Goal: Find contact information: Find contact information

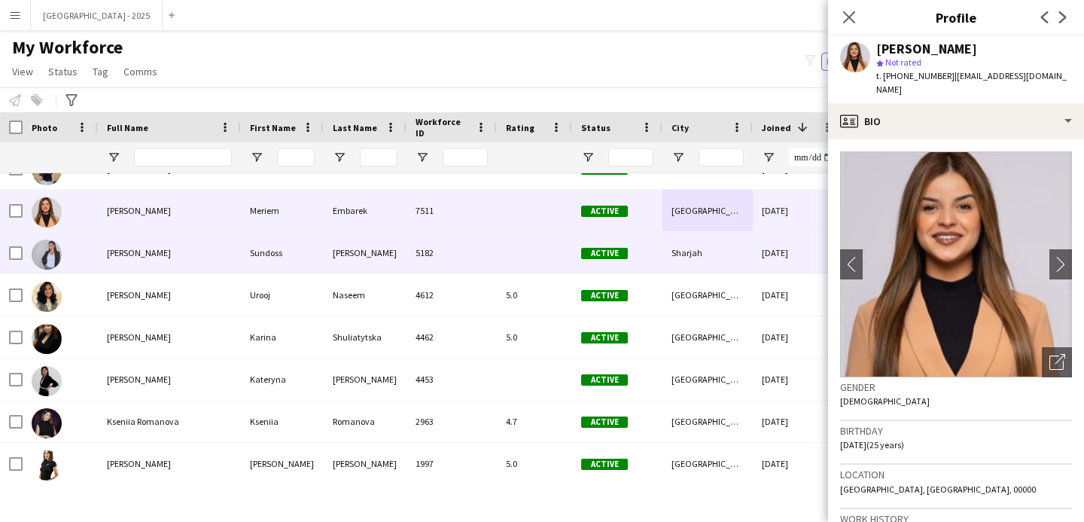
click at [124, 251] on span "[PERSON_NAME]" at bounding box center [139, 252] width 64 height 11
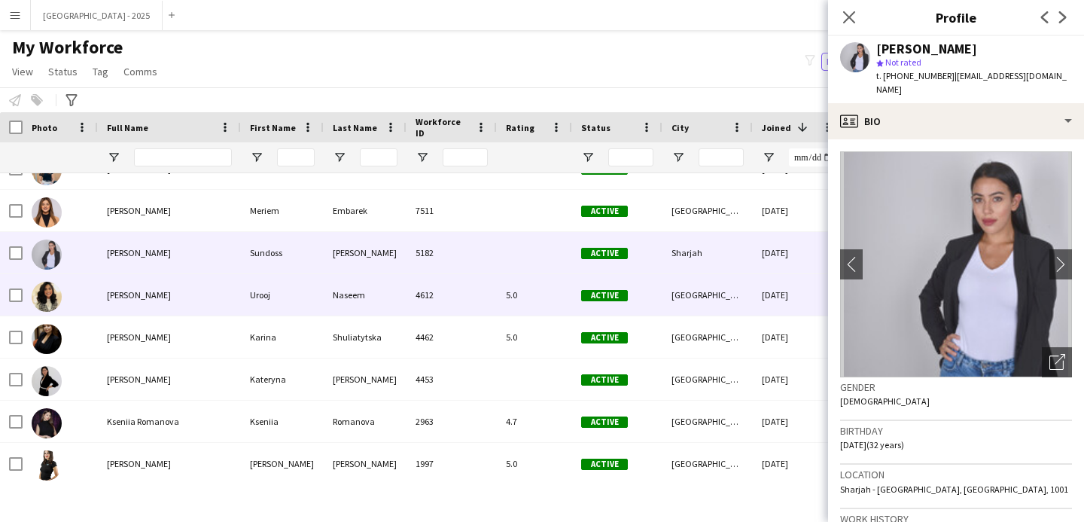
click at [360, 296] on div "Naseem" at bounding box center [365, 294] width 83 height 41
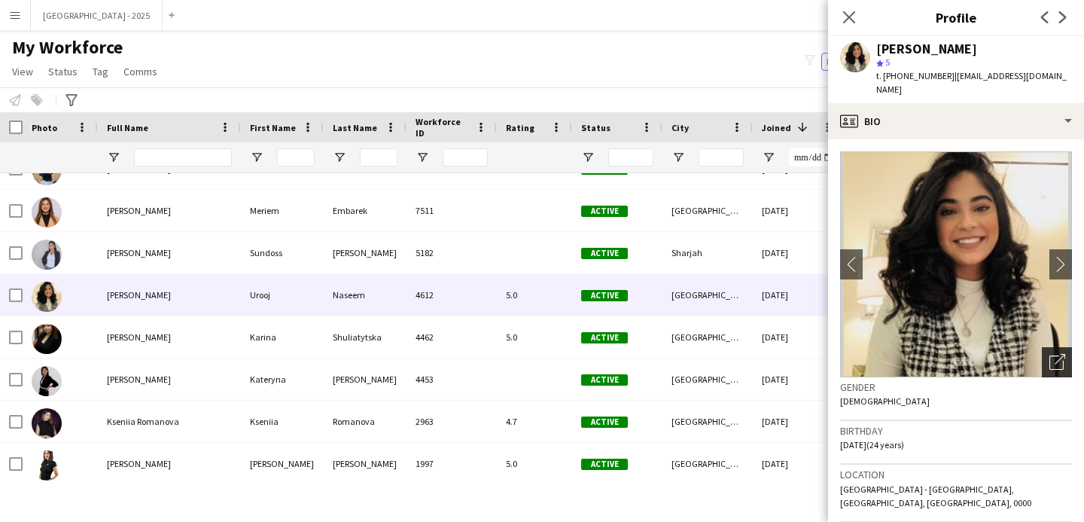
click at [1049, 354] on icon "Open photos pop-in" at bounding box center [1057, 362] width 16 height 16
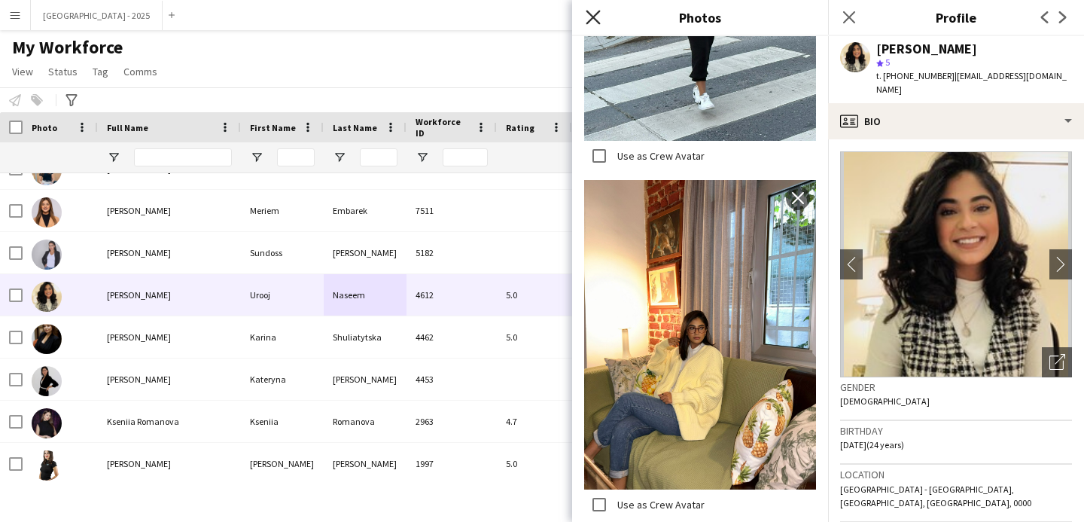
click at [589, 23] on icon "Close pop-in" at bounding box center [592, 17] width 14 height 14
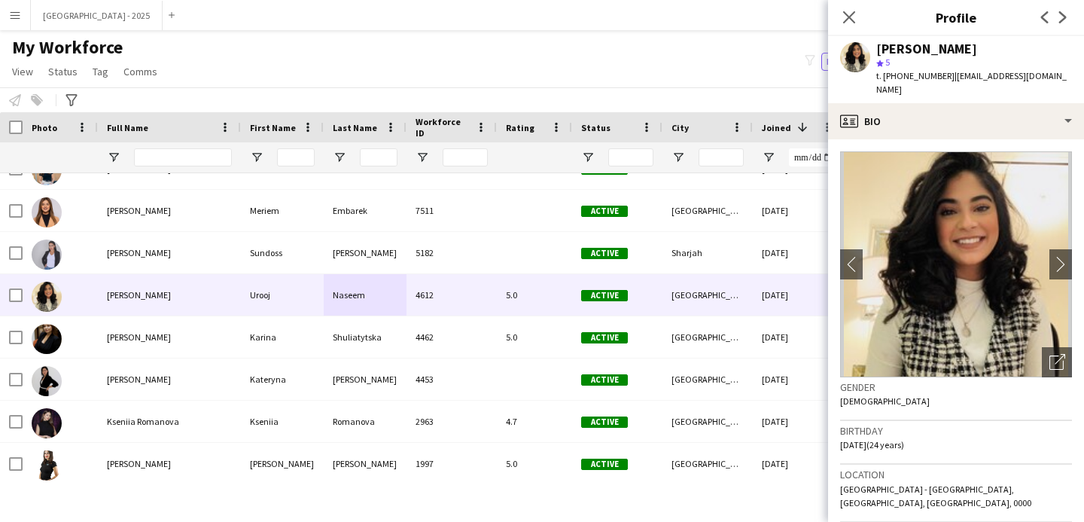
drag, startPoint x: 900, startPoint y: 76, endPoint x: 942, endPoint y: 79, distance: 42.3
click at [942, 79] on span "t. [PHONE_NUMBER]" at bounding box center [915, 75] width 78 height 11
copy span "553879378"
click at [841, 11] on icon "Close pop-in" at bounding box center [848, 17] width 14 height 14
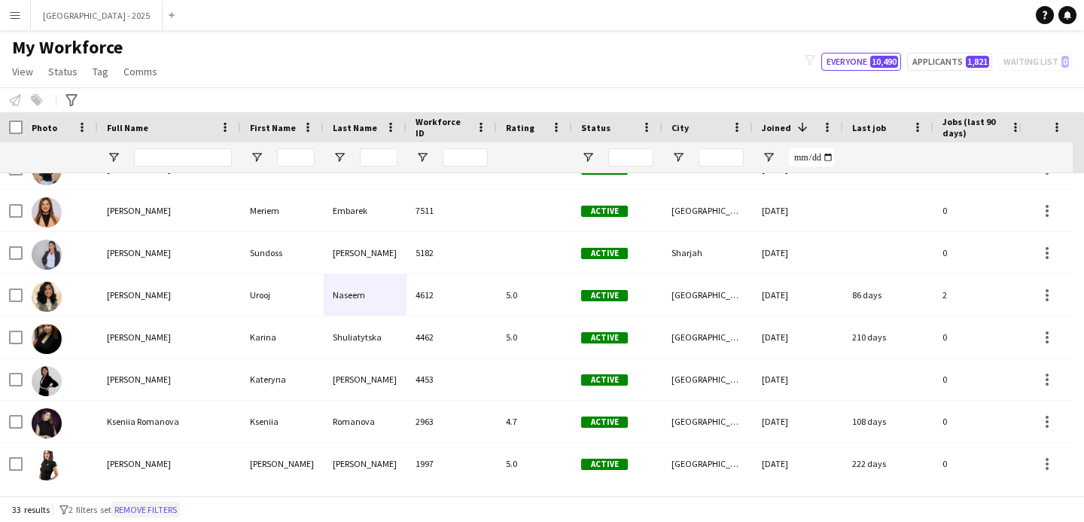
click at [177, 505] on button "Remove filters" at bounding box center [145, 509] width 68 height 17
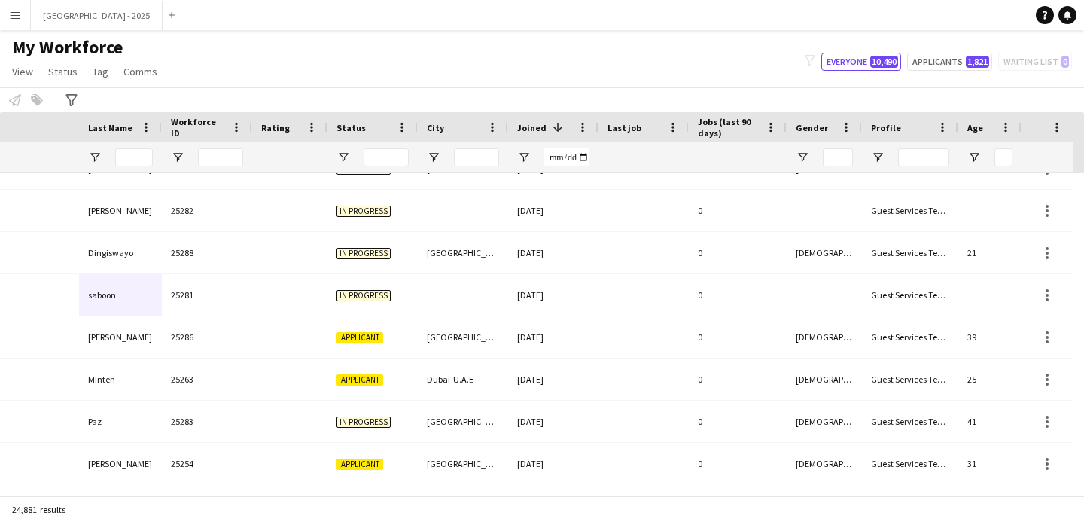
scroll to position [0, 700]
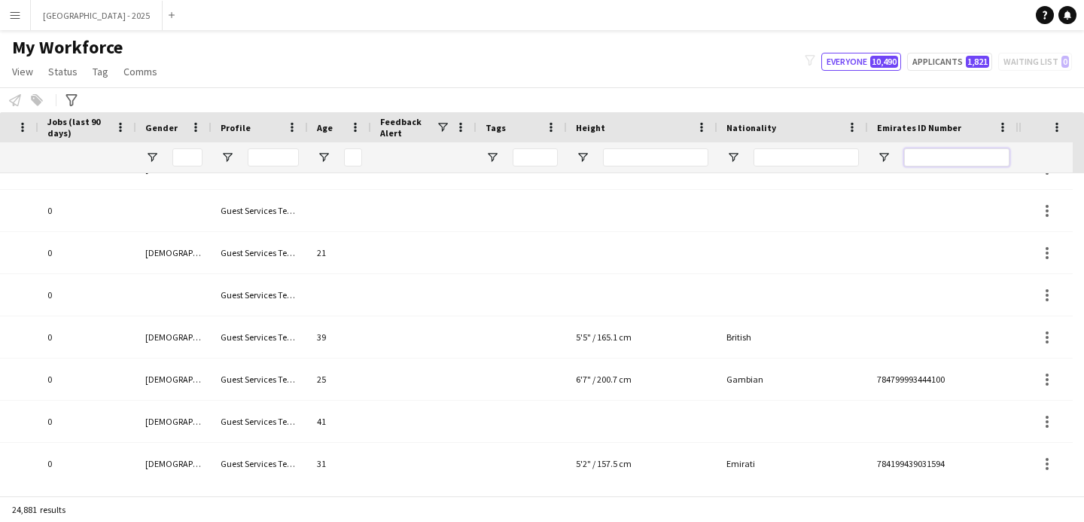
click at [969, 154] on input "Emirates ID Number Filter Input" at bounding box center [956, 157] width 105 height 18
paste input "*******"
type input "*******"
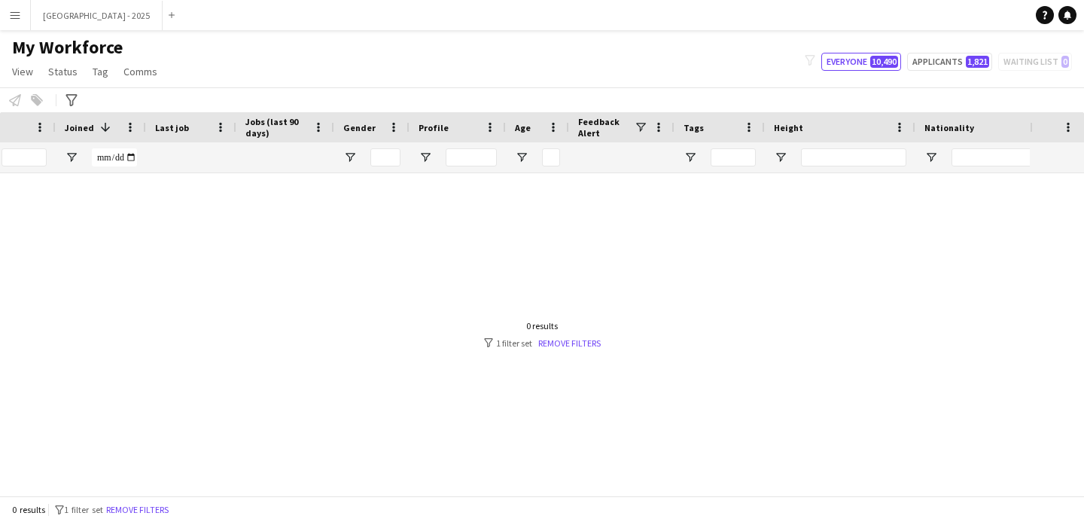
scroll to position [0, 382]
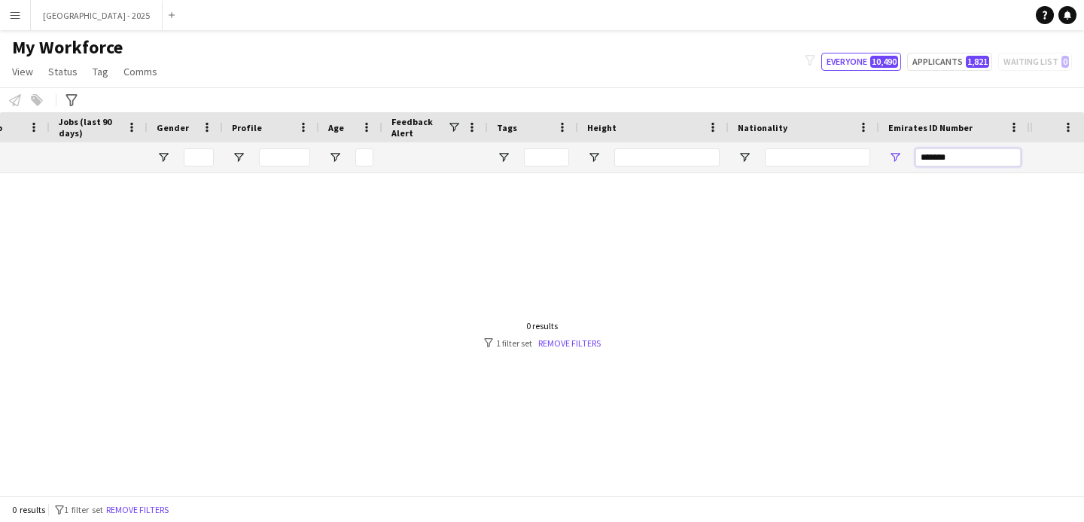
click at [920, 154] on input "*******" at bounding box center [967, 157] width 105 height 18
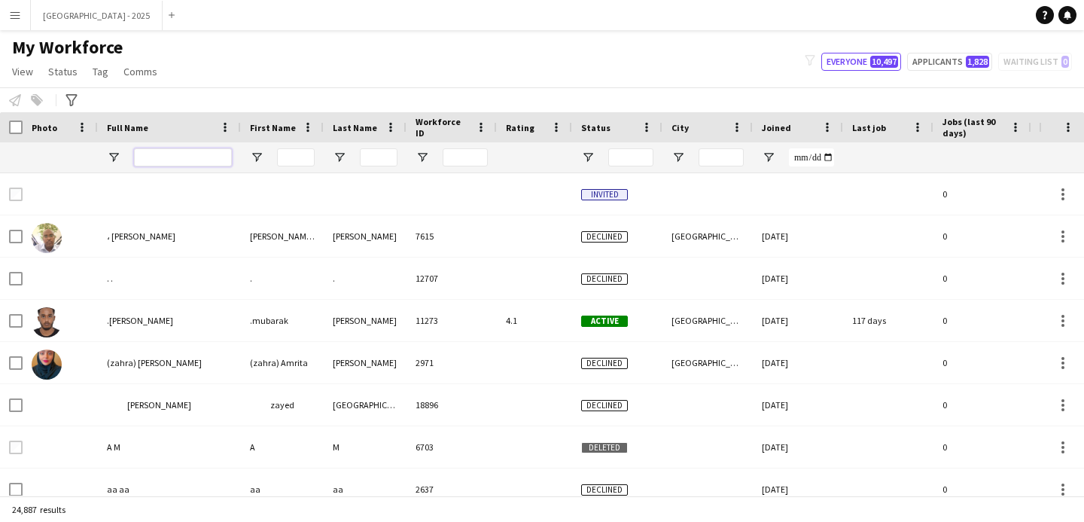
click at [187, 151] on input "Full Name Filter Input" at bounding box center [183, 157] width 98 height 18
click at [187, 153] on input "Full Name Filter Input" at bounding box center [183, 157] width 98 height 18
click at [185, 155] on input "Full Name Filter Input" at bounding box center [183, 157] width 98 height 18
click at [185, 158] on input "Full Name Filter Input" at bounding box center [183, 157] width 98 height 18
click at [187, 161] on input "Full Name Filter Input" at bounding box center [183, 157] width 98 height 18
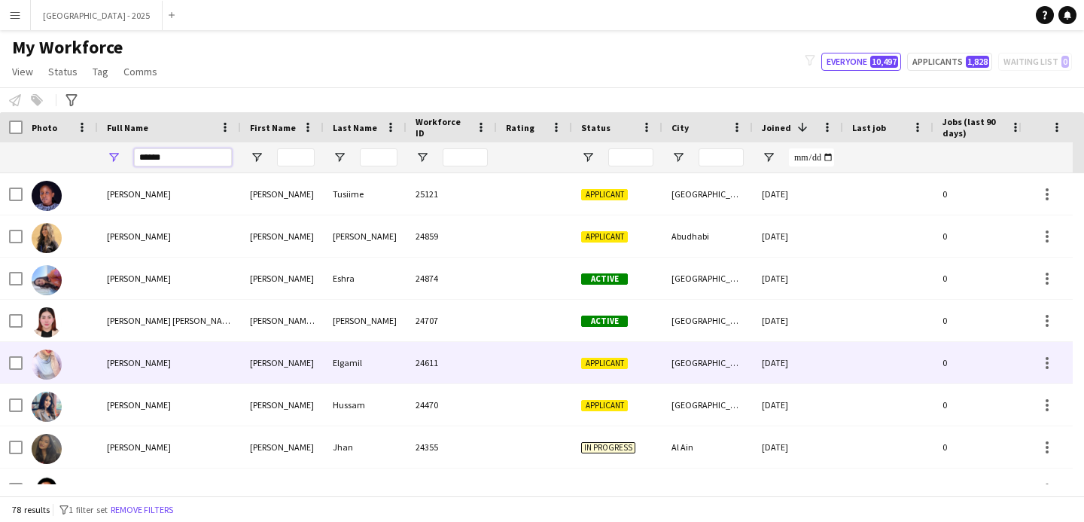
type input "******"
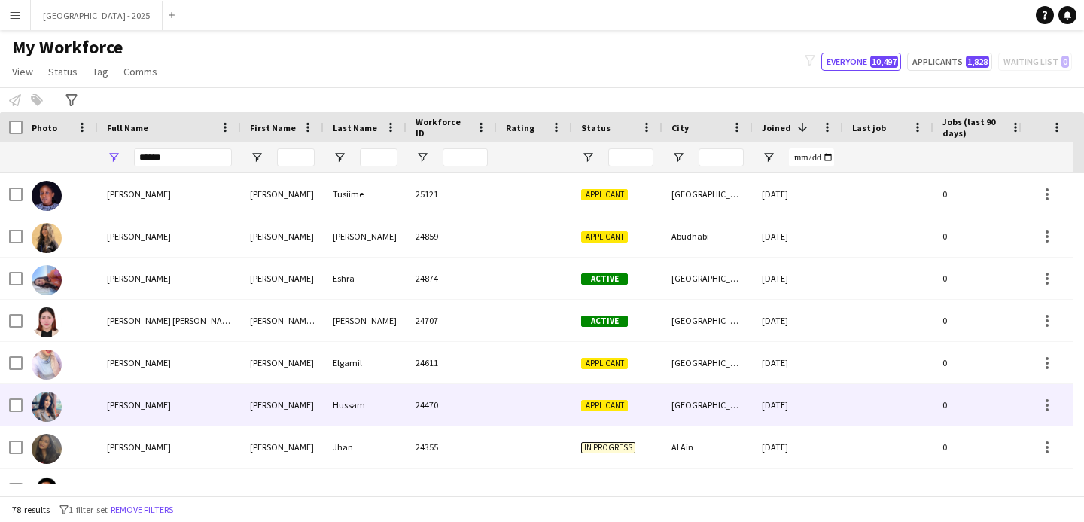
click at [189, 389] on div "[PERSON_NAME]" at bounding box center [169, 404] width 143 height 41
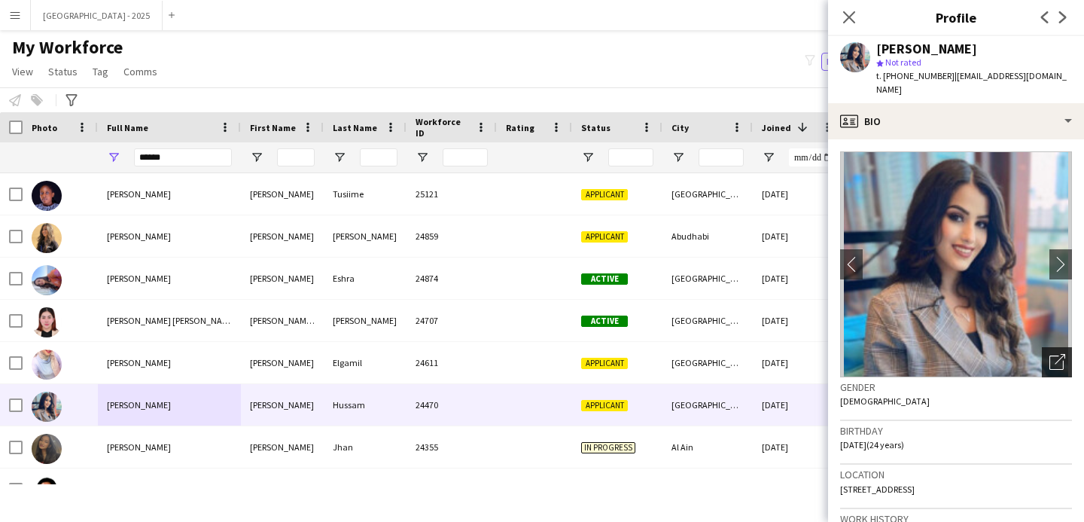
click at [1049, 354] on icon "Open photos pop-in" at bounding box center [1057, 362] width 16 height 16
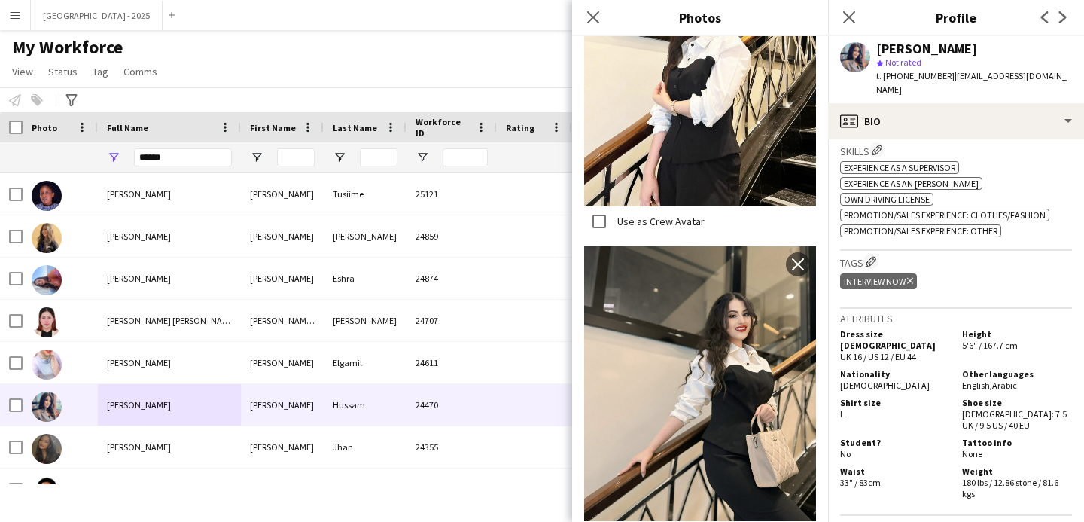
scroll to position [489, 0]
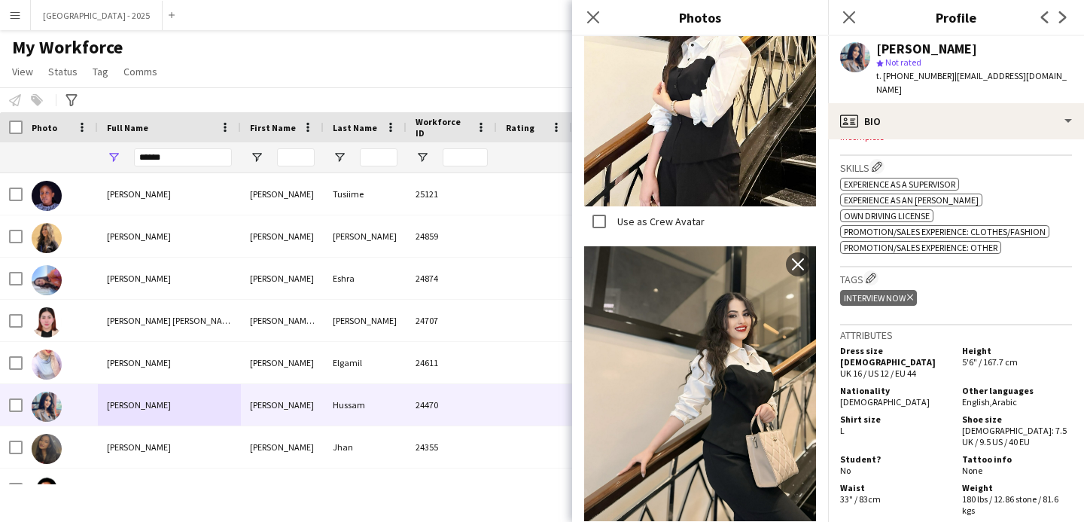
click at [911, 293] on icon "Delete tag" at bounding box center [910, 297] width 6 height 9
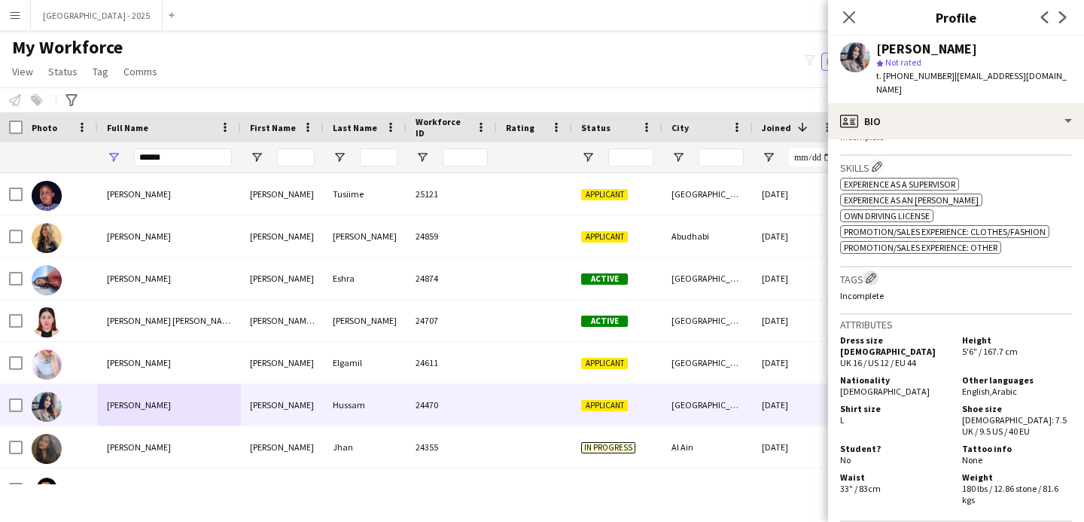
click at [873, 272] on app-icon "Edit crew company tags" at bounding box center [870, 277] width 11 height 11
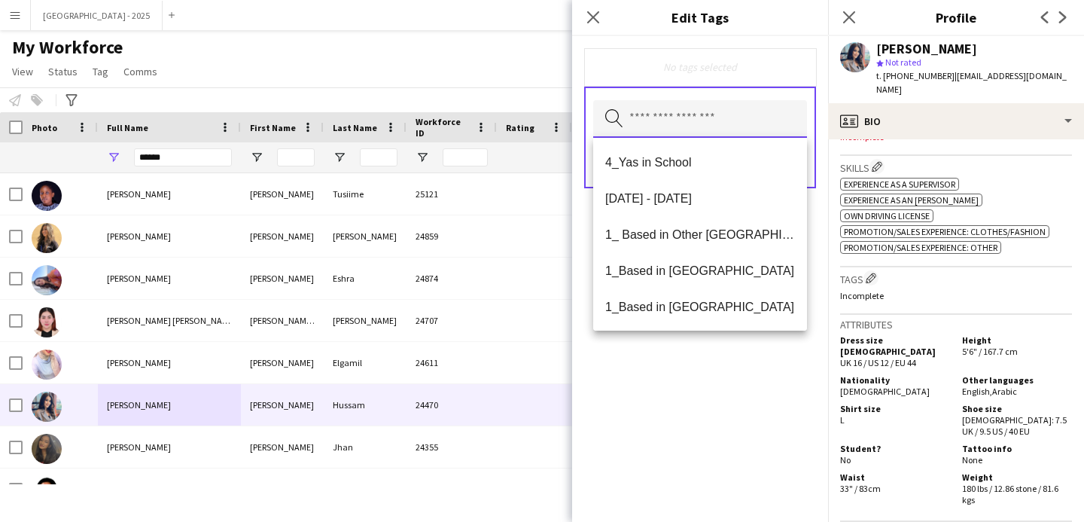
click at [705, 137] on body "Menu Boards Boards Boards All jobs Status Workforce Workforce My Workforce Recr…" at bounding box center [542, 261] width 1084 height 522
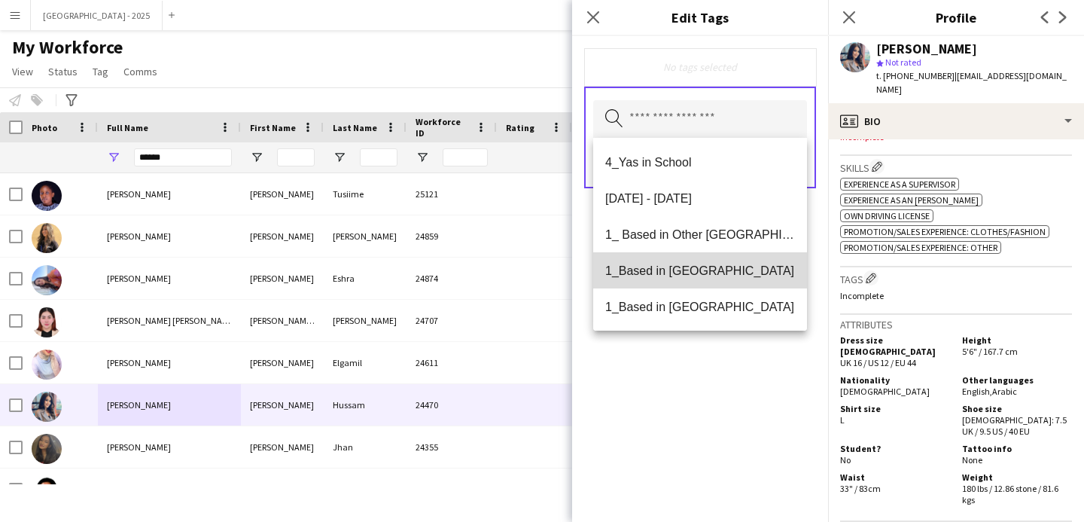
click at [718, 266] on span "1_Based in [GEOGRAPHIC_DATA]" at bounding box center [700, 270] width 190 height 14
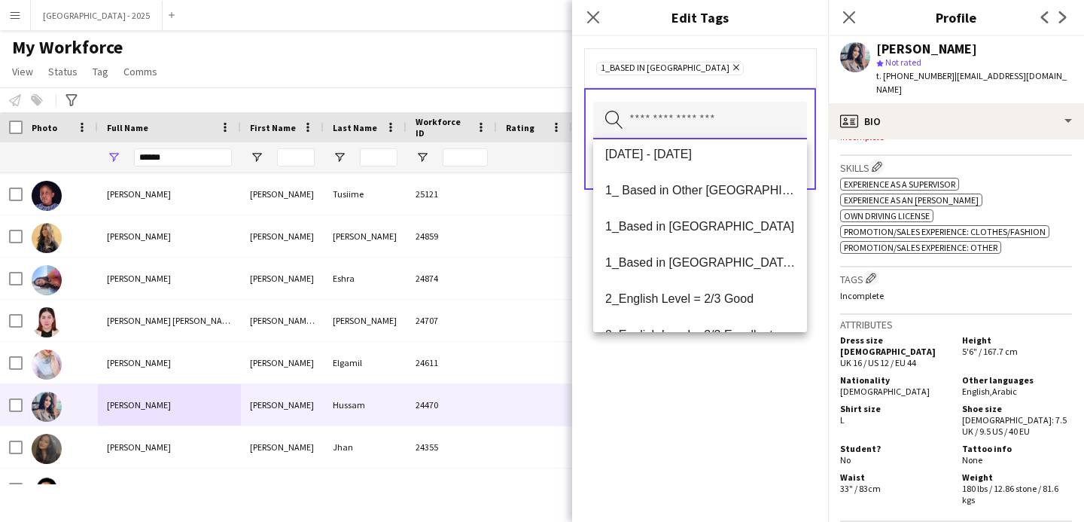
scroll to position [132, 0]
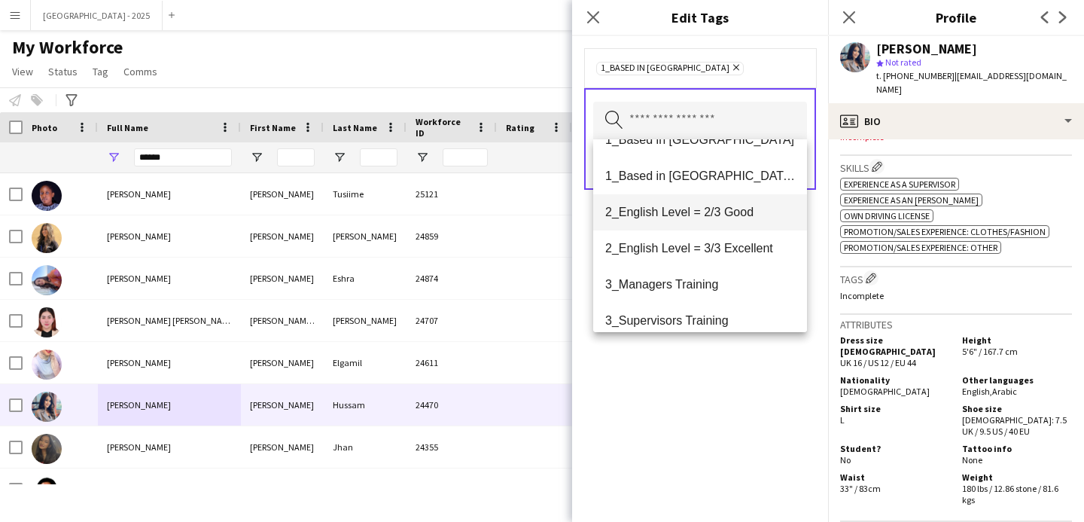
click at [713, 221] on mat-option "2_English Level = 2/3 Good" at bounding box center [700, 212] width 214 height 36
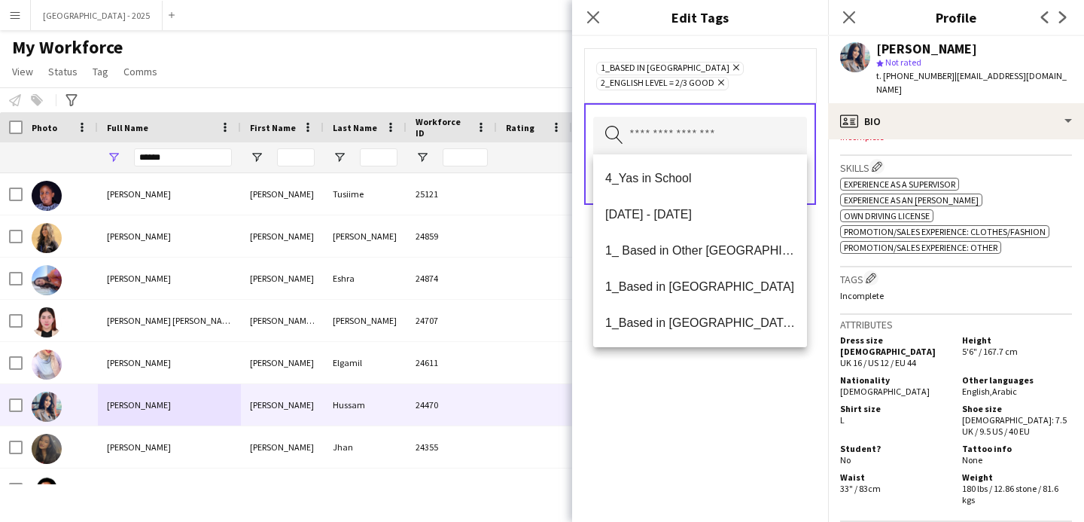
click at [745, 422] on div "1_Based in [GEOGRAPHIC_DATA] Remove 2_English Level = 2/3 Good Remove Search by…" at bounding box center [700, 278] width 256 height 485
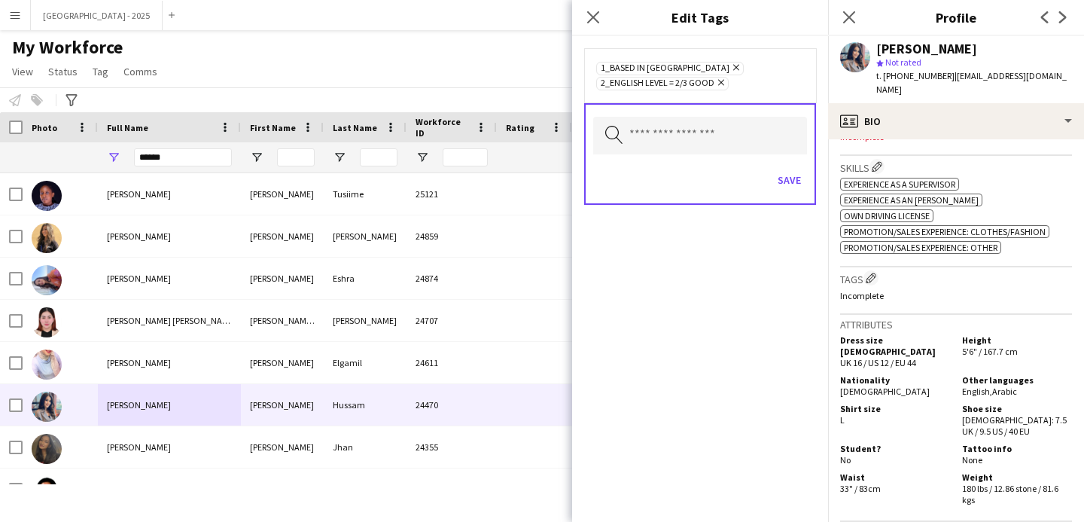
click at [791, 201] on div "Save" at bounding box center [700, 181] width 214 height 43
click at [798, 190] on button "Save" at bounding box center [788, 180] width 35 height 24
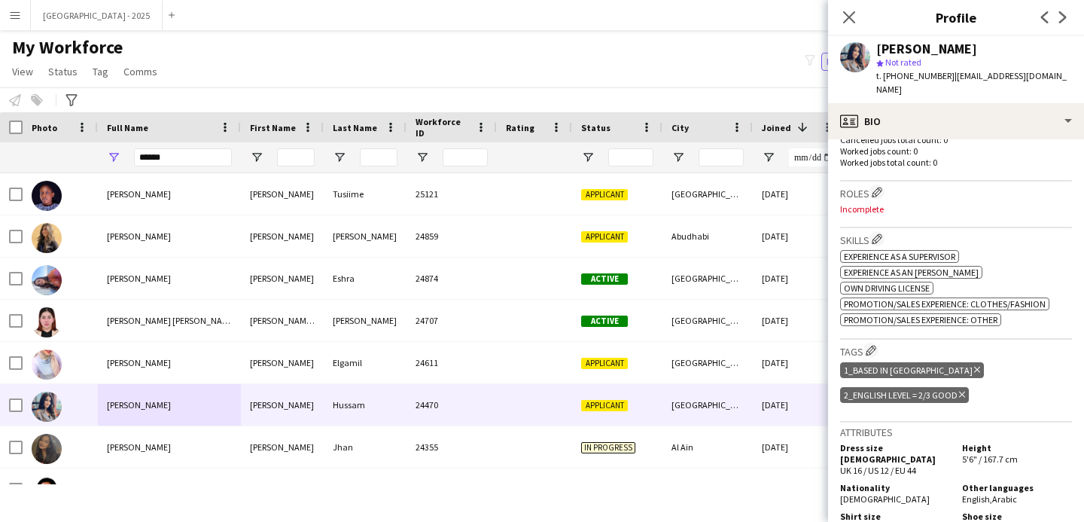
scroll to position [209, 0]
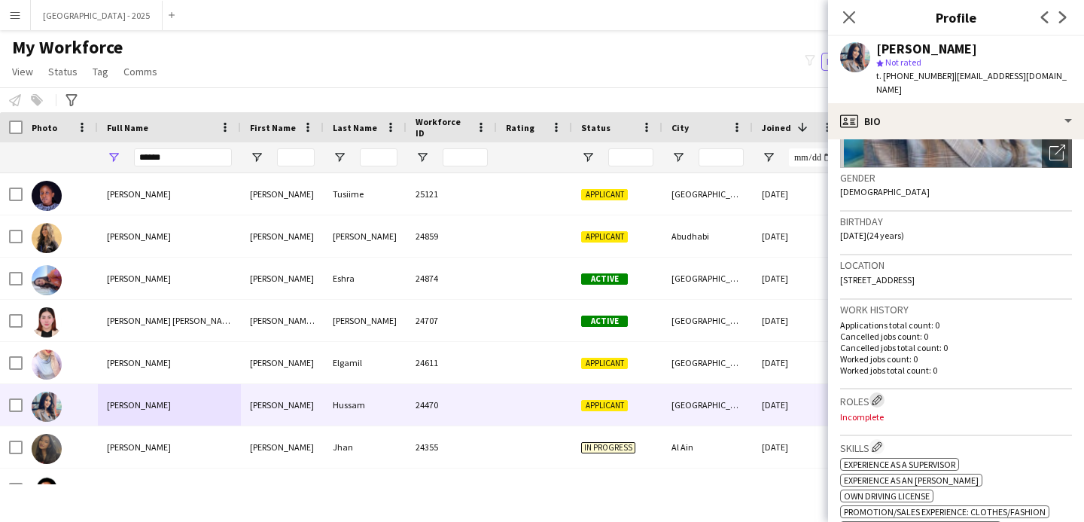
click at [878, 394] on app-icon "Edit crew company roles" at bounding box center [876, 399] width 11 height 11
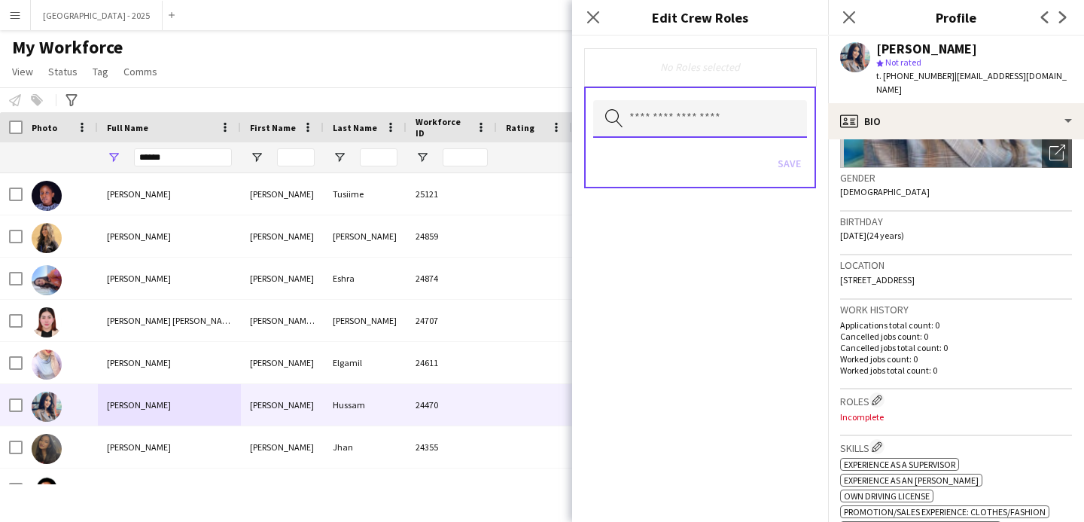
click at [653, 117] on input "text" at bounding box center [700, 119] width 214 height 38
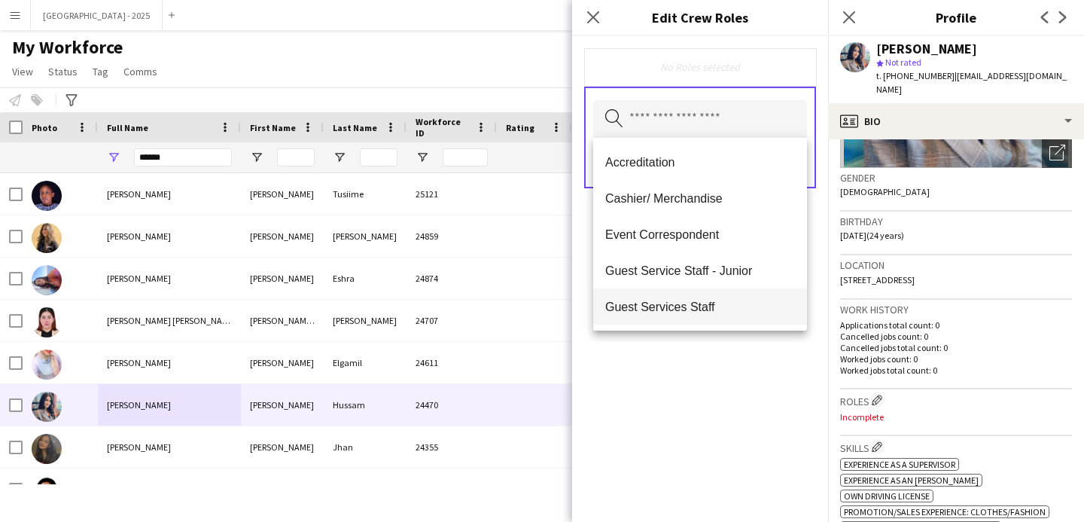
click at [716, 299] on mat-option "Guest Services Staff" at bounding box center [700, 306] width 214 height 36
click at [722, 388] on div "Guest Services Staff Remove Search by role type Save" at bounding box center [700, 278] width 256 height 485
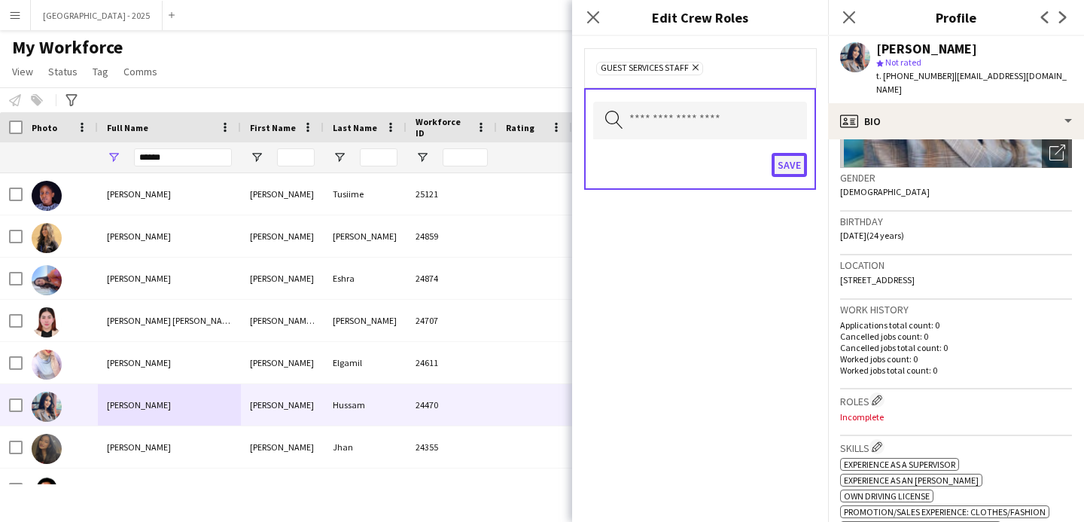
click at [795, 163] on button "Save" at bounding box center [788, 165] width 35 height 24
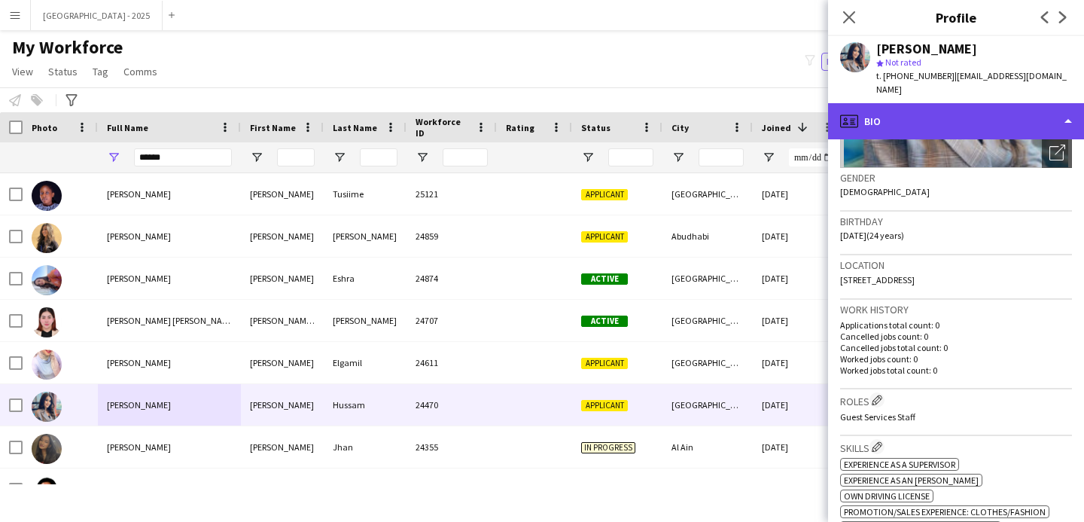
click at [887, 121] on div "profile Bio" at bounding box center [956, 121] width 256 height 36
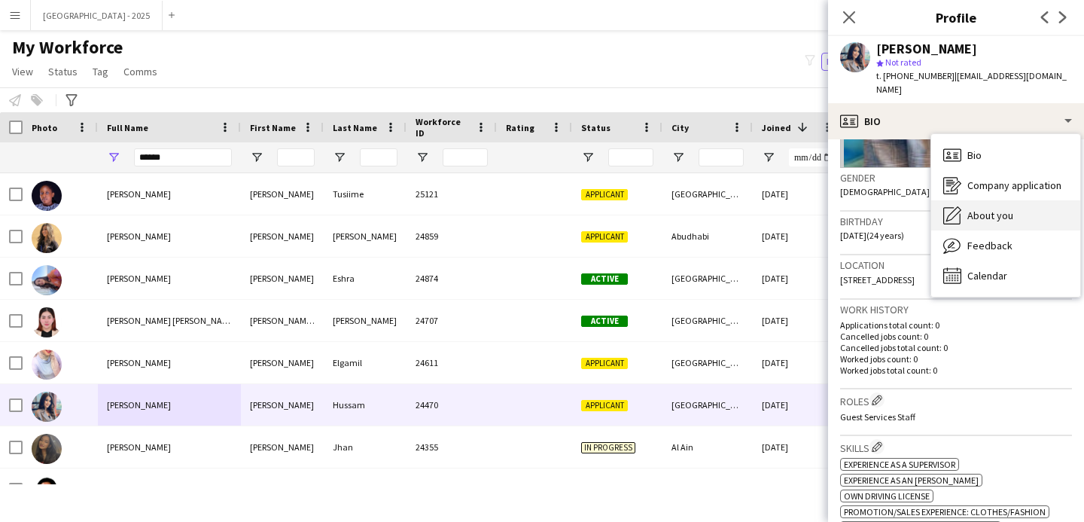
click at [1011, 208] on span "About you" at bounding box center [990, 215] width 46 height 14
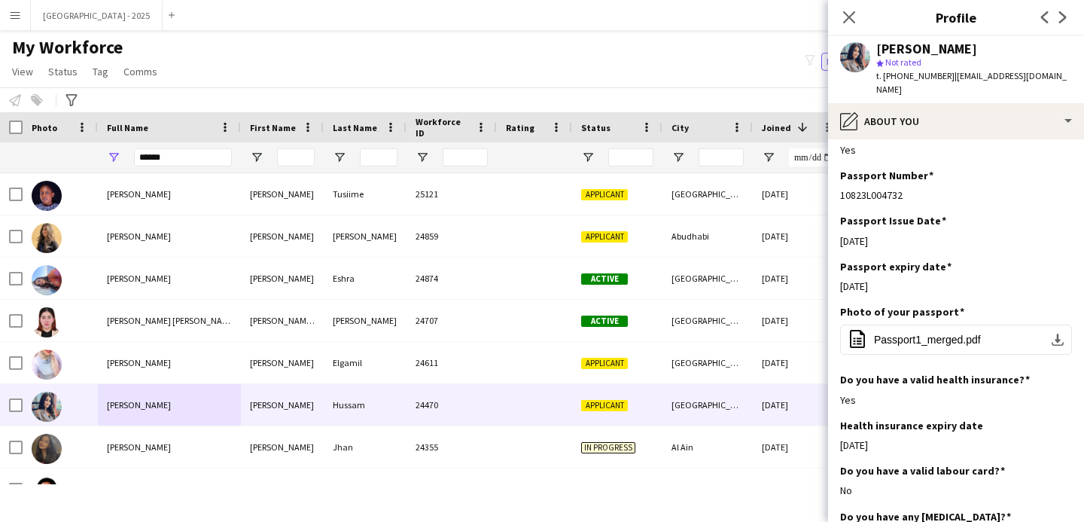
scroll to position [861, 0]
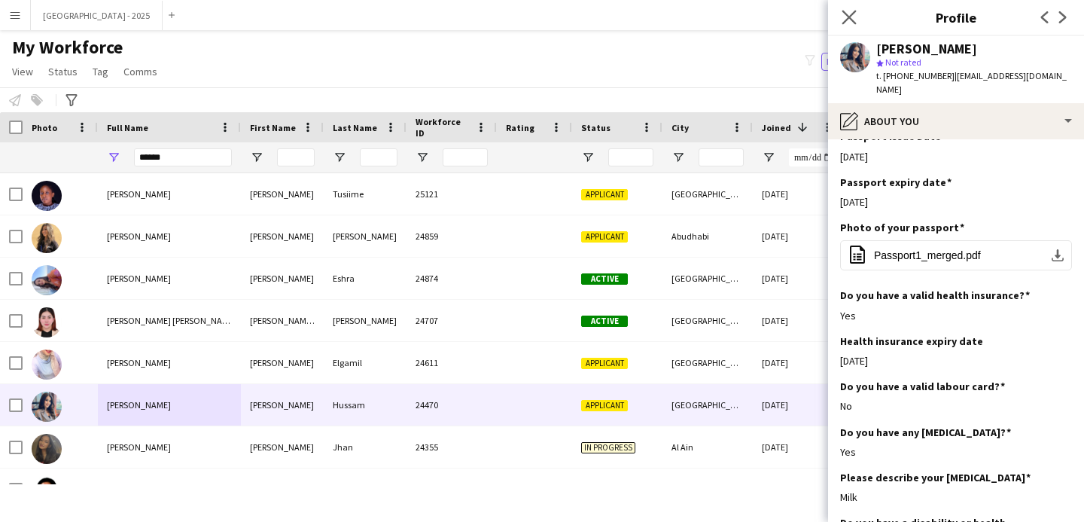
click at [853, 27] on div "Close pop-in" at bounding box center [849, 17] width 42 height 35
click at [850, 17] on icon at bounding box center [848, 17] width 14 height 14
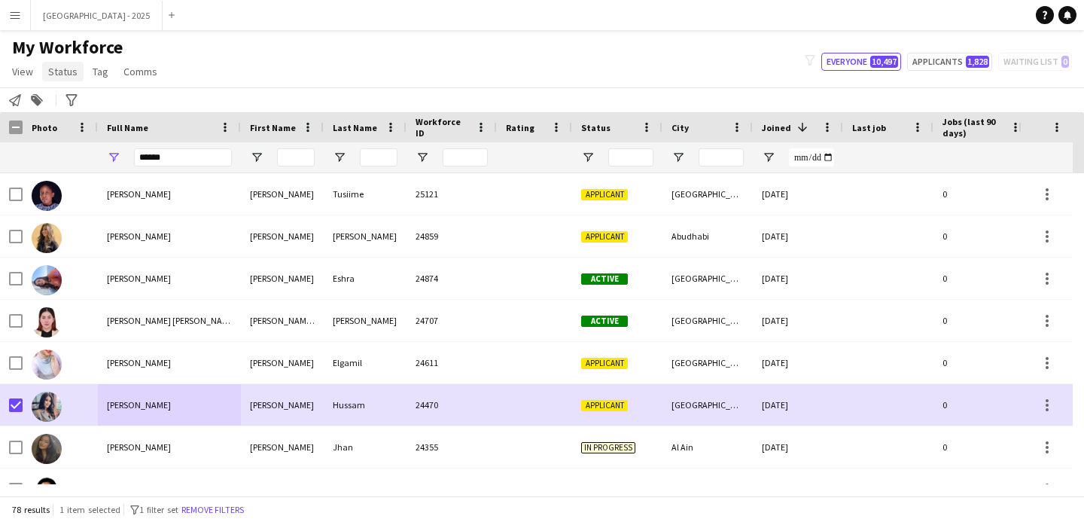
click at [69, 81] on link "Status" at bounding box center [62, 72] width 41 height 20
click at [84, 106] on link "Edit" at bounding box center [95, 104] width 105 height 32
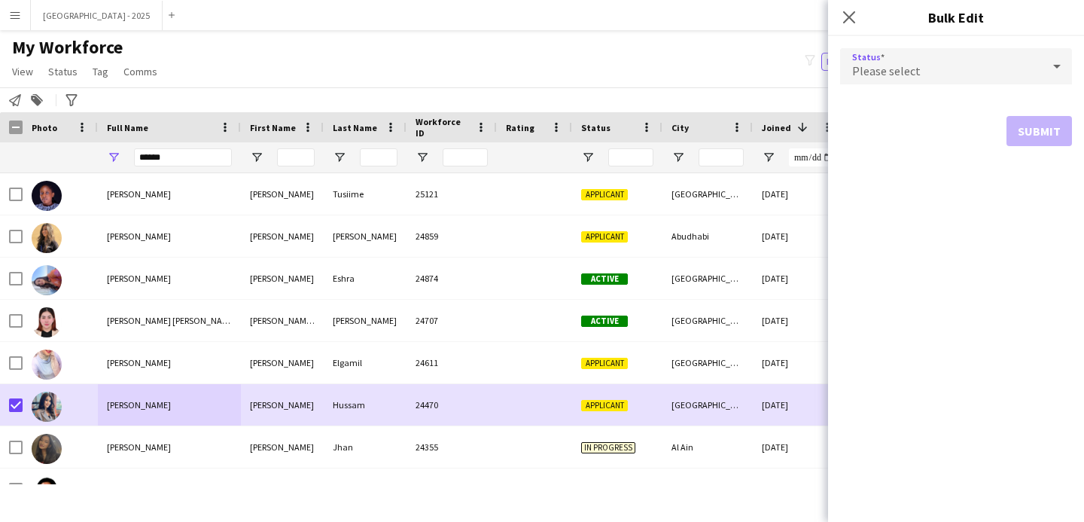
click at [850, 71] on div "Please select" at bounding box center [941, 66] width 202 height 36
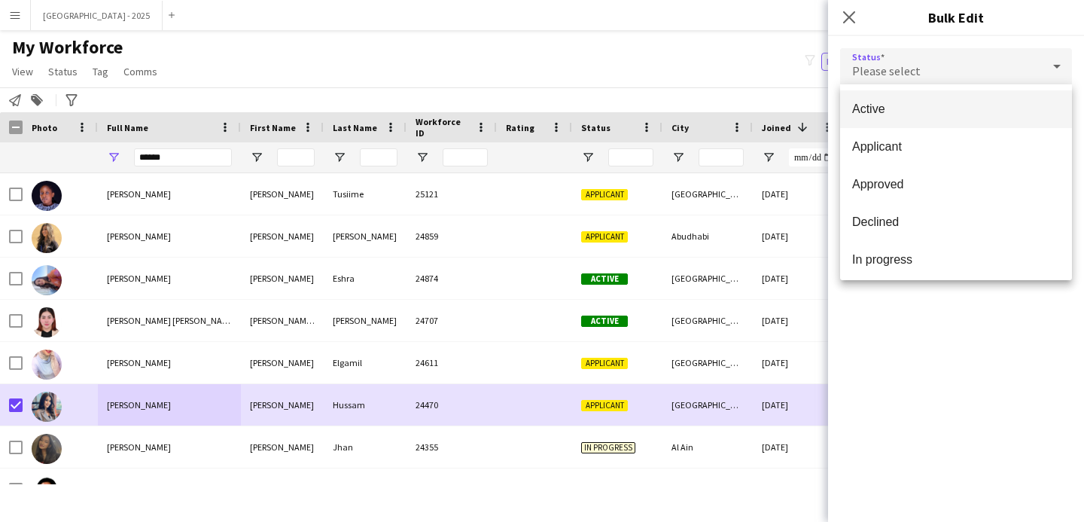
click at [881, 114] on span "Active" at bounding box center [956, 109] width 208 height 14
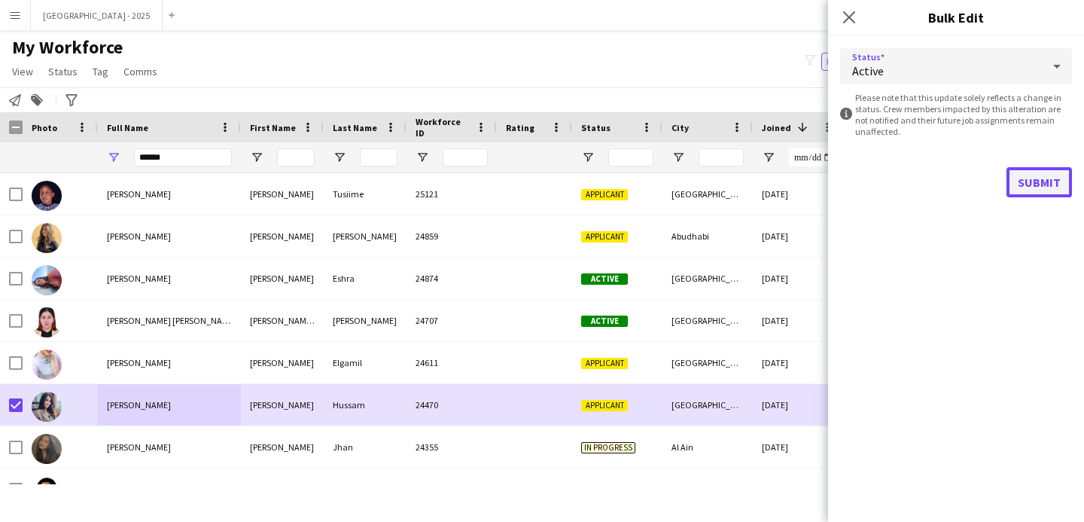
click at [1044, 187] on button "Submit" at bounding box center [1038, 182] width 65 height 30
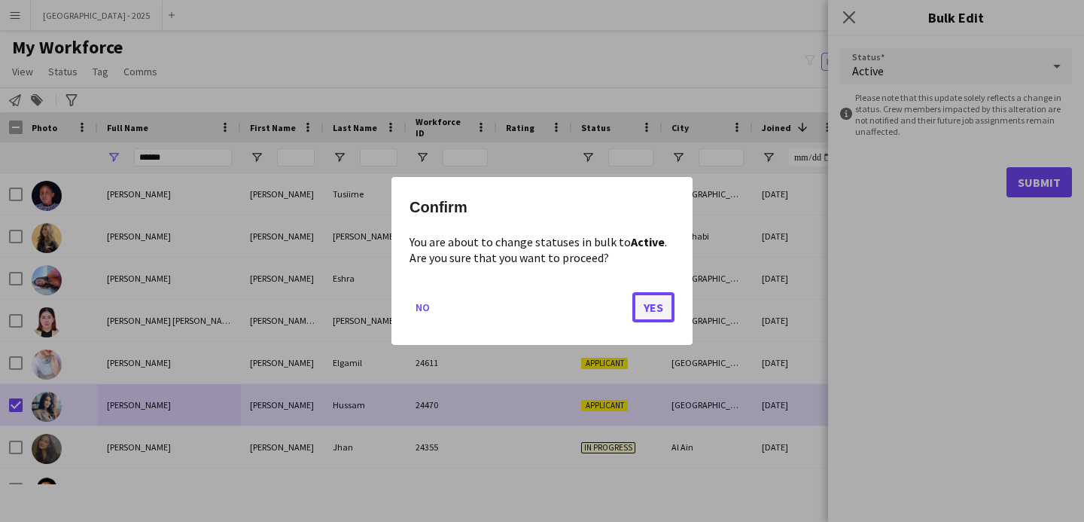
click at [640, 311] on button "Yes" at bounding box center [653, 307] width 42 height 30
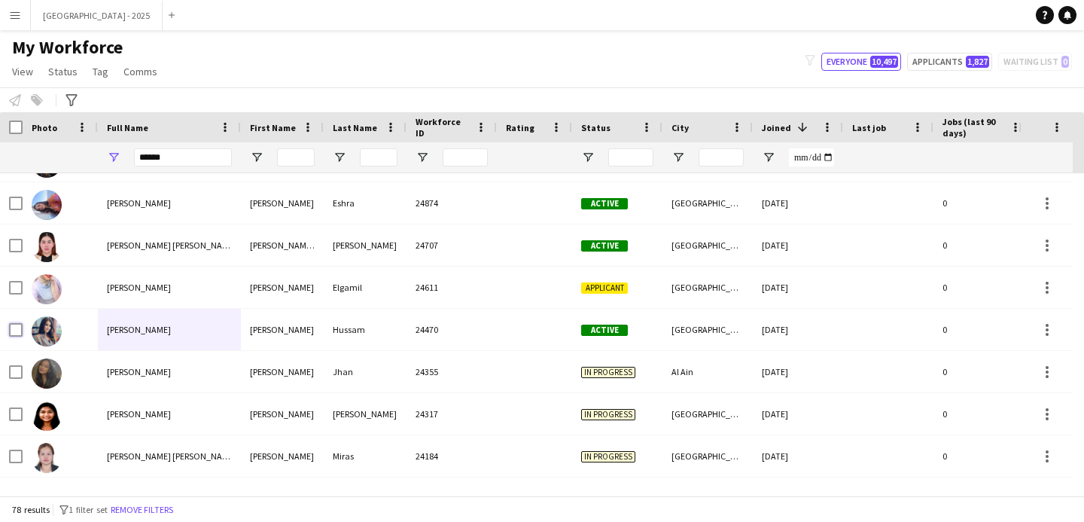
scroll to position [0, 0]
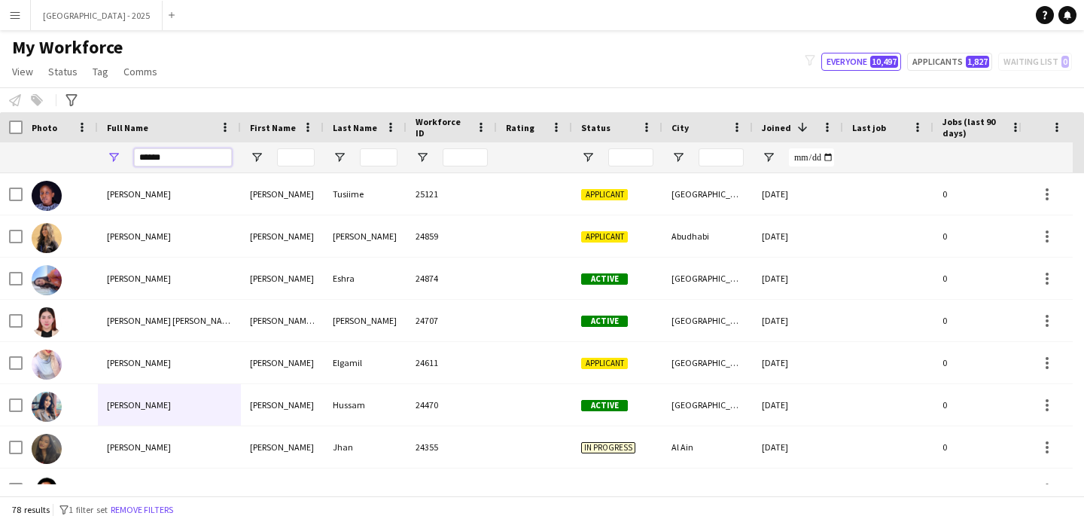
click at [186, 155] on input "******" at bounding box center [183, 157] width 98 height 18
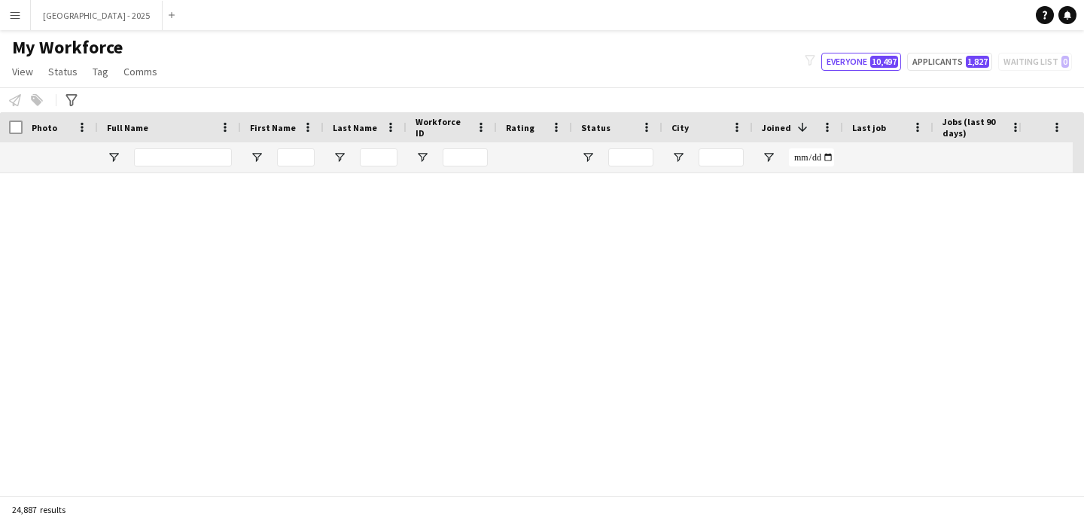
click at [554, 155] on div at bounding box center [534, 157] width 57 height 30
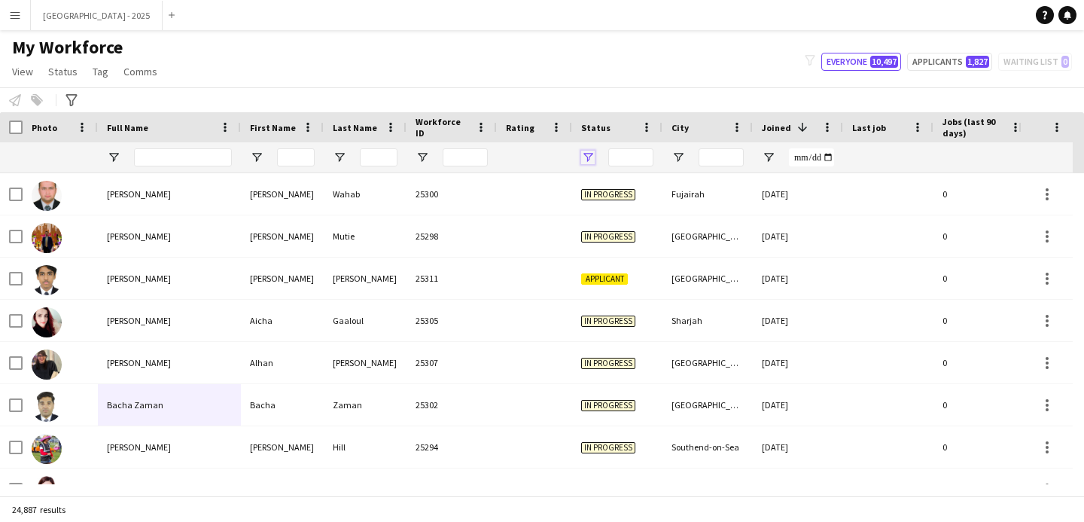
click at [592, 160] on span "Open Filter Menu" at bounding box center [588, 158] width 14 height 14
click at [557, 160] on div at bounding box center [534, 157] width 57 height 30
click at [175, 157] on input "Full Name Filter Input" at bounding box center [183, 157] width 98 height 18
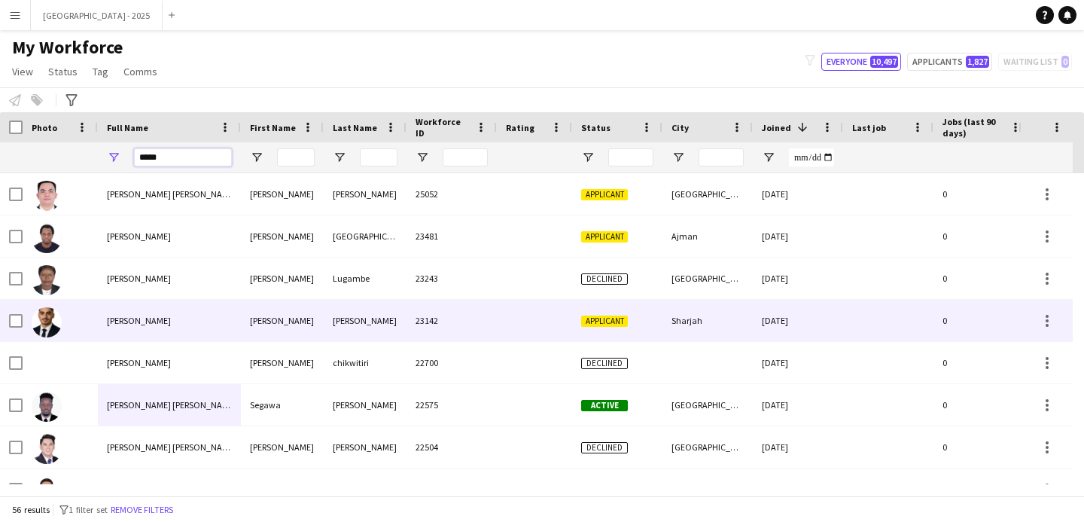
type input "****"
click at [202, 313] on div "[PERSON_NAME]" at bounding box center [169, 320] width 143 height 41
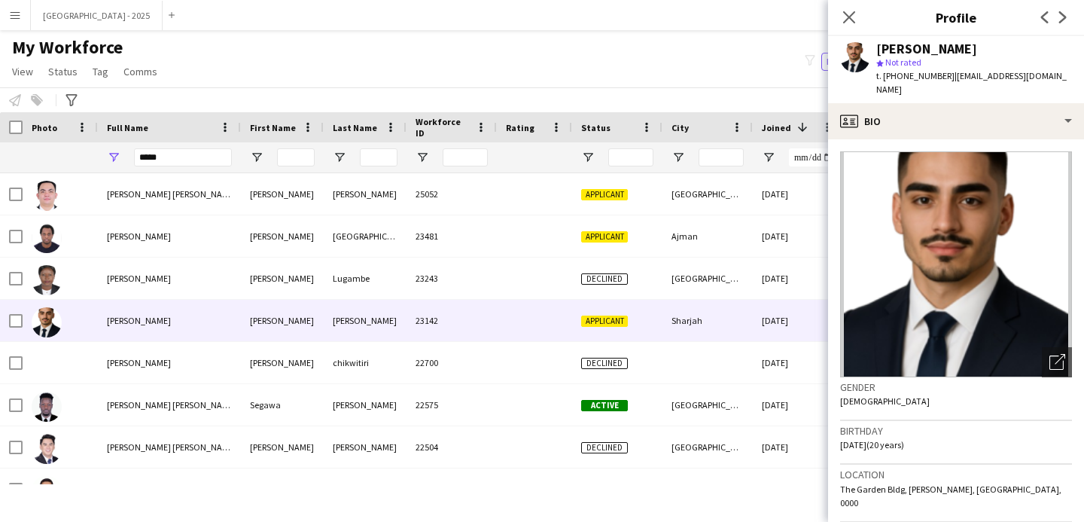
click at [940, 85] on div "[PERSON_NAME] star Not rated t. [PHONE_NUMBER] | [EMAIL_ADDRESS][DOMAIN_NAME]" at bounding box center [956, 69] width 256 height 67
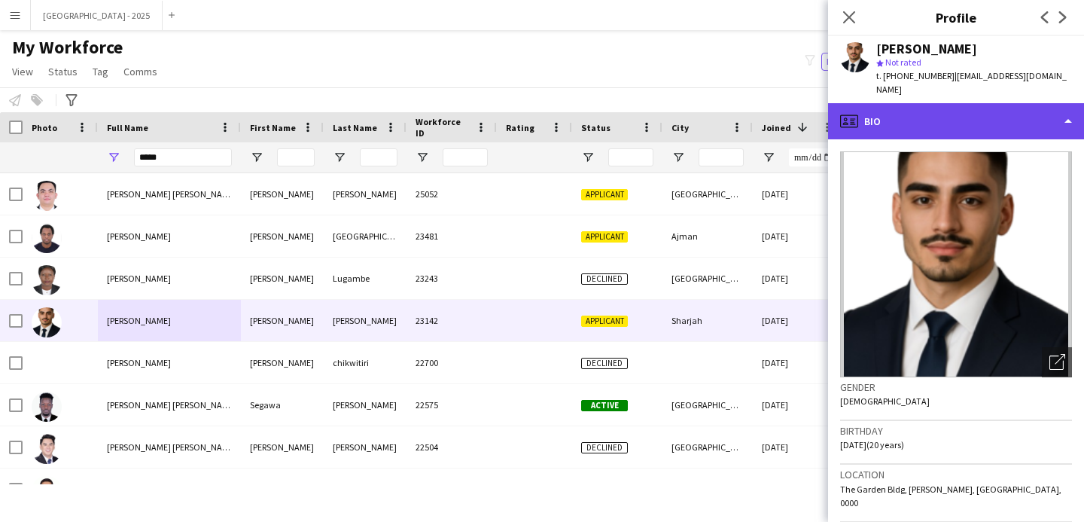
click at [969, 122] on div "profile Bio" at bounding box center [956, 121] width 256 height 36
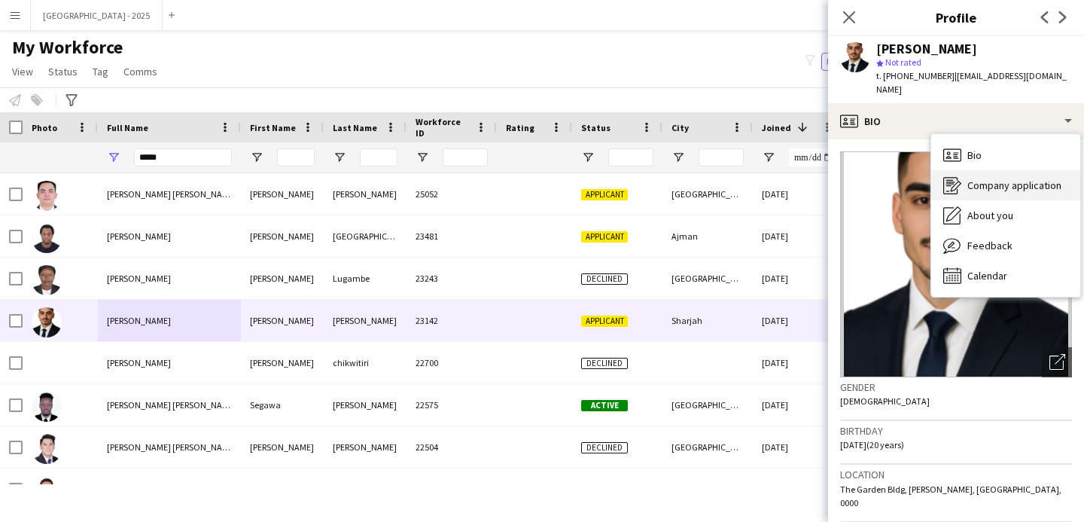
click at [1001, 182] on div "Company application Company application" at bounding box center [1005, 185] width 149 height 30
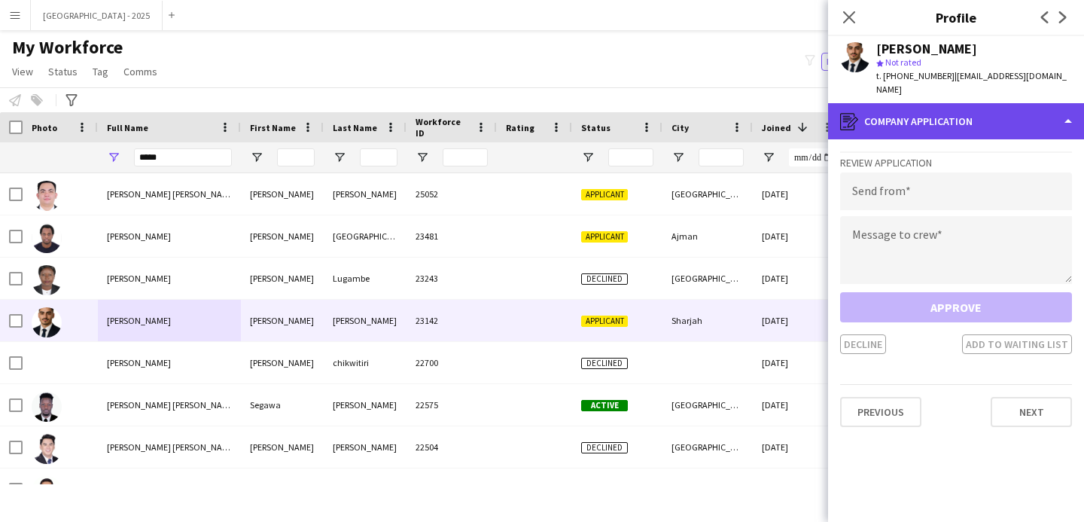
click at [923, 112] on div "register Company application" at bounding box center [956, 121] width 256 height 36
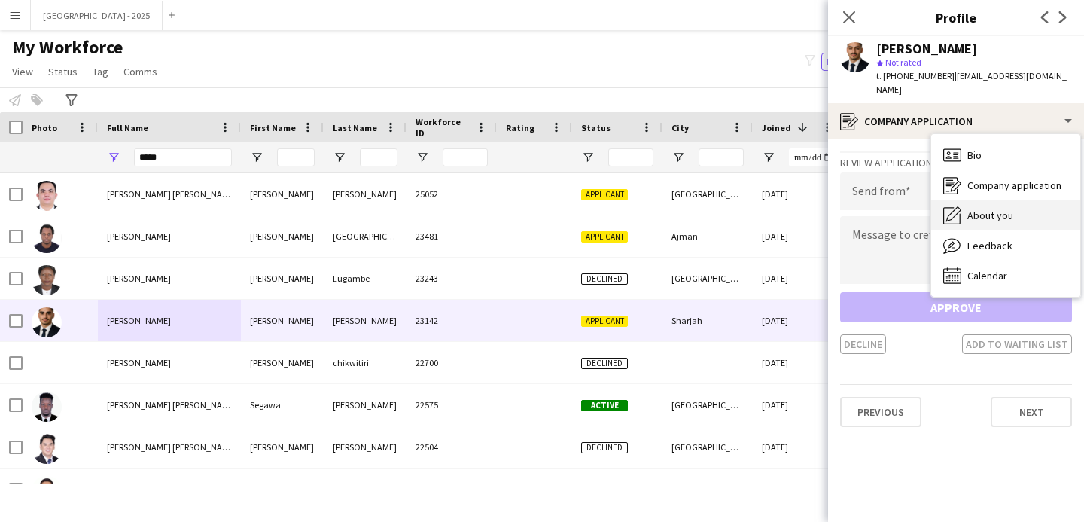
click at [978, 200] on div "About you About you" at bounding box center [1005, 215] width 149 height 30
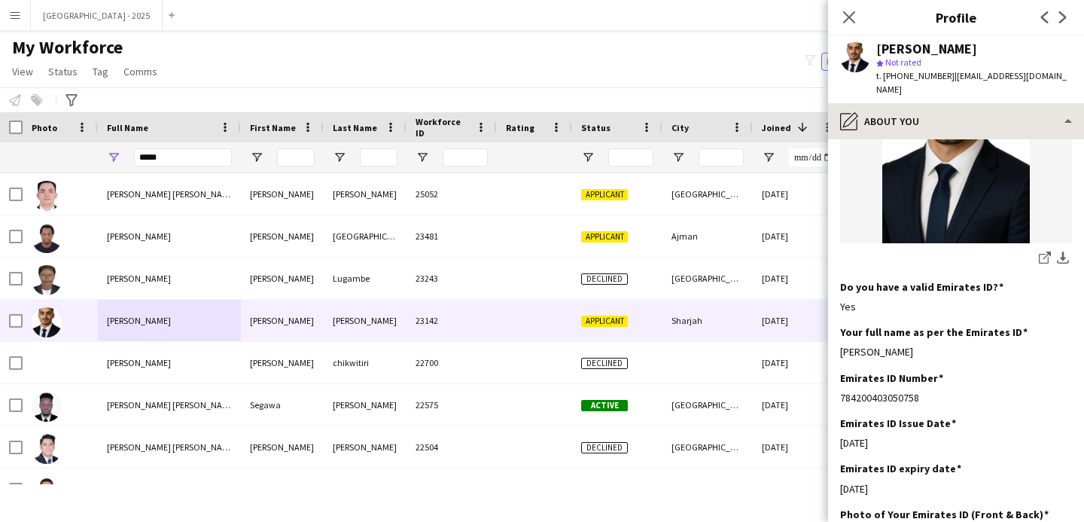
scroll to position [400, 0]
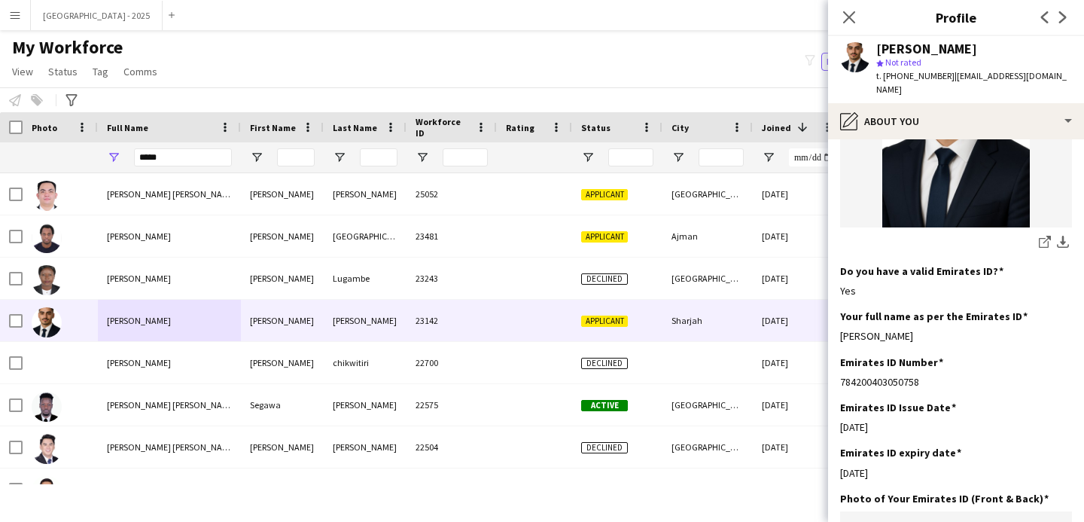
click at [904, 86] on div "[PERSON_NAME] star Not rated t. [PHONE_NUMBER] | [EMAIL_ADDRESS][DOMAIN_NAME]" at bounding box center [956, 69] width 256 height 67
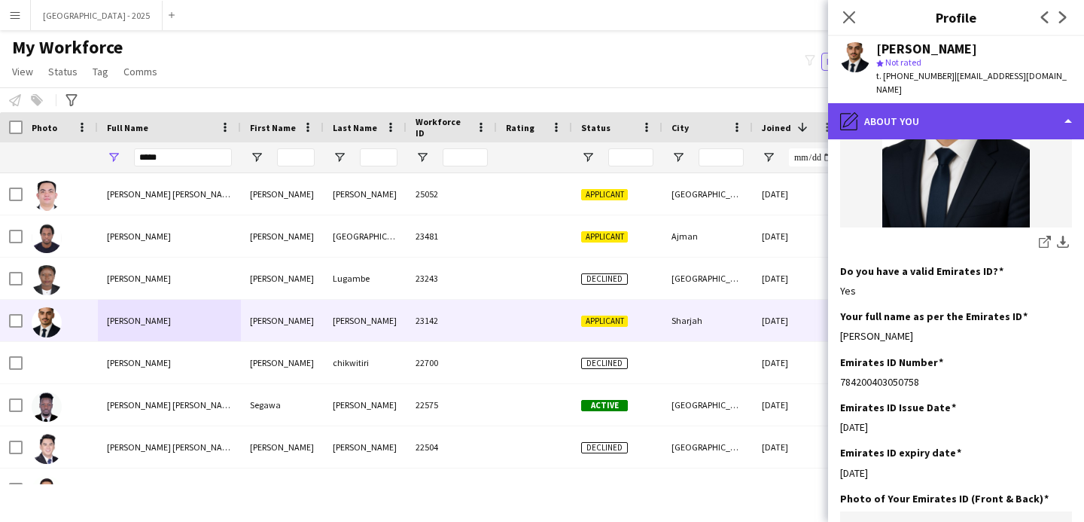
click at [960, 111] on div "pencil4 About you" at bounding box center [956, 121] width 256 height 36
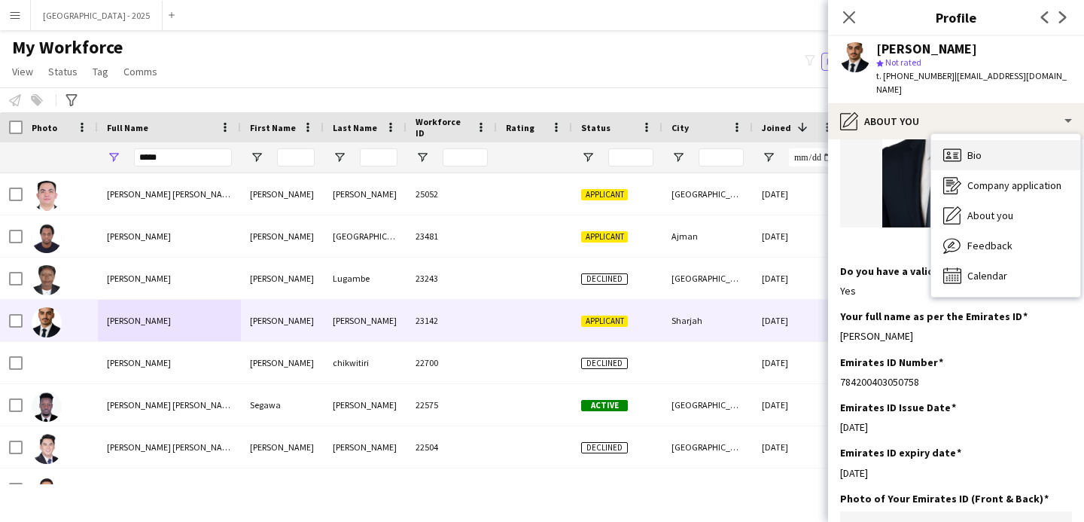
click at [999, 140] on div "Bio Bio" at bounding box center [1005, 155] width 149 height 30
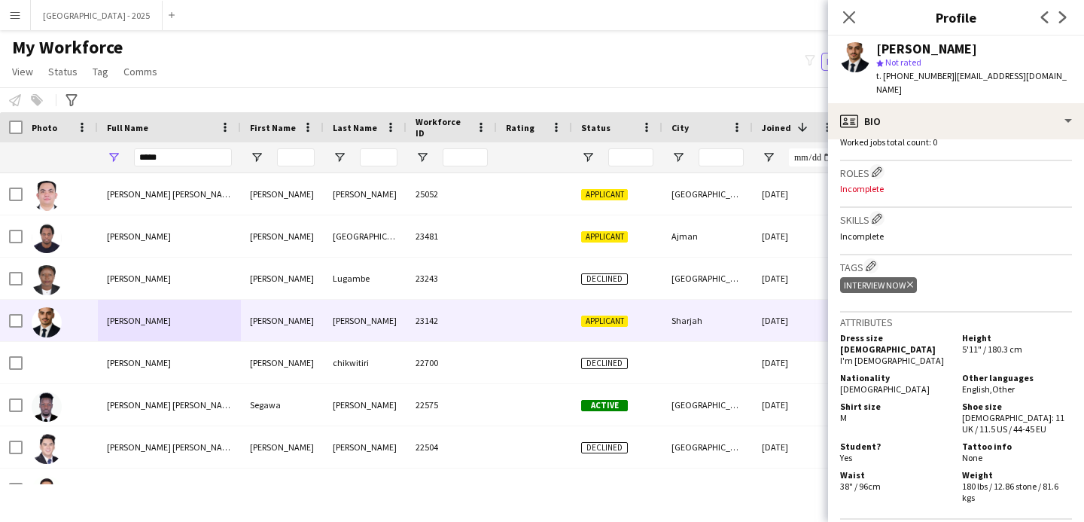
scroll to position [471, 0]
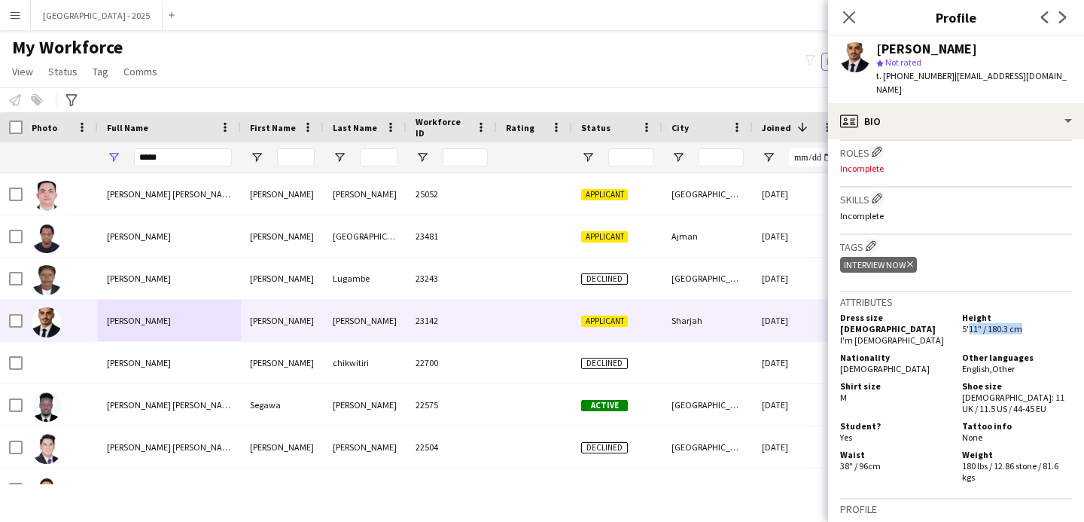
drag, startPoint x: 958, startPoint y: 300, endPoint x: 1009, endPoint y: 303, distance: 51.3
click at [1009, 323] on span "5'11" / 180.3 cm" at bounding box center [992, 328] width 60 height 11
drag, startPoint x: 1019, startPoint y: 303, endPoint x: 937, endPoint y: 306, distance: 82.1
click at [937, 312] on div "Dress size [DEMOGRAPHIC_DATA] I'm [DEMOGRAPHIC_DATA] Height 5'11" / 180.3 cm" at bounding box center [956, 330] width 232 height 37
click at [937, 312] on div "Dress size [DEMOGRAPHIC_DATA] I'm [DEMOGRAPHIC_DATA]" at bounding box center [898, 329] width 116 height 34
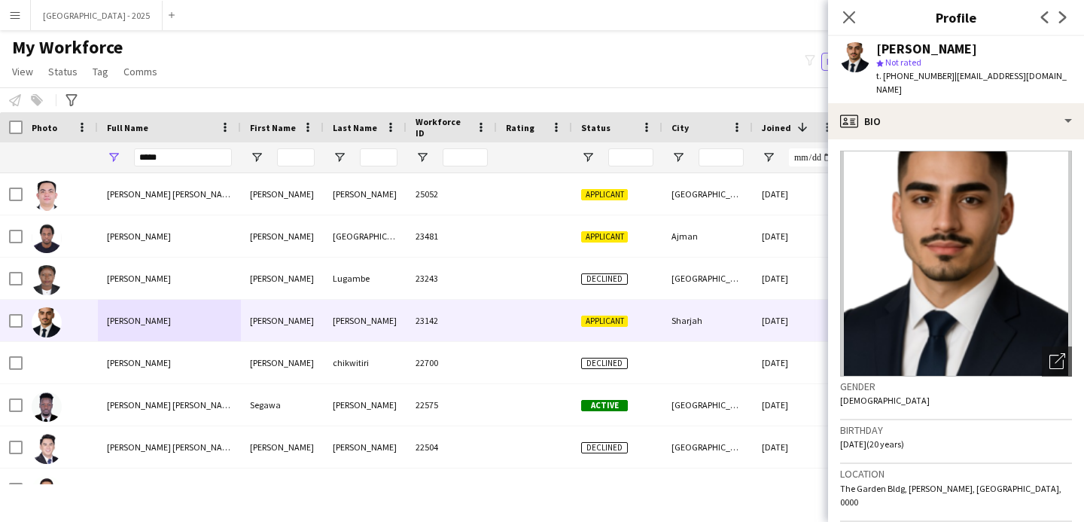
scroll to position [0, 0]
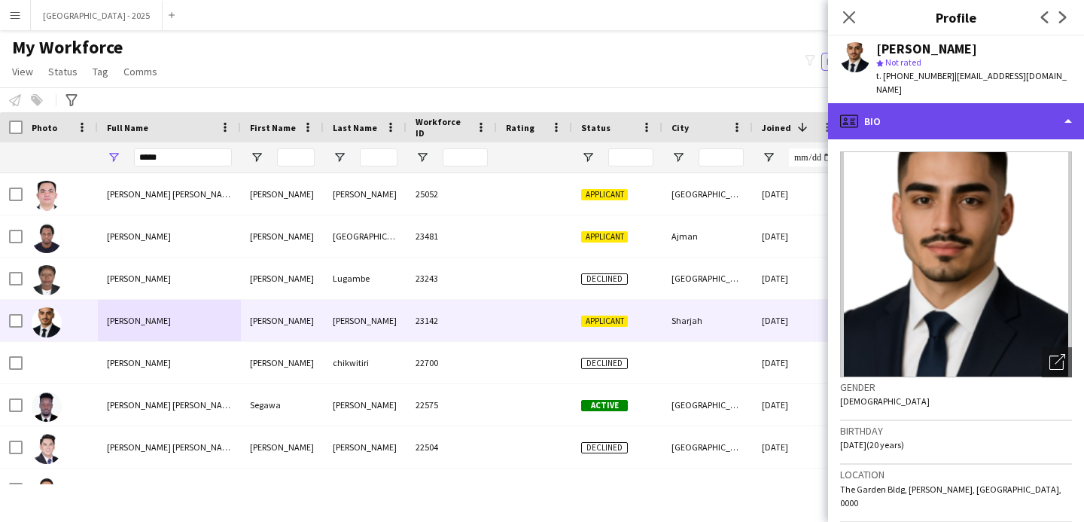
click at [971, 122] on div "profile Bio" at bounding box center [956, 121] width 256 height 36
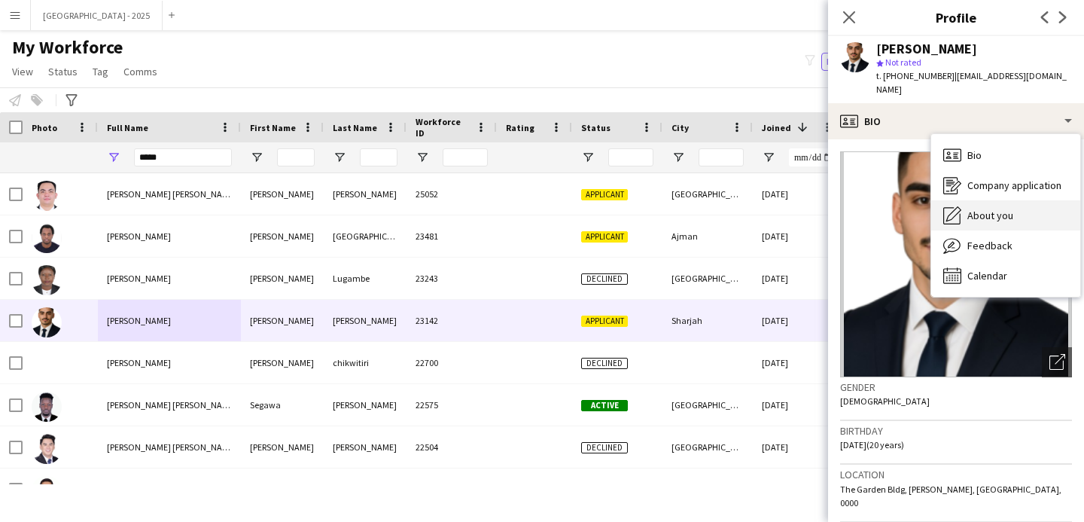
click at [992, 200] on div "About you About you" at bounding box center [1005, 215] width 149 height 30
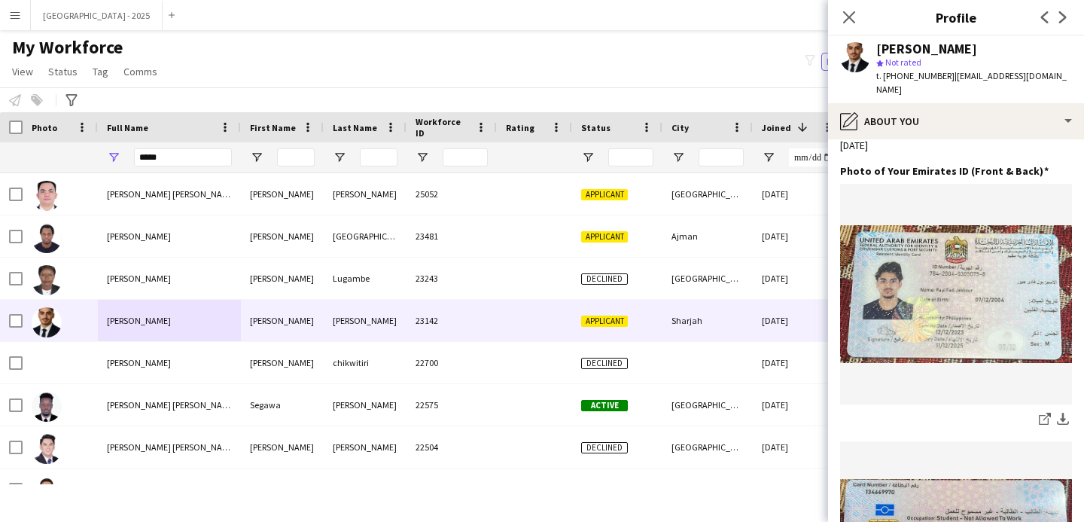
scroll to position [644, 0]
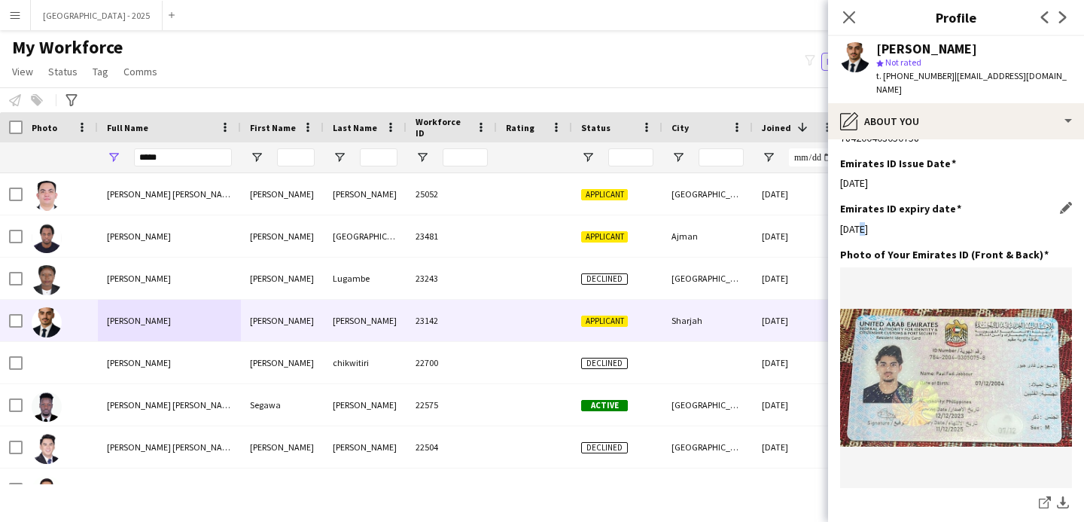
drag, startPoint x: 860, startPoint y: 209, endPoint x: 853, endPoint y: 210, distance: 7.6
click at [853, 222] on div "[DATE]" at bounding box center [956, 229] width 232 height 14
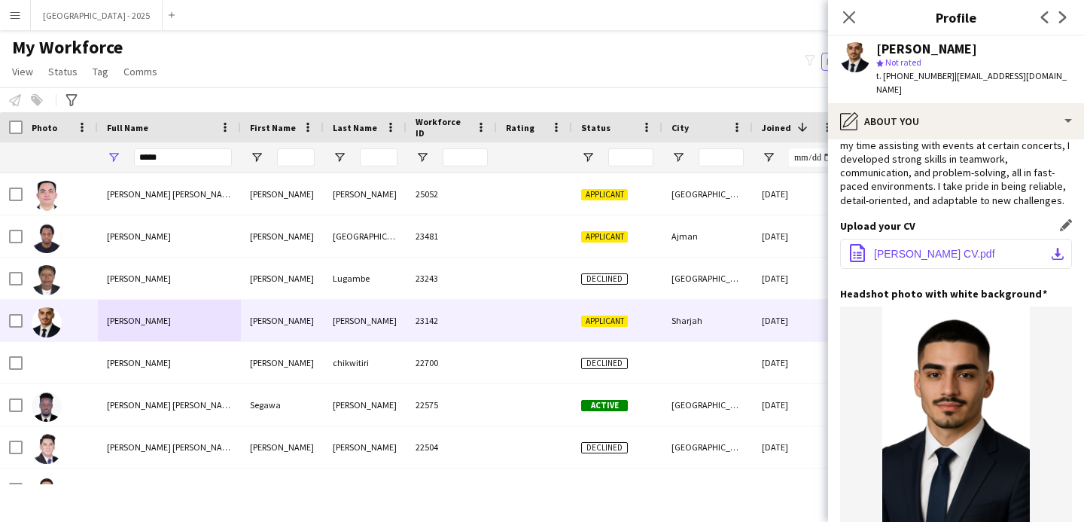
scroll to position [0, 0]
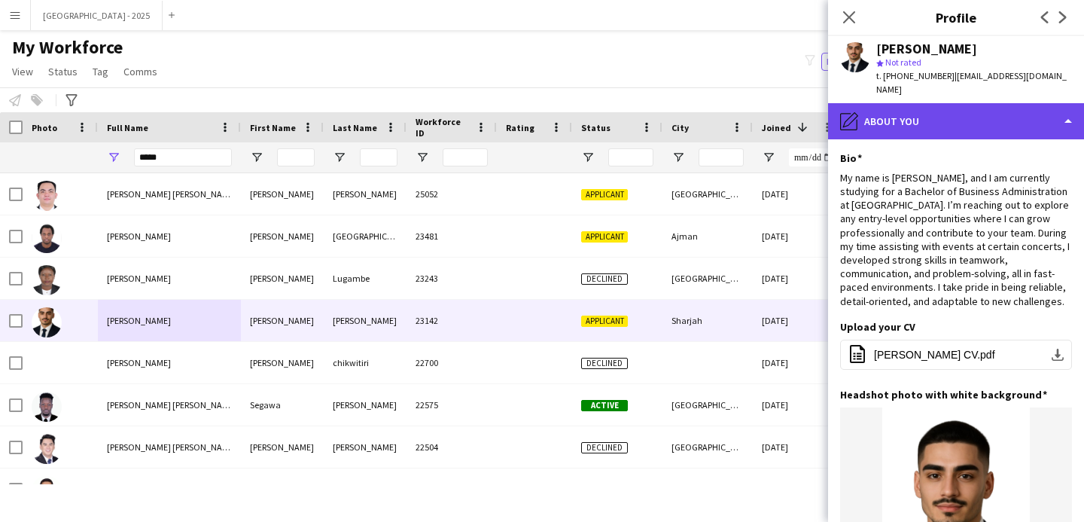
click at [927, 103] on div "pencil4 About you" at bounding box center [956, 121] width 256 height 36
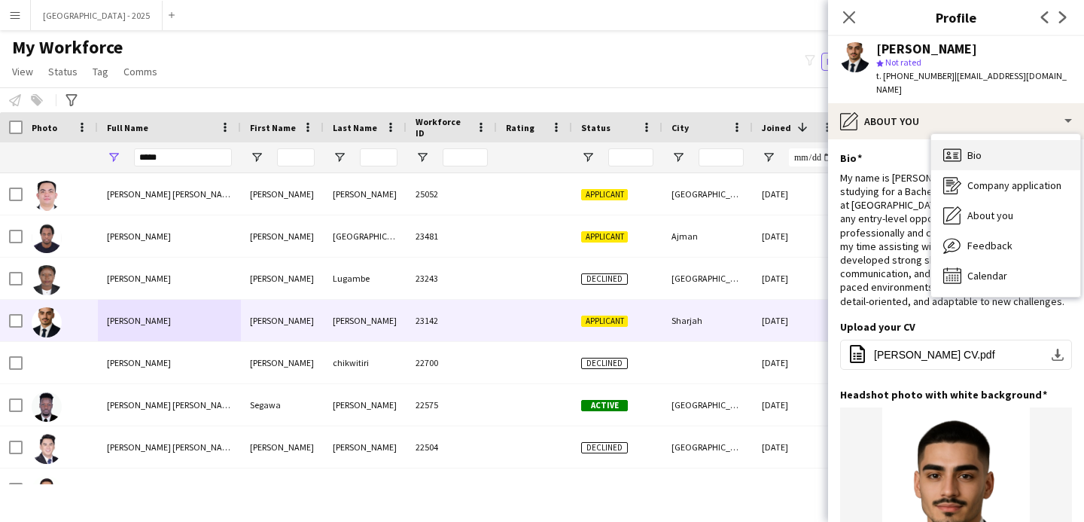
click at [984, 142] on div "Bio Bio" at bounding box center [1005, 155] width 149 height 30
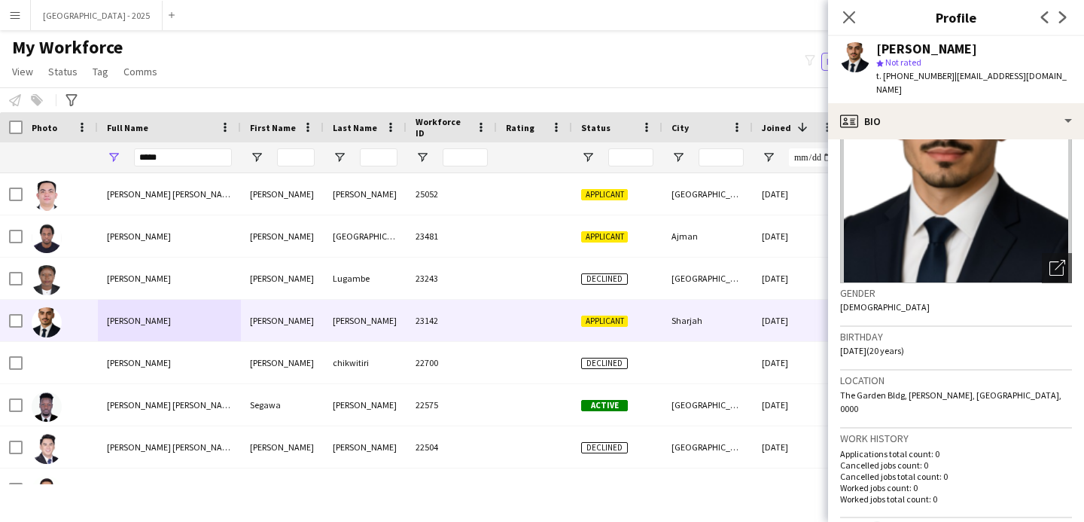
scroll to position [283, 0]
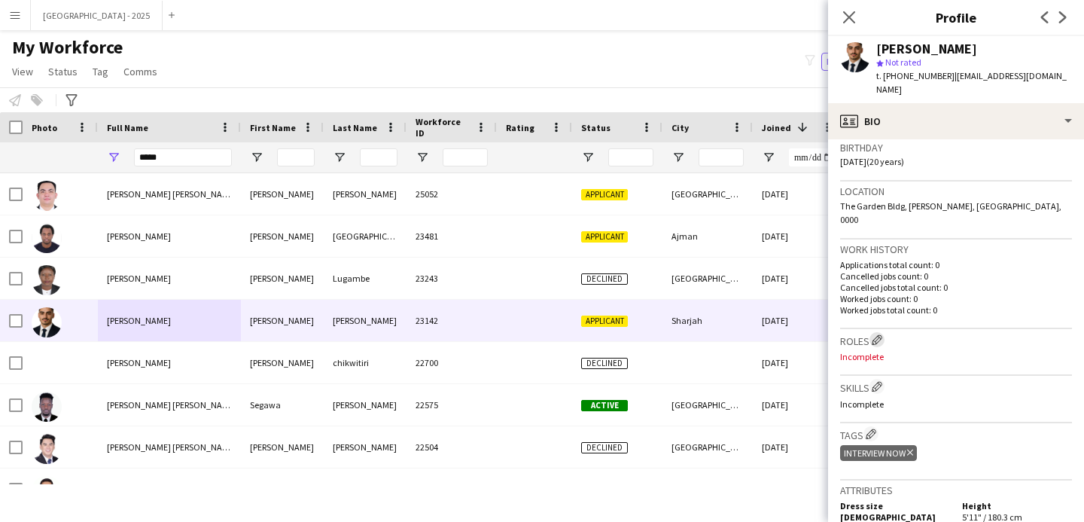
click at [880, 334] on app-icon "Edit crew company roles" at bounding box center [876, 339] width 11 height 11
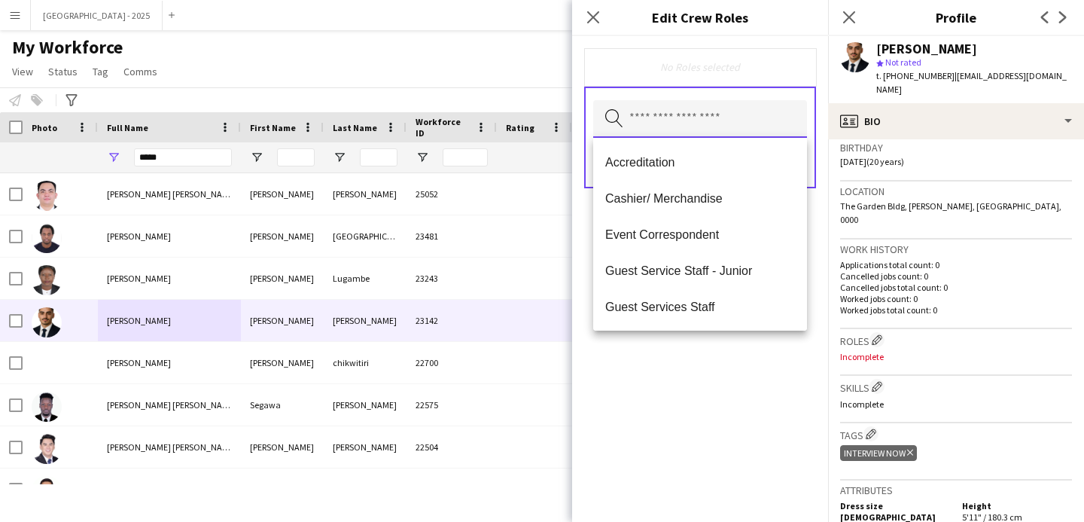
click at [682, 132] on input "text" at bounding box center [700, 119] width 214 height 38
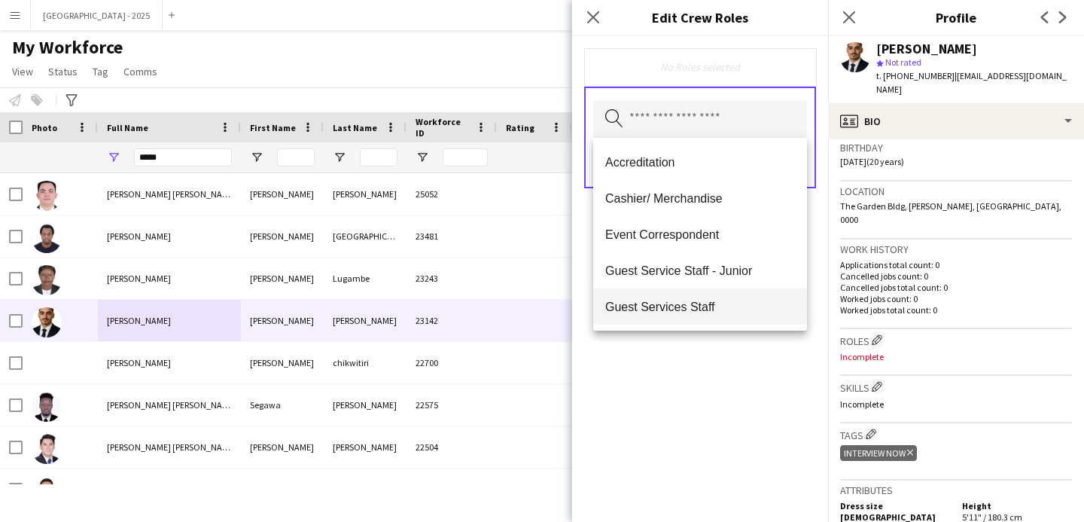
click at [747, 294] on mat-option "Guest Services Staff" at bounding box center [700, 306] width 214 height 36
click at [739, 310] on span "Guest Services Staff - Senior" at bounding box center [700, 307] width 190 height 14
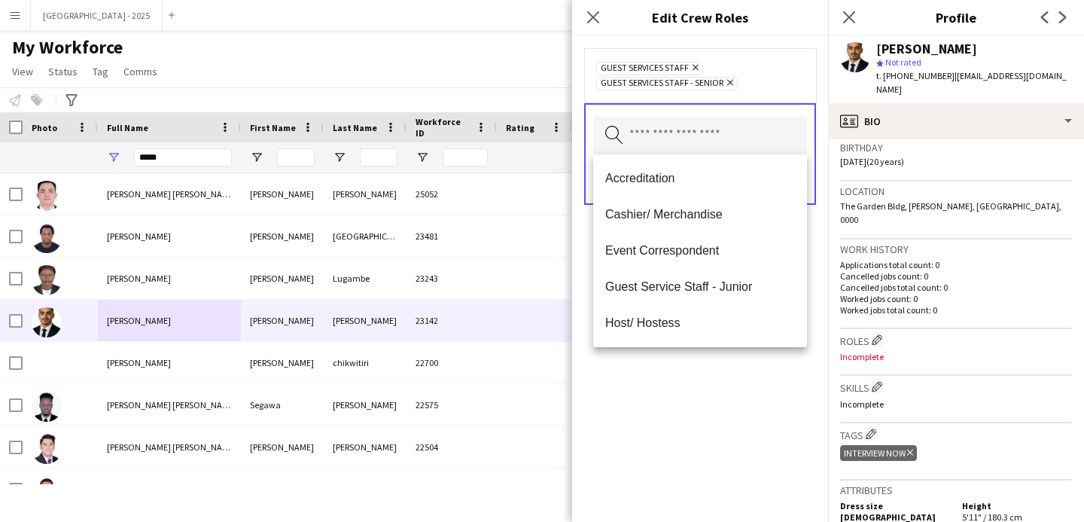
drag, startPoint x: 738, startPoint y: 360, endPoint x: 741, endPoint y: 290, distance: 70.0
click at [738, 358] on div "Guest Services Staff Remove Guest Services Staff - Senior Remove Search by role…" at bounding box center [700, 278] width 256 height 485
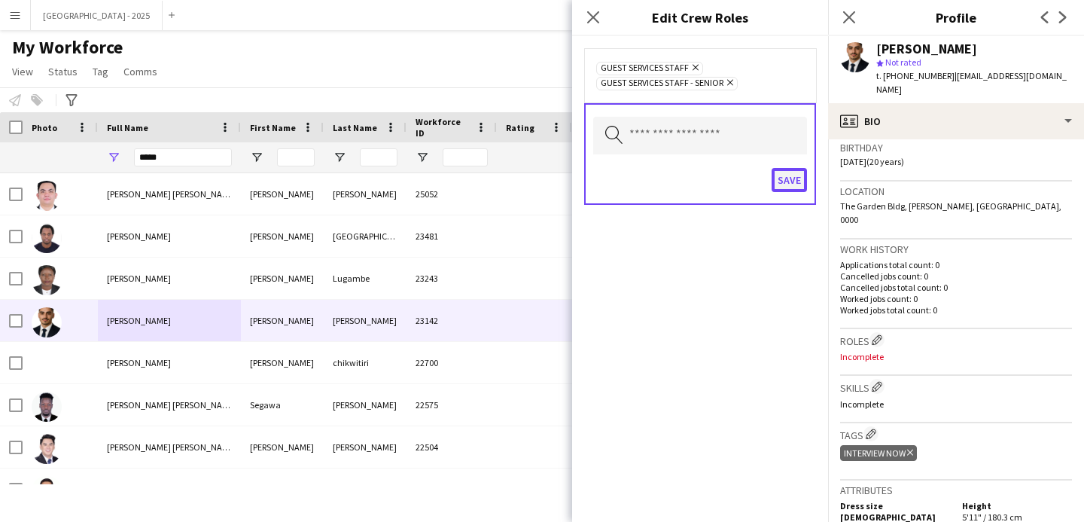
click at [783, 182] on button "Save" at bounding box center [788, 180] width 35 height 24
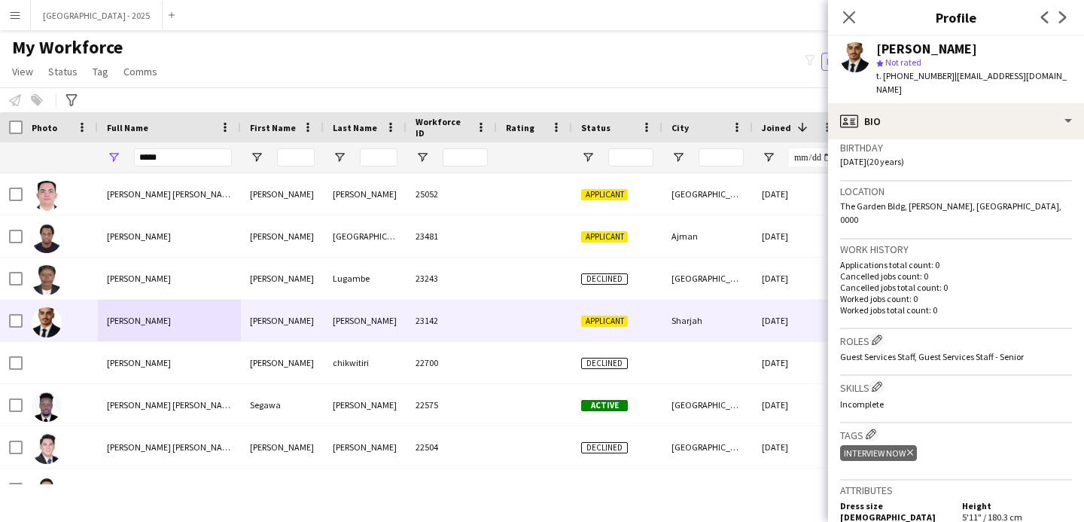
click at [910, 448] on icon "Delete tag" at bounding box center [910, 452] width 6 height 9
drag, startPoint x: 868, startPoint y: 406, endPoint x: 861, endPoint y: 400, distance: 10.1
click at [868, 428] on app-icon "Edit crew company tags" at bounding box center [870, 433] width 11 height 11
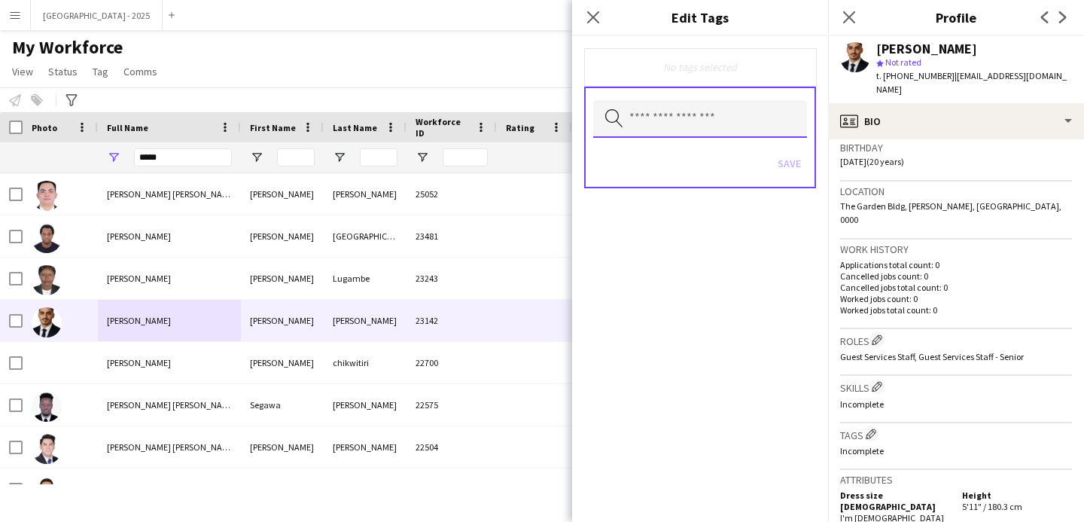
click at [697, 116] on input "text" at bounding box center [700, 119] width 214 height 38
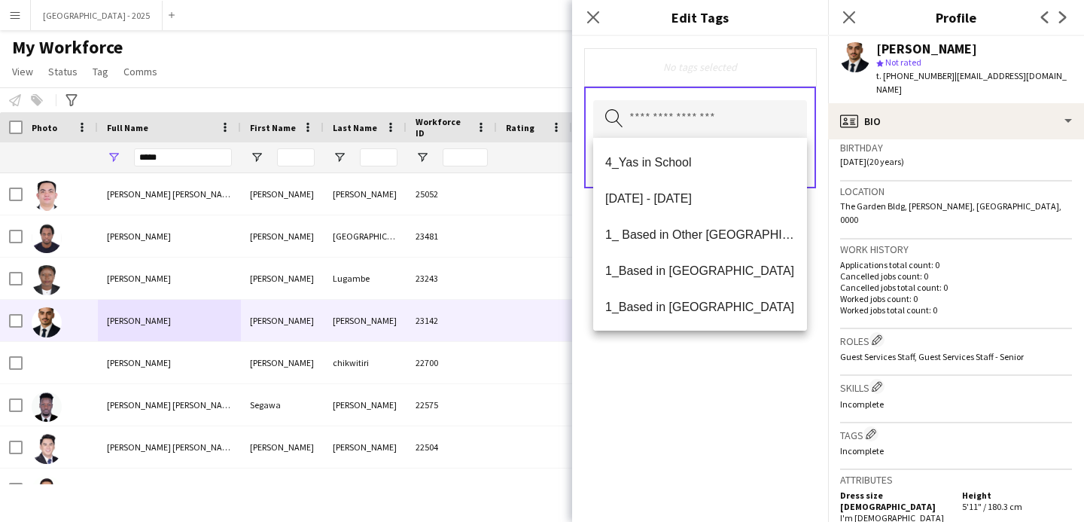
drag, startPoint x: 740, startPoint y: 361, endPoint x: 761, endPoint y: 359, distance: 21.2
click at [740, 361] on div "No tags selected Search by tag name Save" at bounding box center [700, 278] width 256 height 485
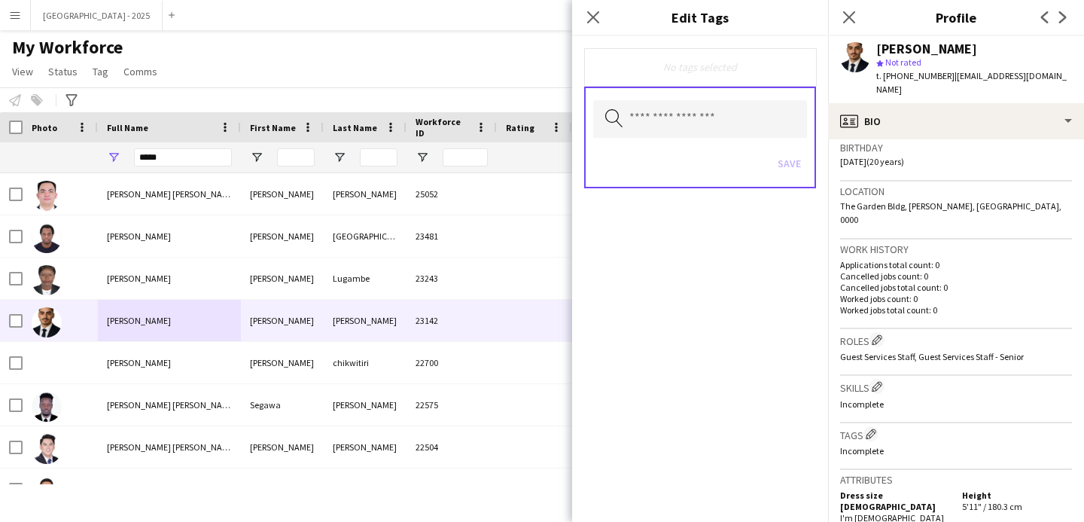
scroll to position [254, 0]
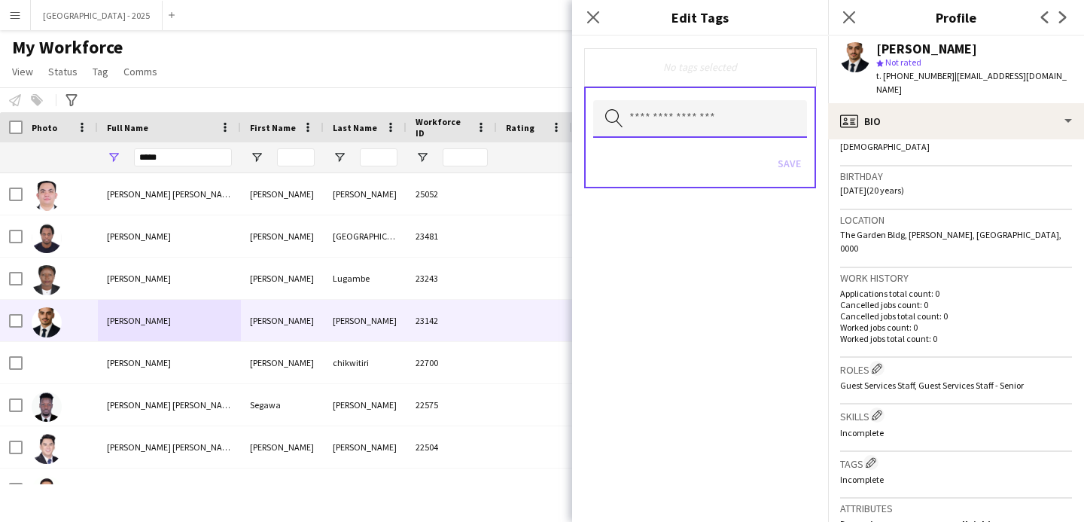
click at [746, 132] on input "text" at bounding box center [700, 119] width 214 height 38
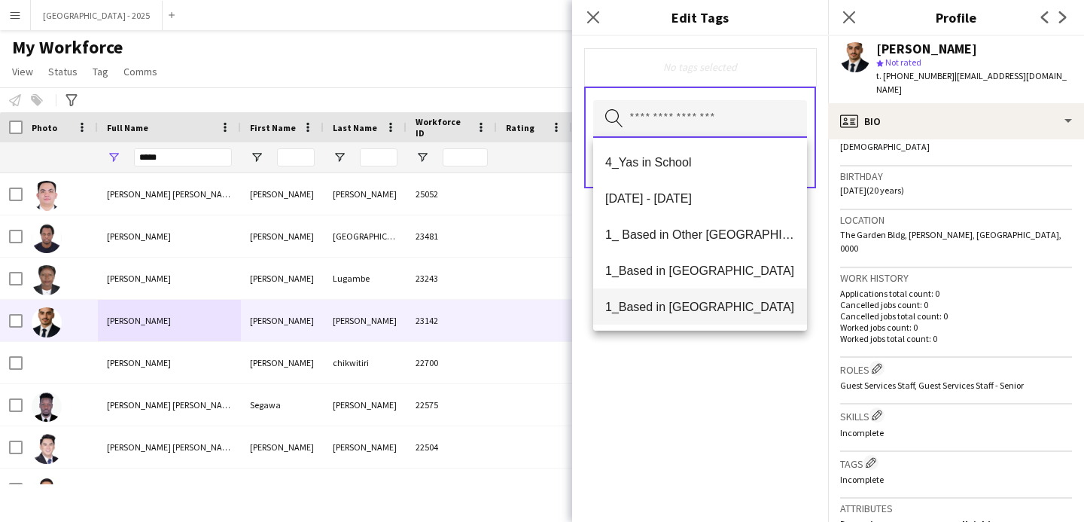
scroll to position [111, 0]
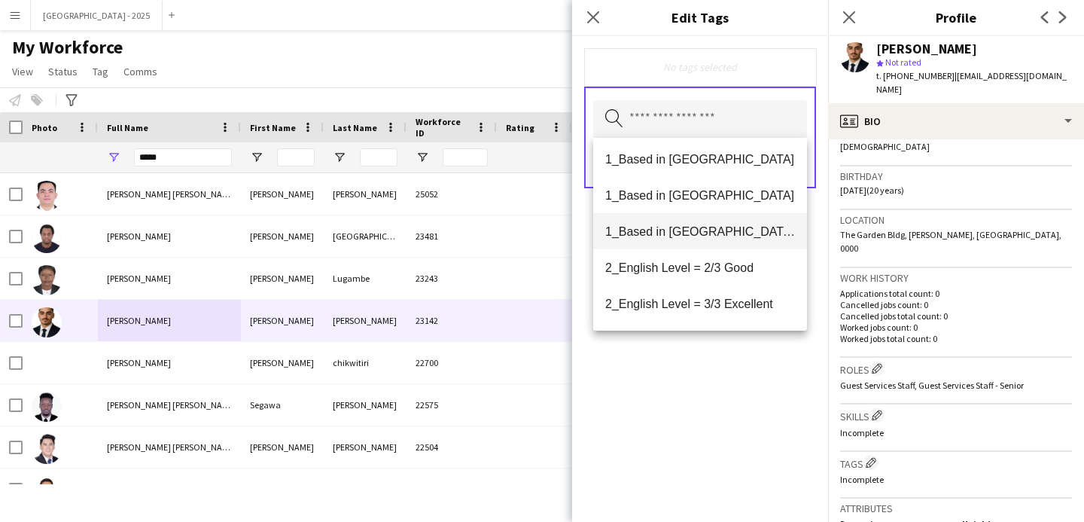
click at [716, 234] on span "1_Based in [GEOGRAPHIC_DATA]/[GEOGRAPHIC_DATA]/Ajman" at bounding box center [700, 231] width 190 height 14
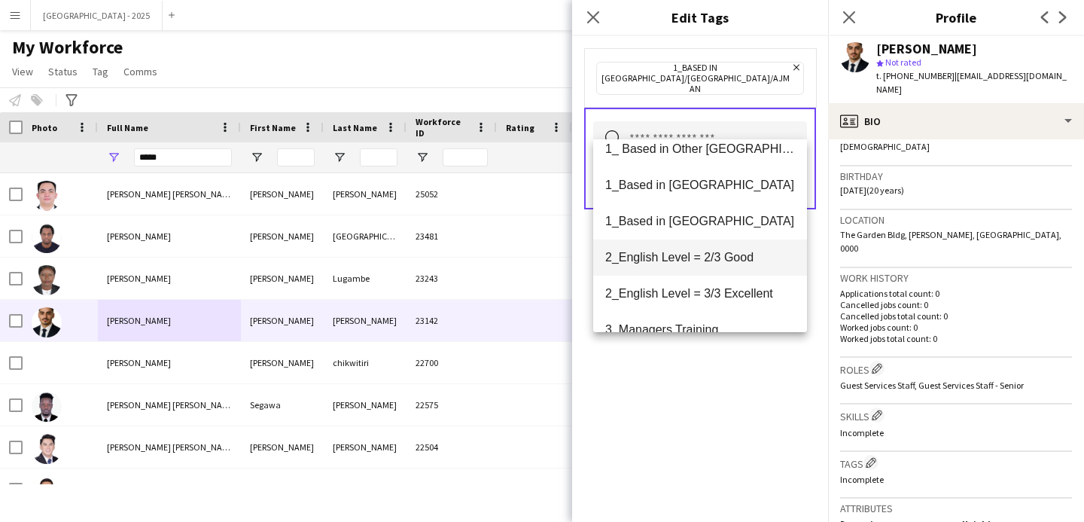
scroll to position [90, 0]
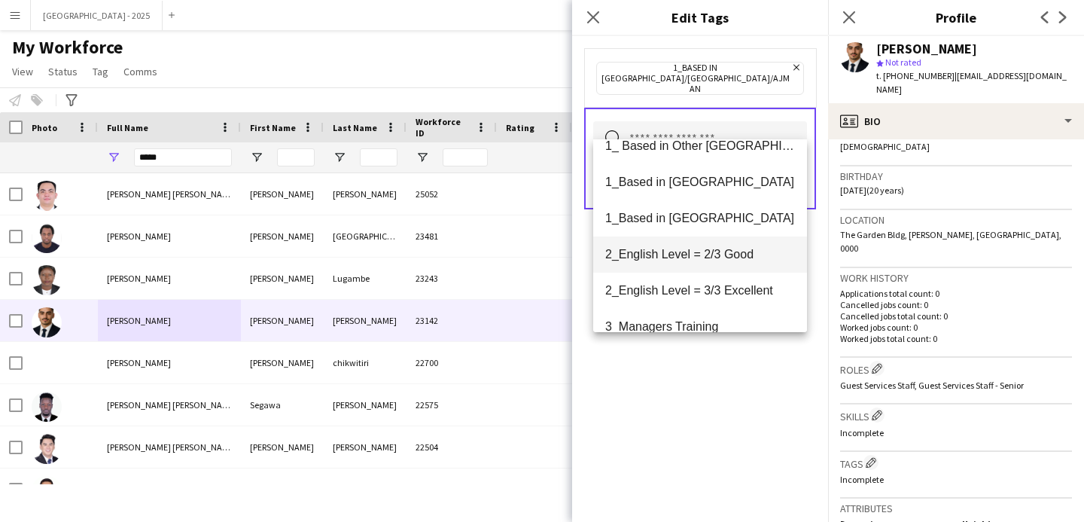
click at [714, 254] on span "2_English Level = 2/3 Good" at bounding box center [700, 254] width 190 height 14
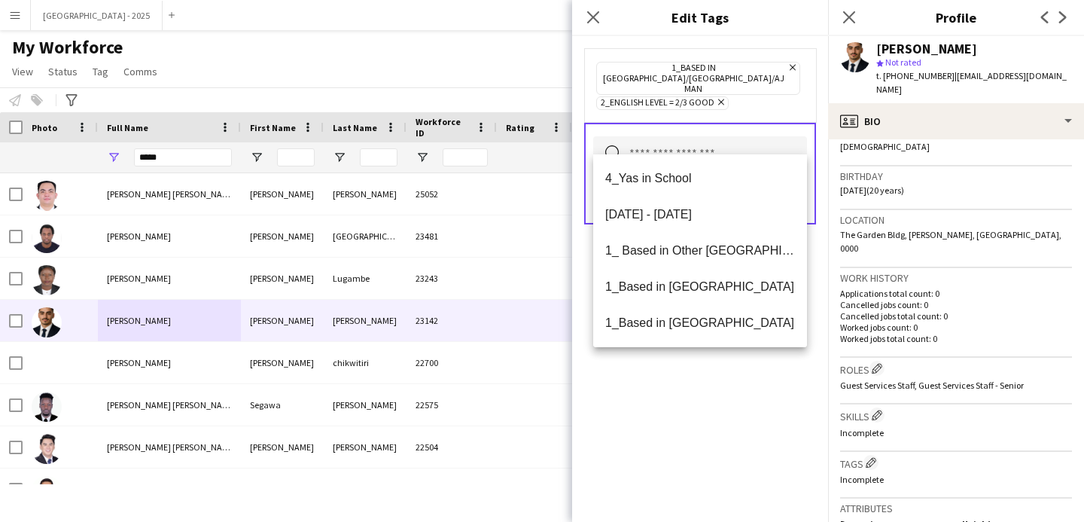
click at [778, 405] on div "1_Based in [GEOGRAPHIC_DATA]/[GEOGRAPHIC_DATA]/Ajman Remove 2_English Level = 2…" at bounding box center [700, 278] width 256 height 485
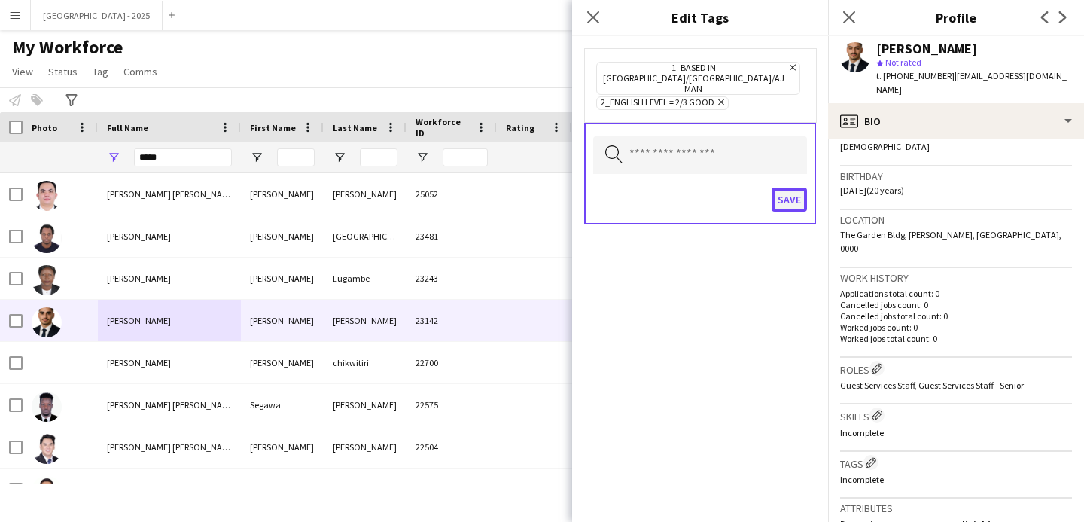
click at [795, 190] on button "Save" at bounding box center [788, 199] width 35 height 24
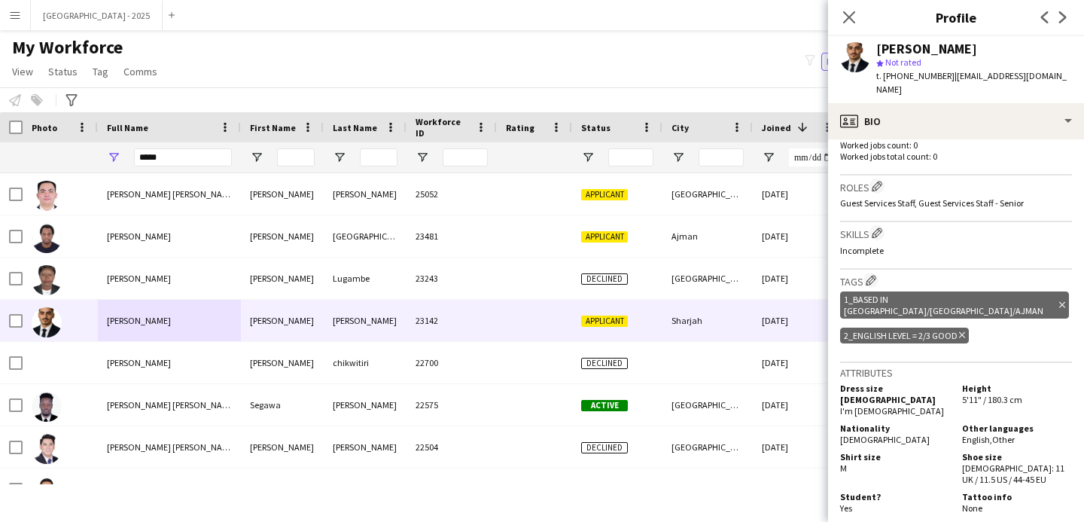
scroll to position [544, 0]
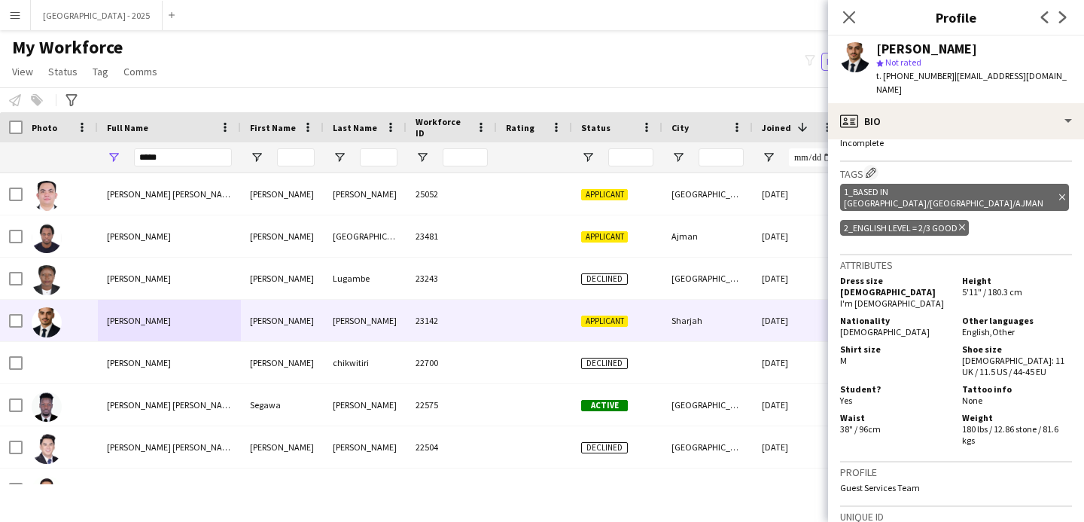
click at [959, 224] on icon at bounding box center [962, 227] width 6 height 6
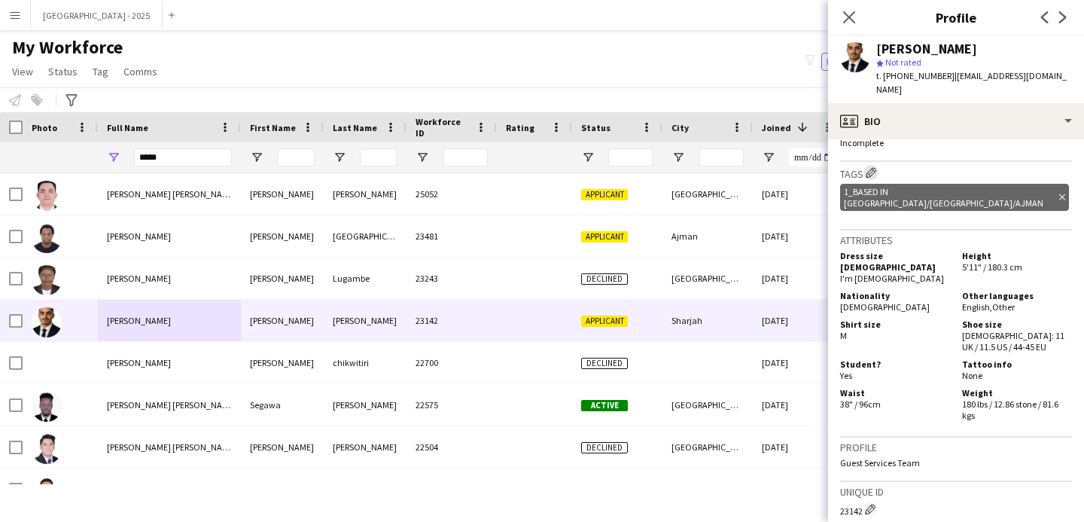
click at [876, 167] on app-icon "Edit crew company tags" at bounding box center [870, 172] width 11 height 11
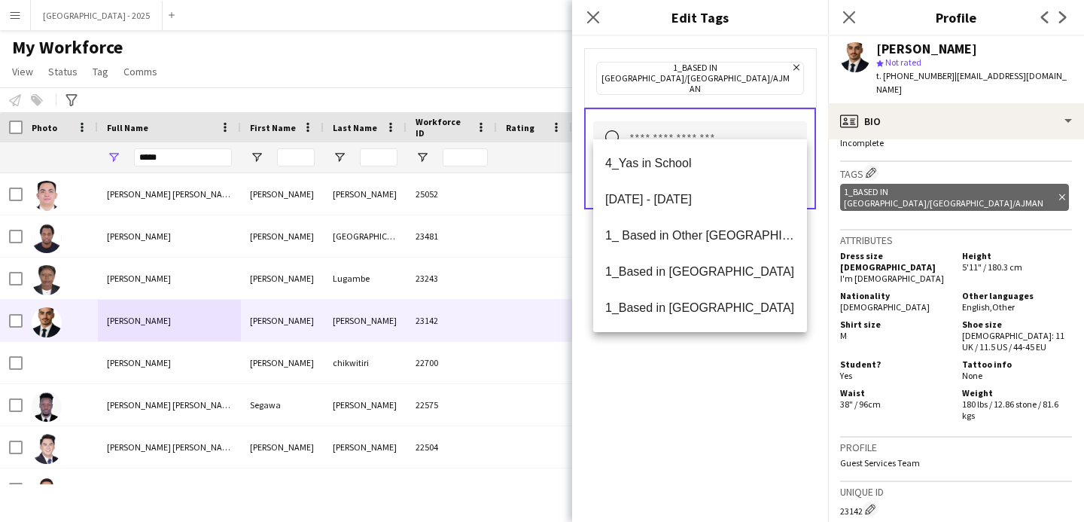
click at [750, 129] on input "text" at bounding box center [700, 140] width 214 height 38
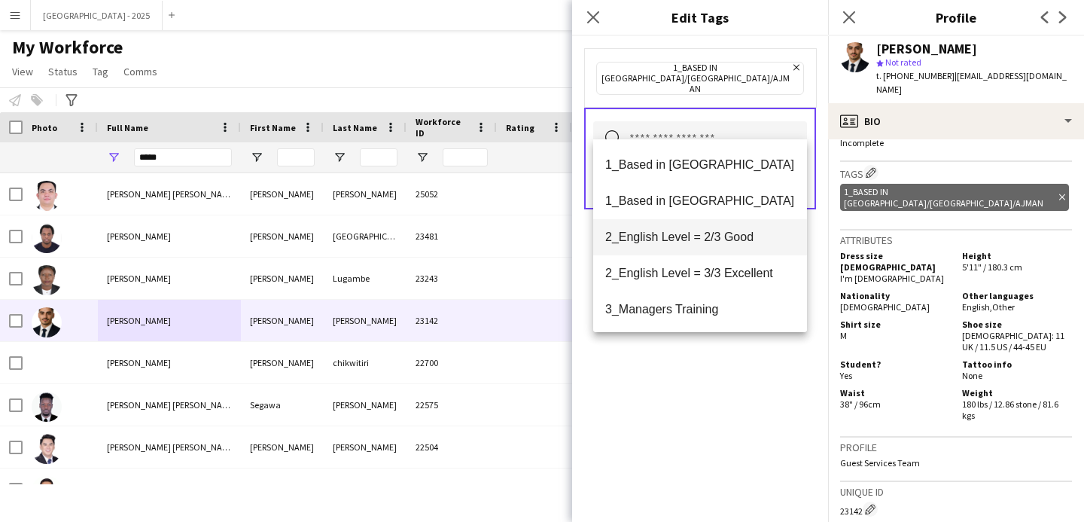
scroll to position [107, 0]
click at [719, 247] on mat-option "2_English Level = 2/3 Good" at bounding box center [700, 237] width 214 height 36
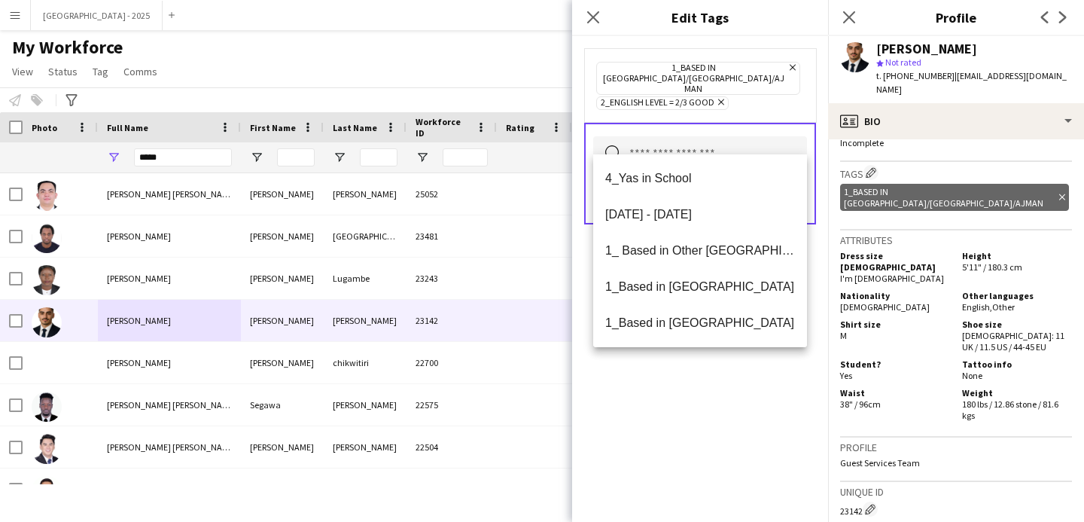
click at [783, 365] on div "1_Based in [GEOGRAPHIC_DATA]/[GEOGRAPHIC_DATA]/Ajman Remove 2_English Level = 2…" at bounding box center [700, 278] width 256 height 485
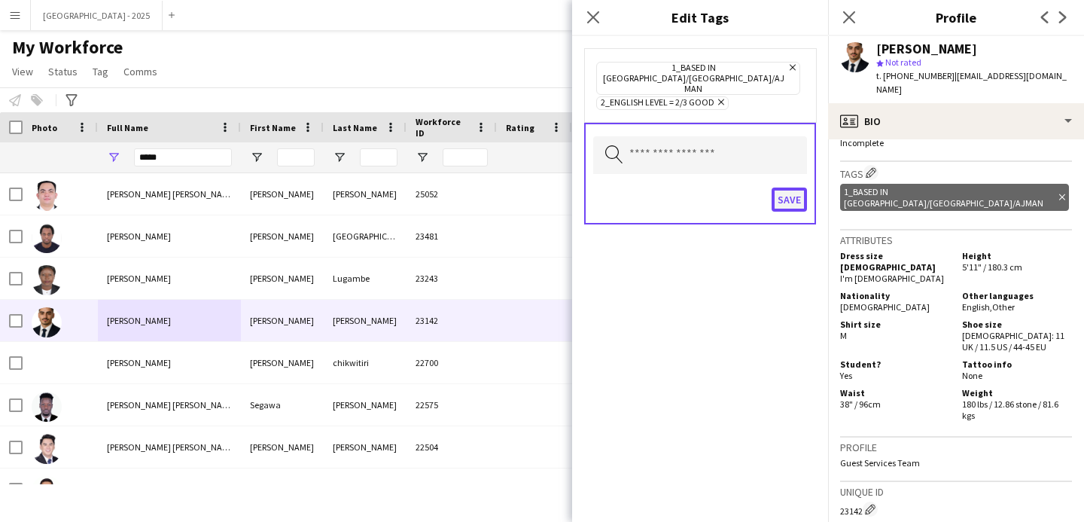
click at [785, 187] on button "Save" at bounding box center [788, 199] width 35 height 24
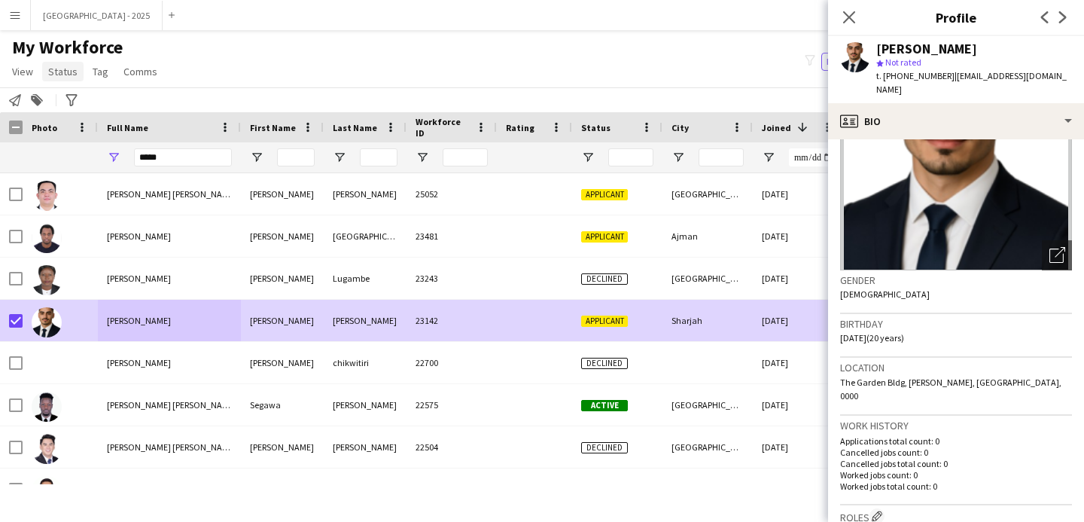
click at [56, 75] on span "Status" at bounding box center [62, 72] width 29 height 14
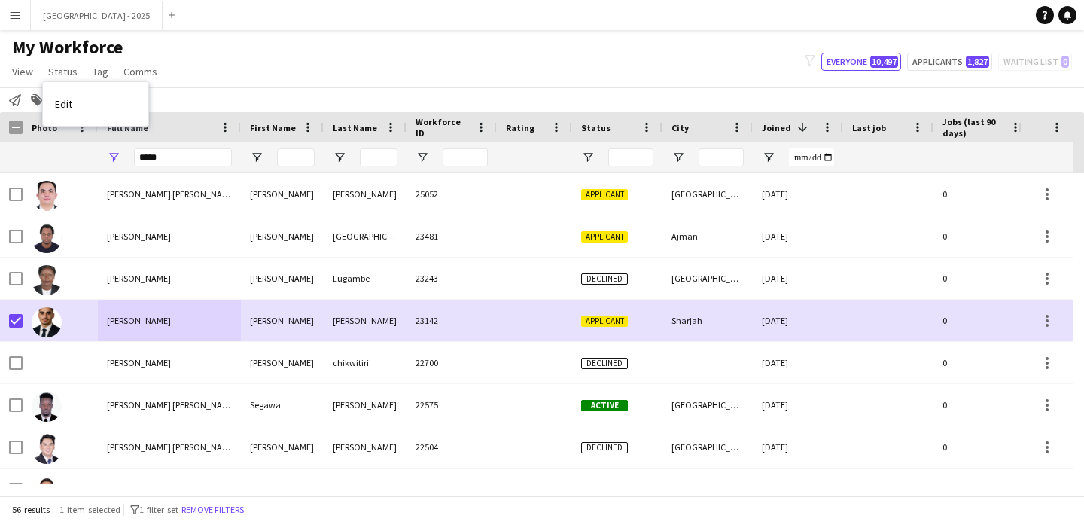
drag, startPoint x: 84, startPoint y: 98, endPoint x: 107, endPoint y: 111, distance: 27.0
click at [84, 98] on link "Edit" at bounding box center [95, 104] width 105 height 32
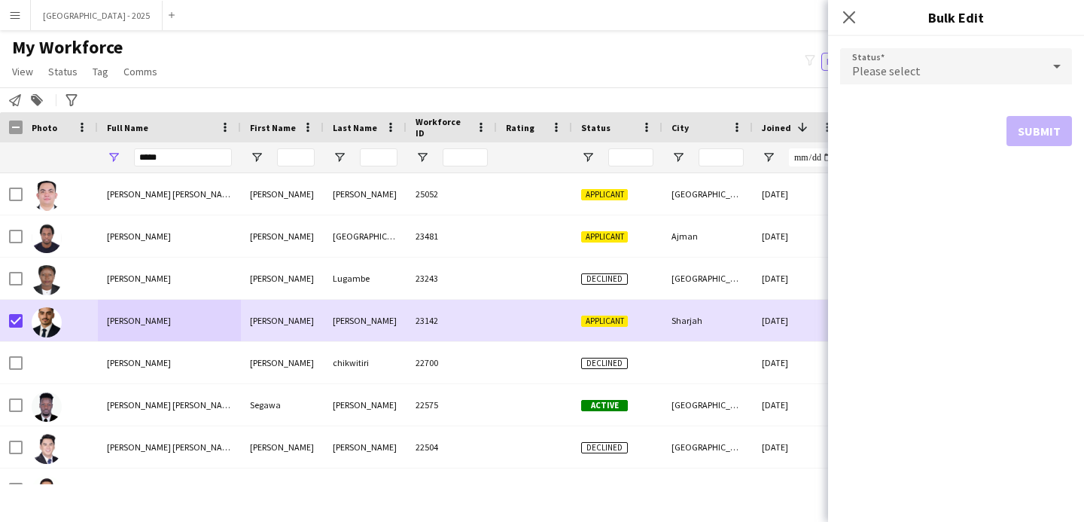
click at [899, 78] on span "Please select" at bounding box center [886, 70] width 68 height 15
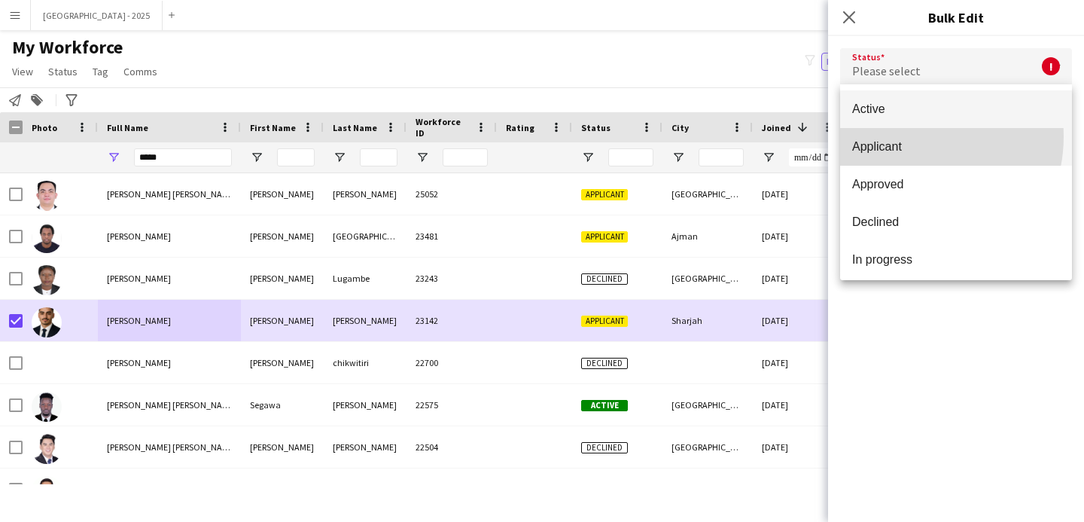
click at [905, 136] on mat-option "Applicant" at bounding box center [956, 147] width 232 height 38
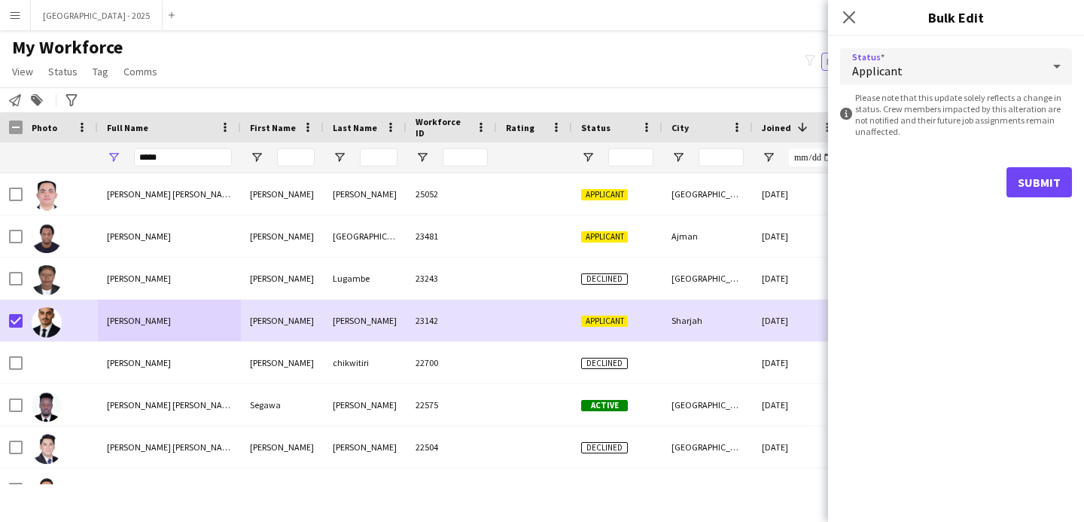
click at [856, 56] on div "Applicant" at bounding box center [941, 66] width 202 height 36
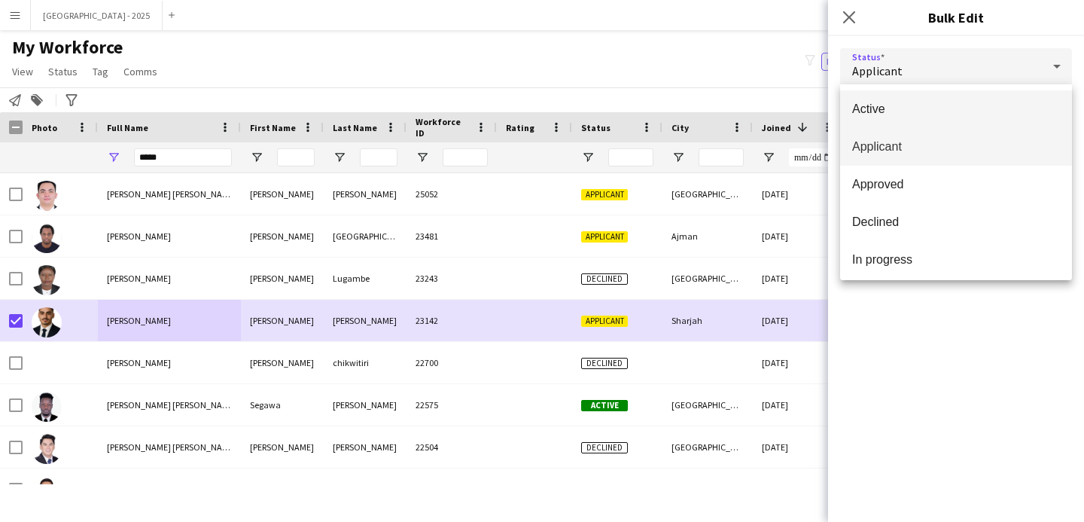
click at [888, 94] on mat-option "Active" at bounding box center [956, 109] width 232 height 38
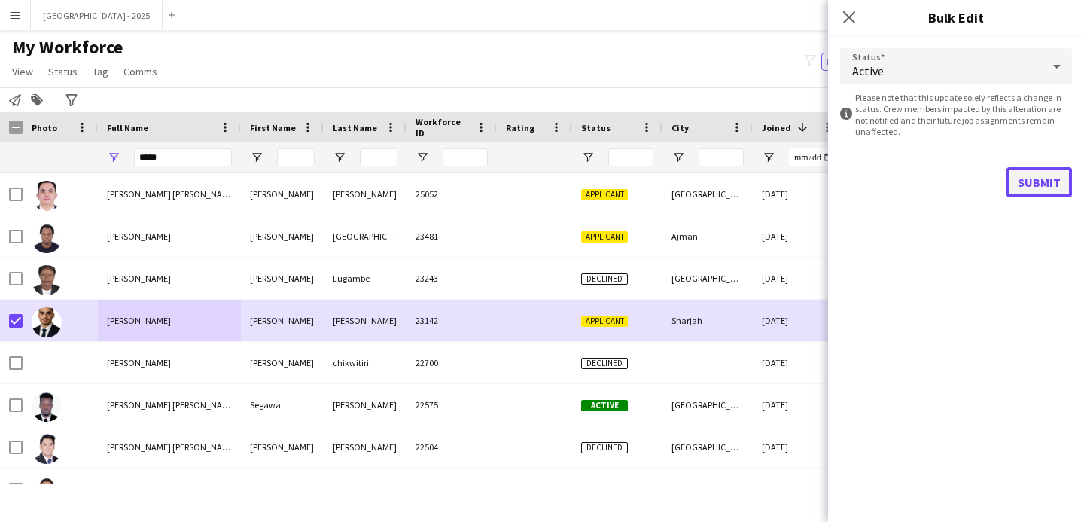
click at [1014, 178] on button "Submit" at bounding box center [1038, 182] width 65 height 30
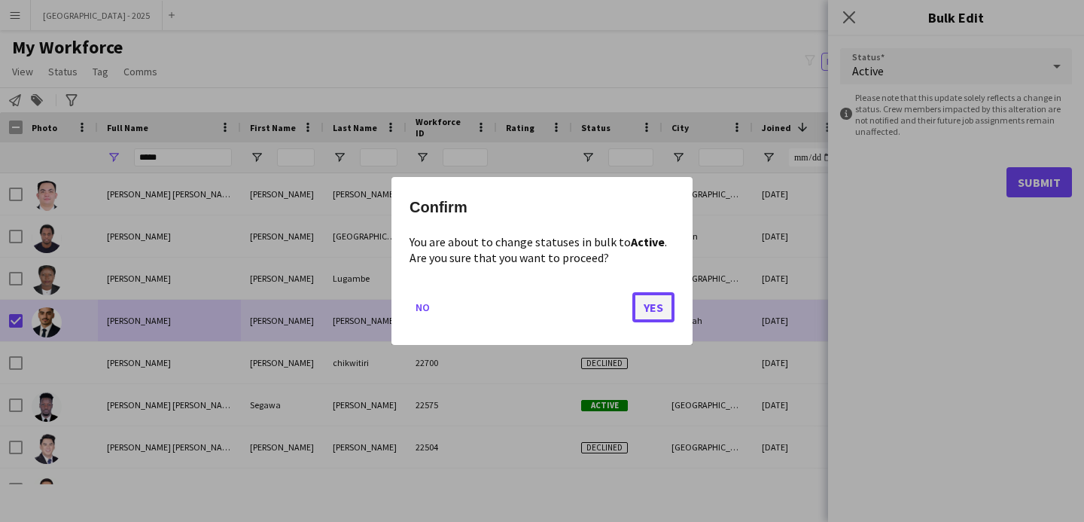
click at [655, 303] on button "Yes" at bounding box center [653, 307] width 42 height 30
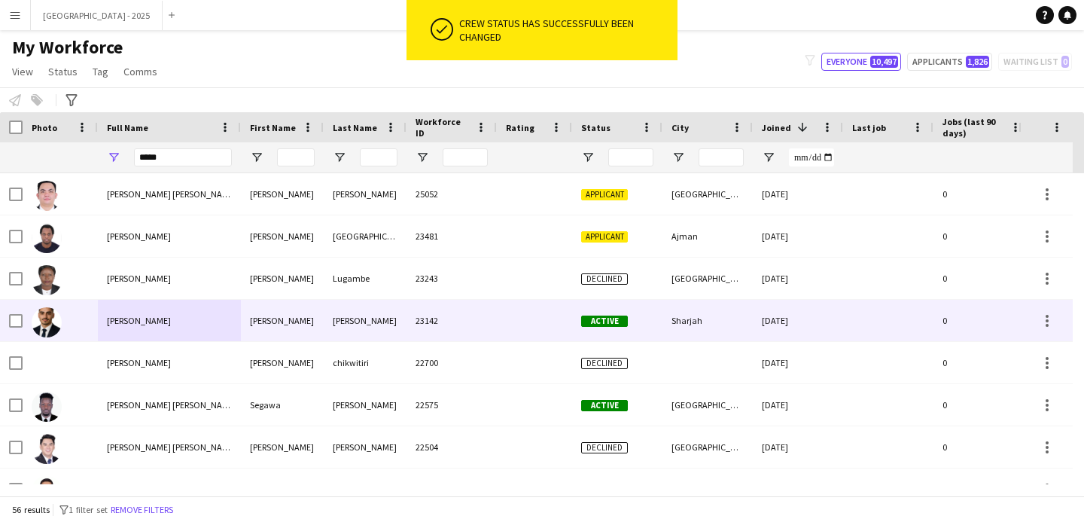
click at [63, 321] on div at bounding box center [60, 320] width 75 height 41
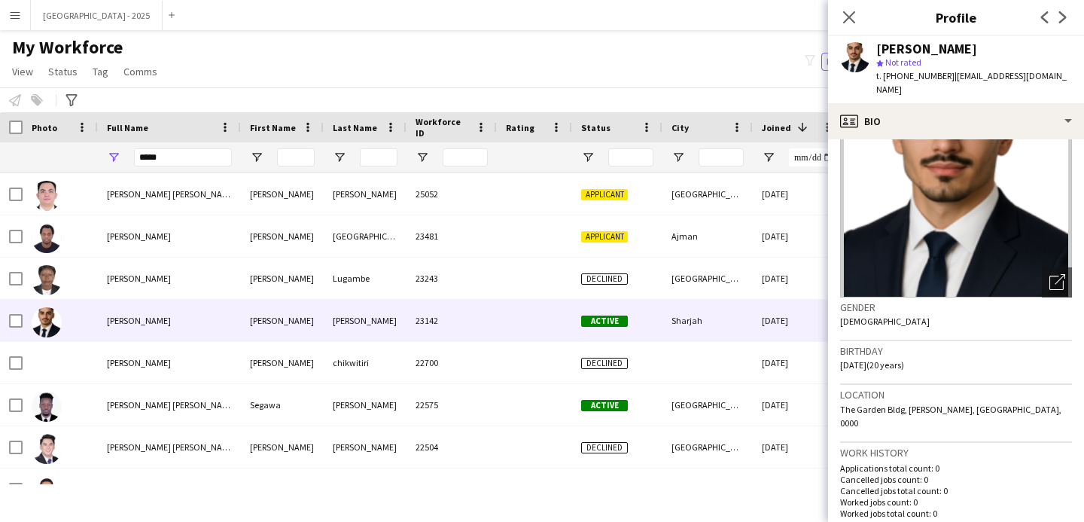
scroll to position [0, 0]
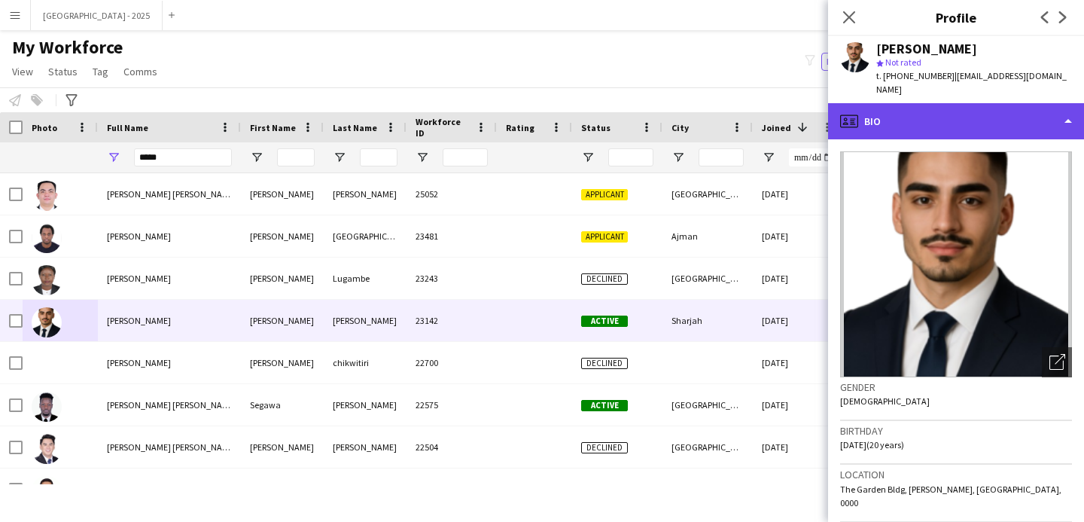
click at [927, 103] on div "profile Bio" at bounding box center [956, 121] width 256 height 36
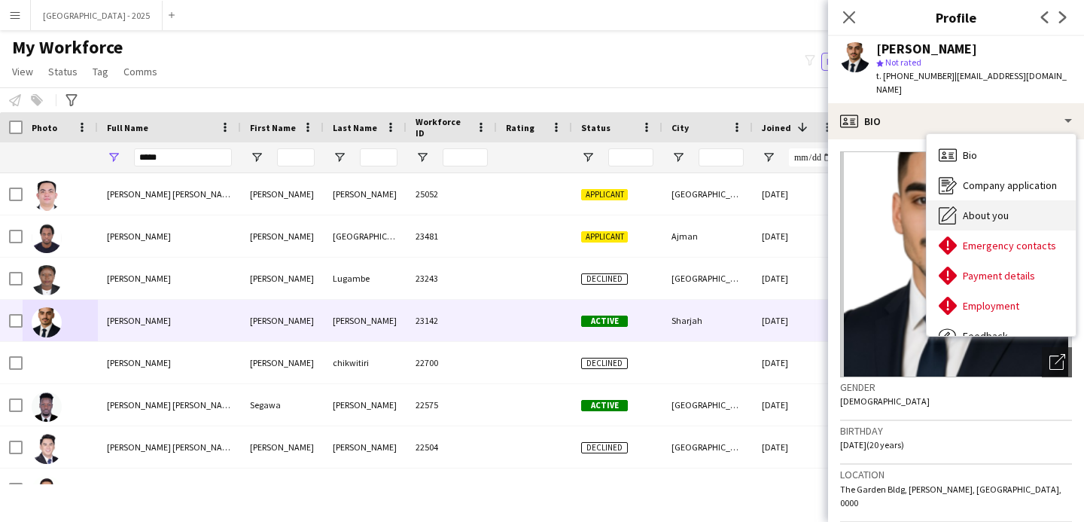
click at [998, 208] on span "About you" at bounding box center [986, 215] width 46 height 14
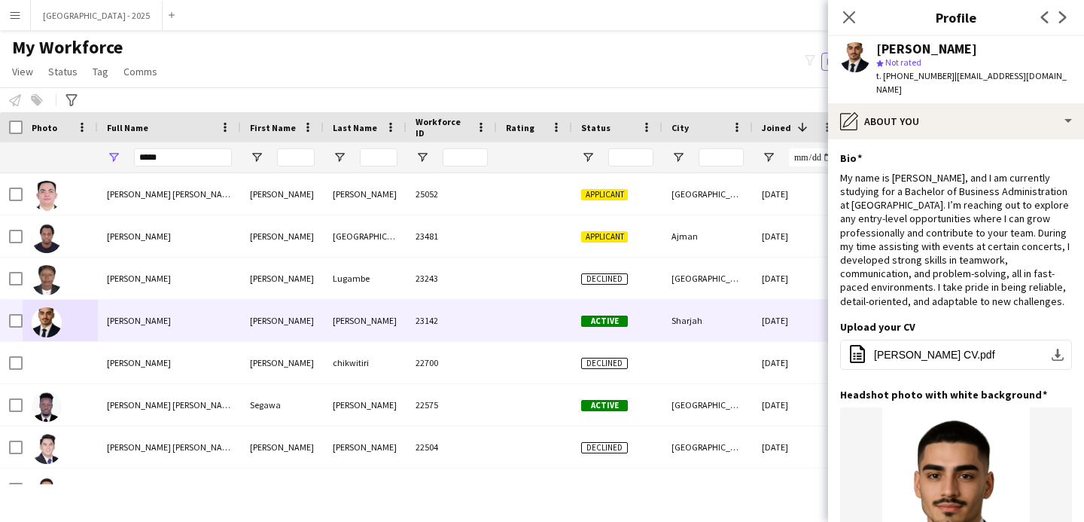
click at [854, 51] on app-user-avatar at bounding box center [855, 57] width 30 height 30
click at [847, 11] on icon "Close pop-in" at bounding box center [848, 17] width 14 height 14
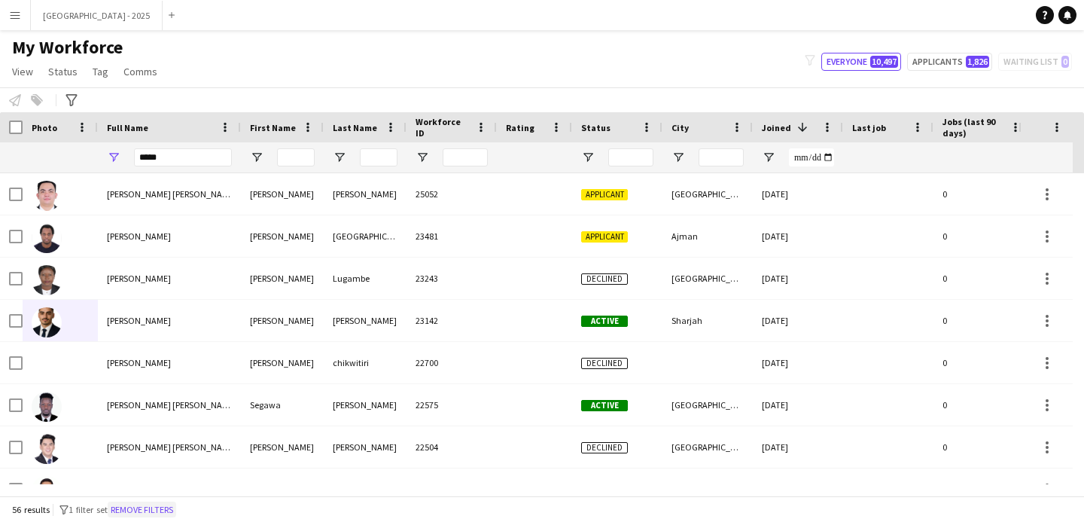
click at [176, 506] on button "Remove filters" at bounding box center [142, 509] width 68 height 17
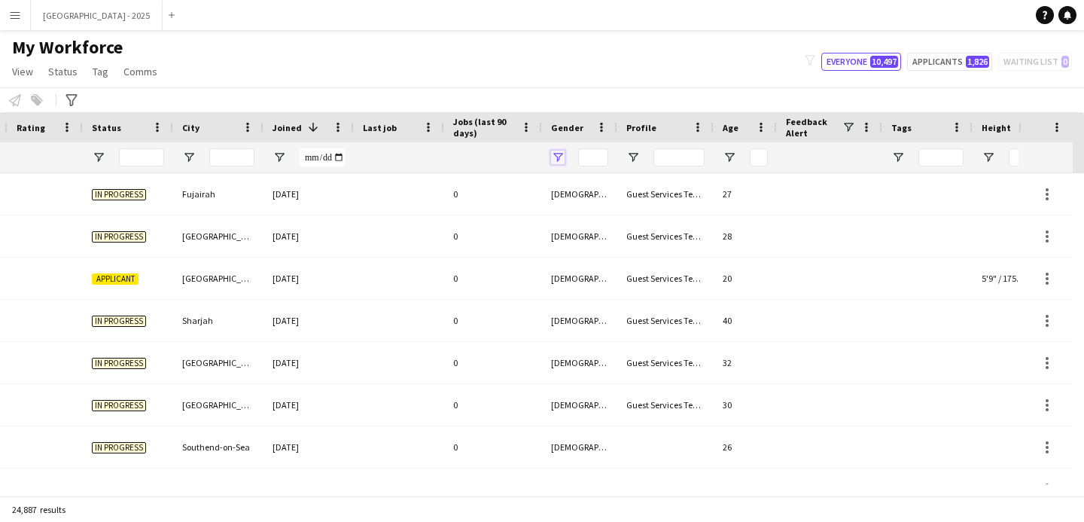
click at [560, 157] on span "Open Filter Menu" at bounding box center [558, 158] width 14 height 14
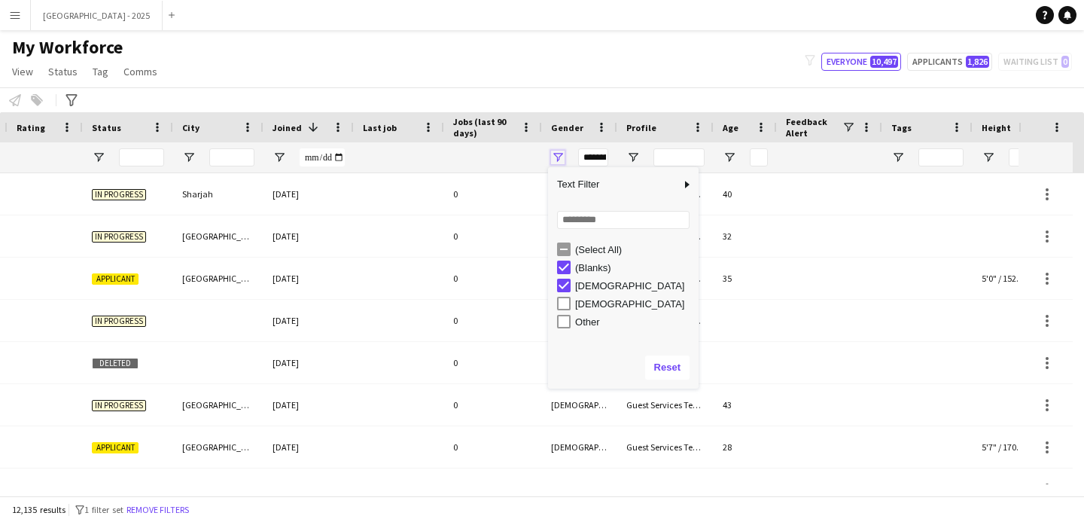
click at [563, 157] on span "Open Filter Menu" at bounding box center [558, 158] width 14 height 14
click at [657, 262] on div "(Blanks)" at bounding box center [634, 267] width 119 height 11
type input "**********"
click at [567, 157] on div "**********" at bounding box center [579, 157] width 75 height 30
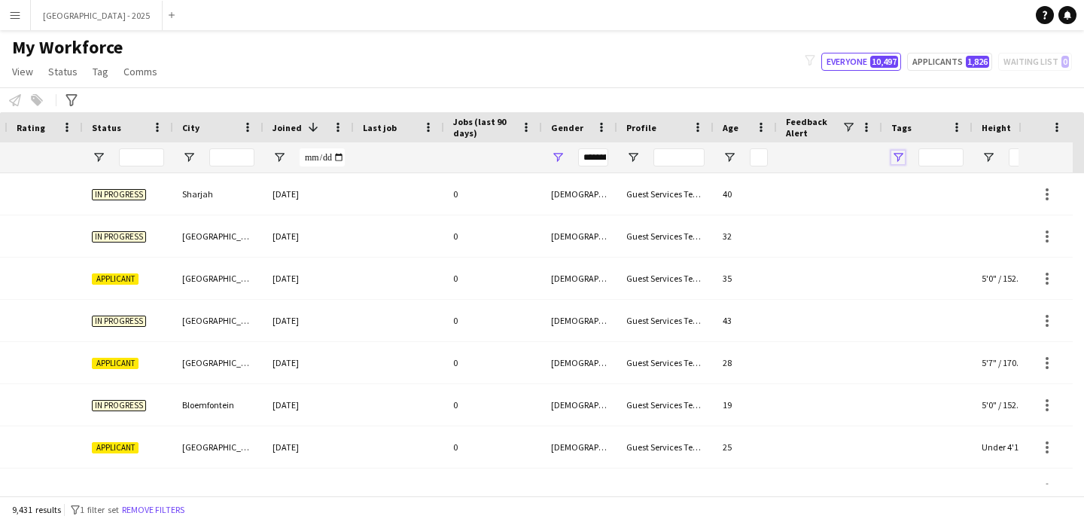
click at [900, 155] on span "Open Filter Menu" at bounding box center [898, 158] width 14 height 14
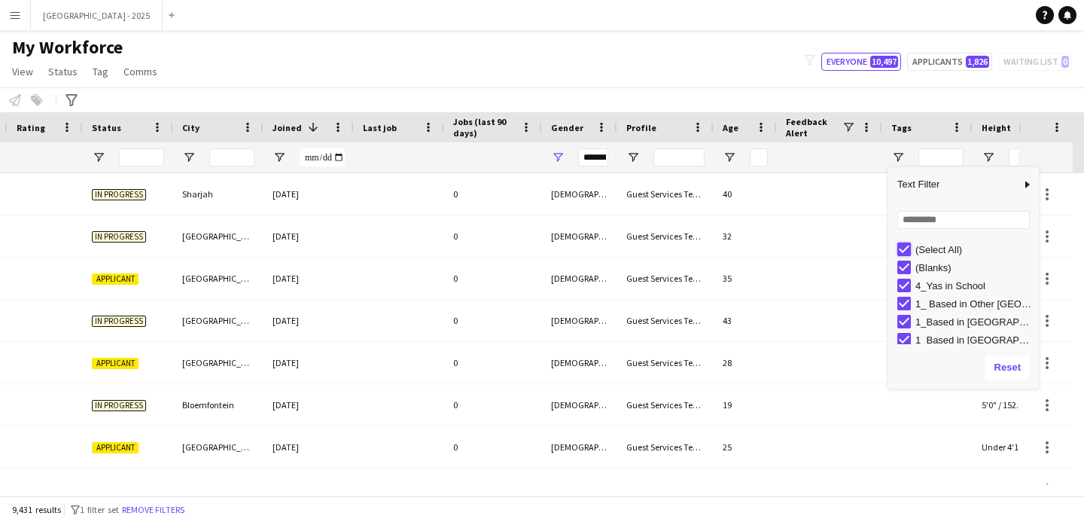
type input "***"
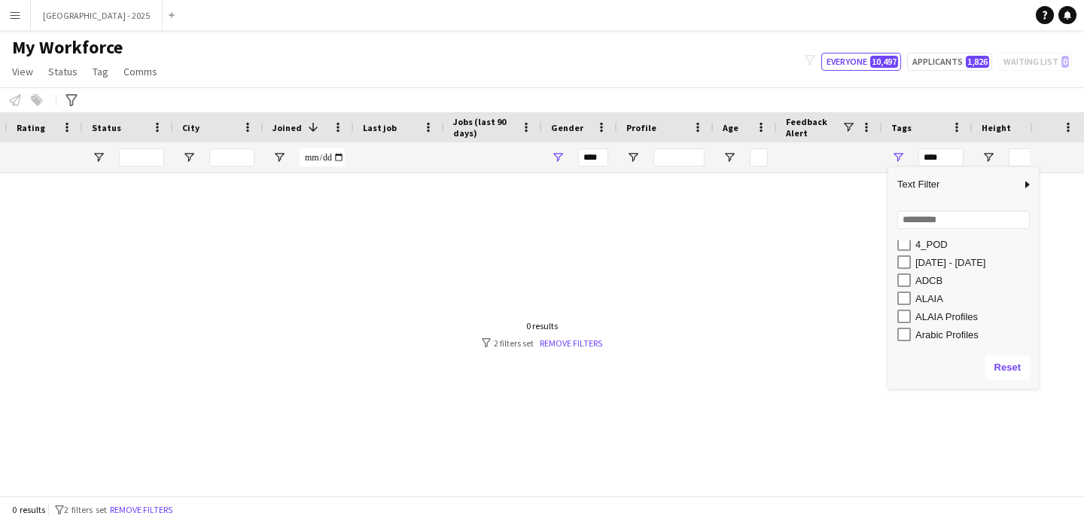
click at [949, 263] on div "[DATE] - [DATE]" at bounding box center [974, 262] width 119 height 11
type input "**********"
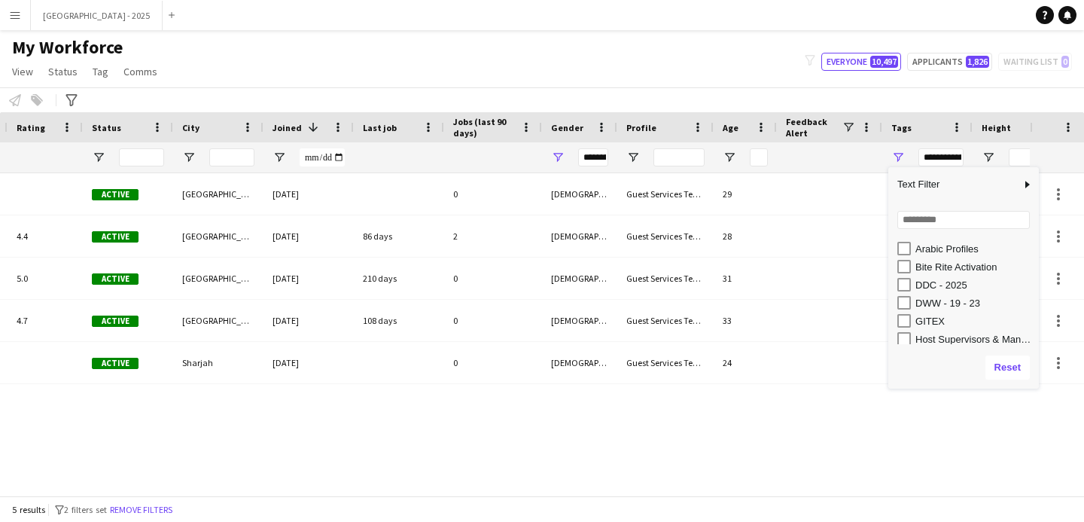
click at [966, 302] on div "DWW - 19 - 23" at bounding box center [974, 302] width 119 height 11
type input "**********"
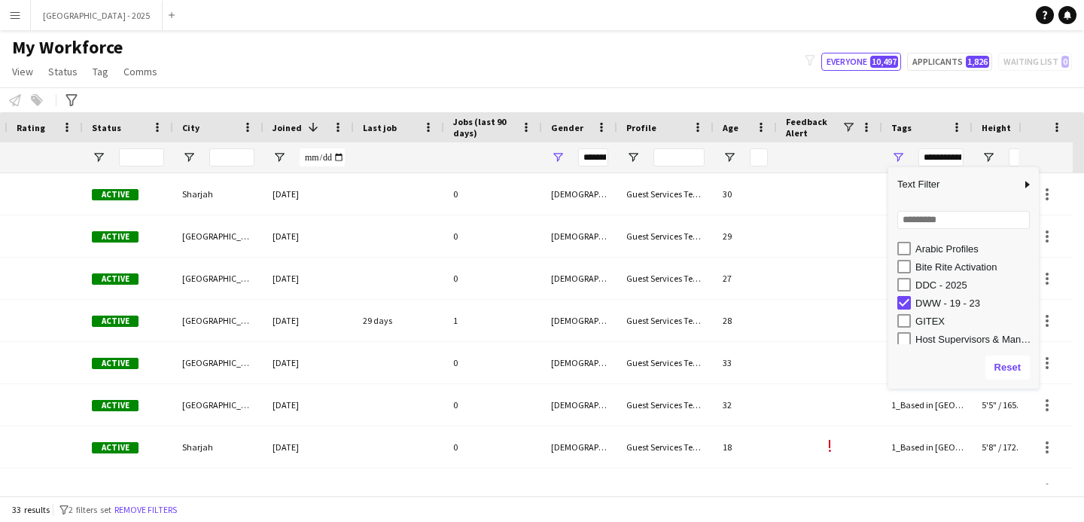
click at [799, 90] on div "Notify workforce Add to tag Select at least one crew to tag him or her. Advance…" at bounding box center [542, 99] width 1084 height 25
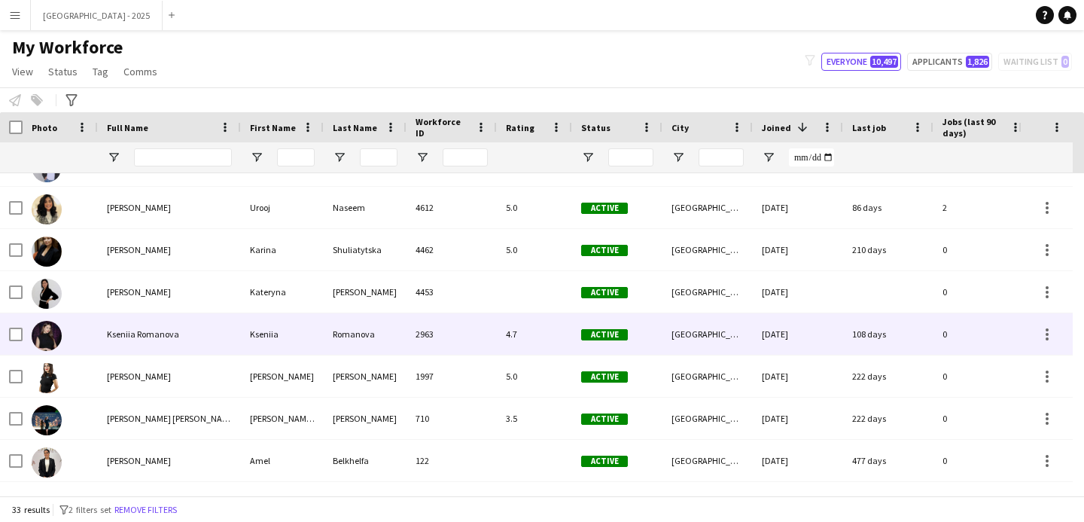
click at [172, 329] on span "Kseniia Romanova" at bounding box center [143, 333] width 72 height 11
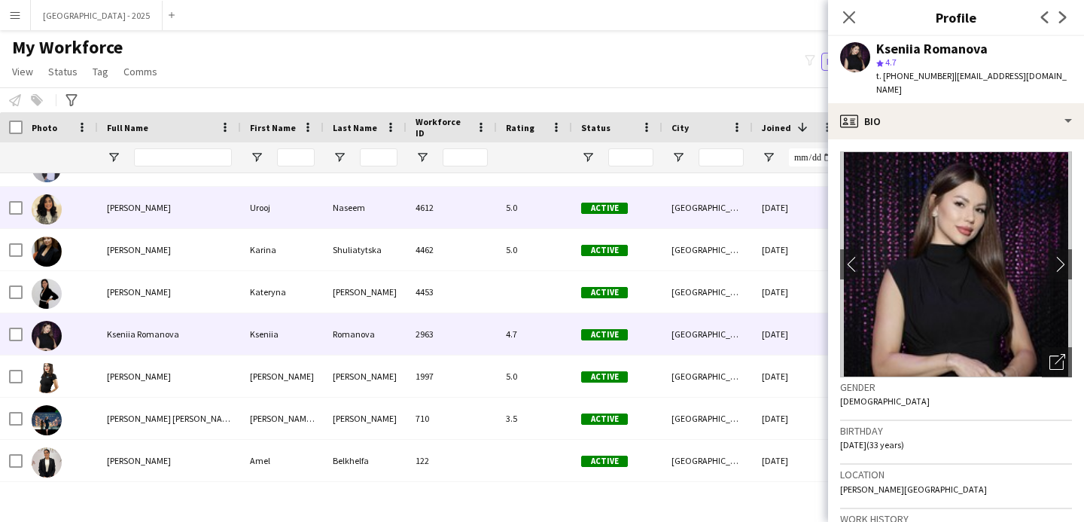
click at [144, 223] on div "[PERSON_NAME]" at bounding box center [169, 207] width 143 height 41
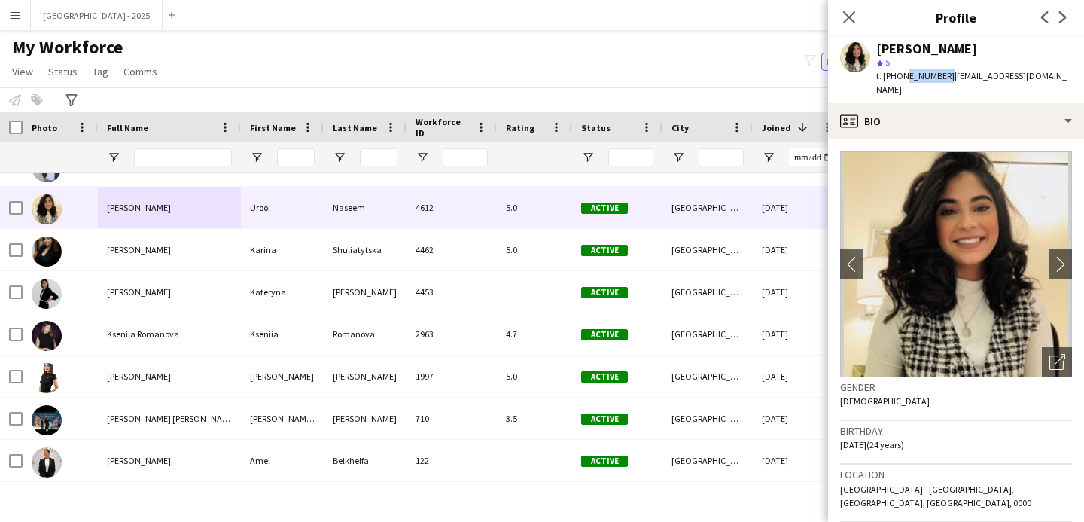
drag, startPoint x: 900, startPoint y: 76, endPoint x: 940, endPoint y: 81, distance: 40.2
click at [940, 81] on div "t. [PHONE_NUMBER] | [EMAIL_ADDRESS][DOMAIN_NAME]" at bounding box center [974, 82] width 196 height 27
copy span "553879378"
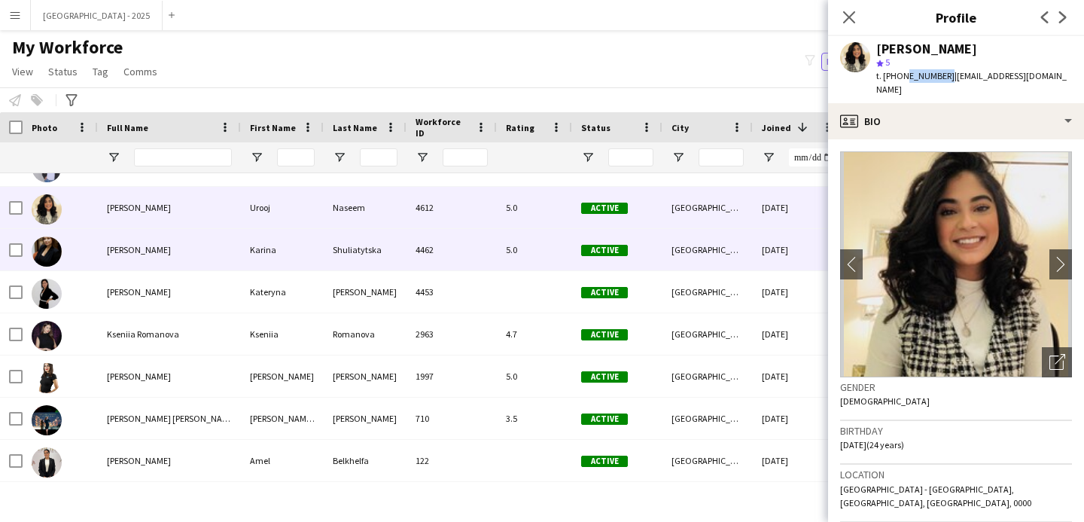
click at [543, 257] on div "5.0" at bounding box center [534, 249] width 75 height 41
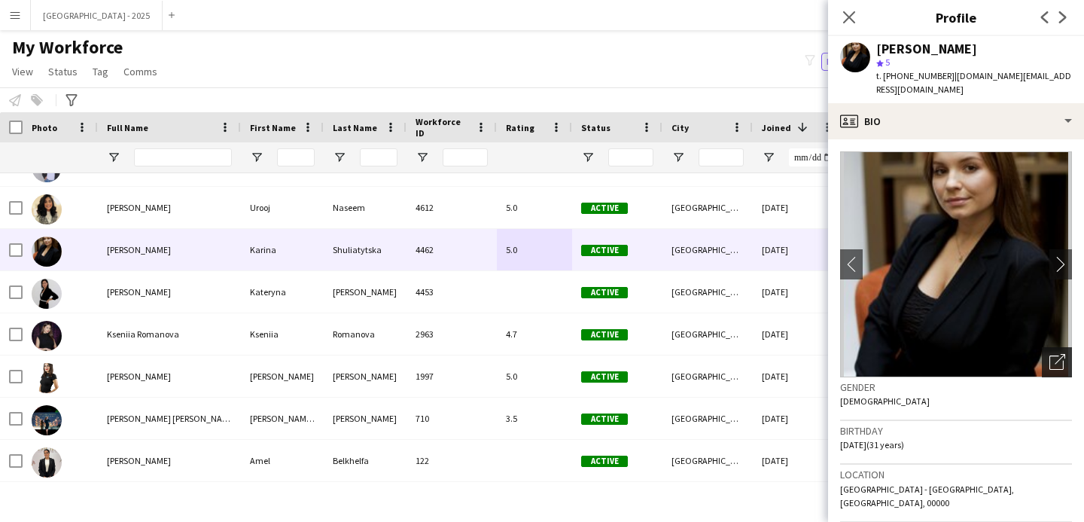
click at [1048, 356] on div "Open photos pop-in" at bounding box center [1057, 362] width 30 height 30
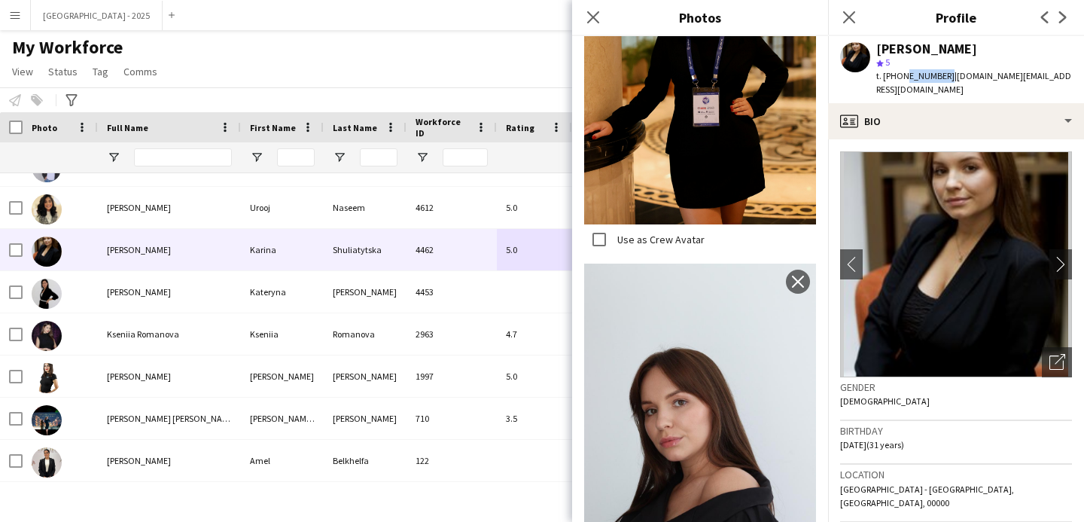
drag, startPoint x: 900, startPoint y: 78, endPoint x: 941, endPoint y: 80, distance: 40.7
click at [941, 80] on span "t. [PHONE_NUMBER]" at bounding box center [915, 75] width 78 height 11
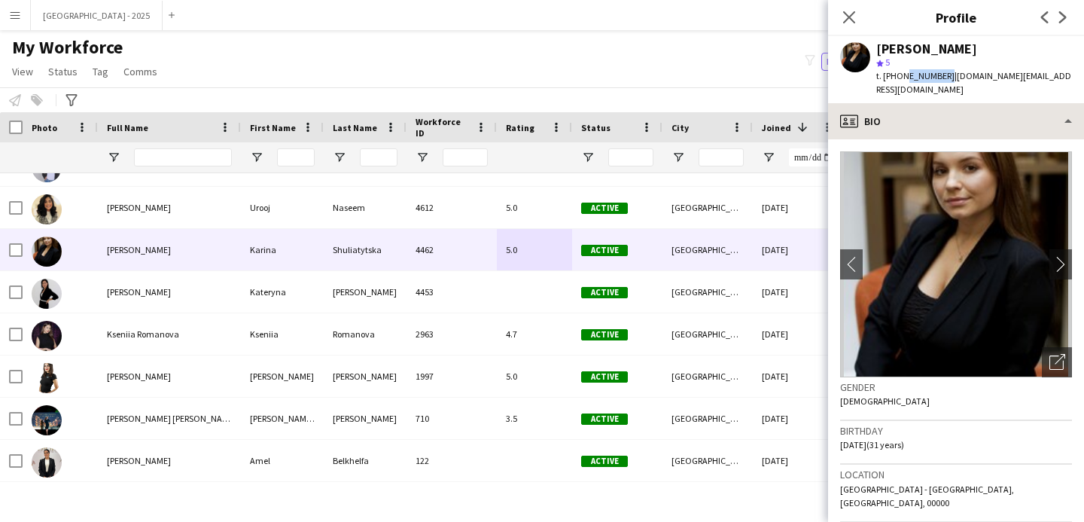
copy span "585936349"
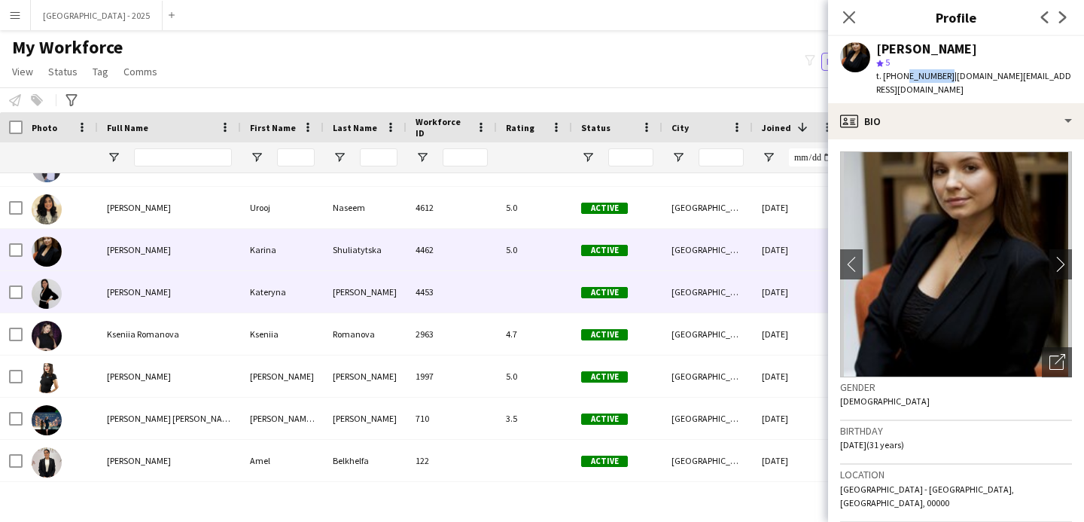
click at [525, 283] on div at bounding box center [534, 291] width 75 height 41
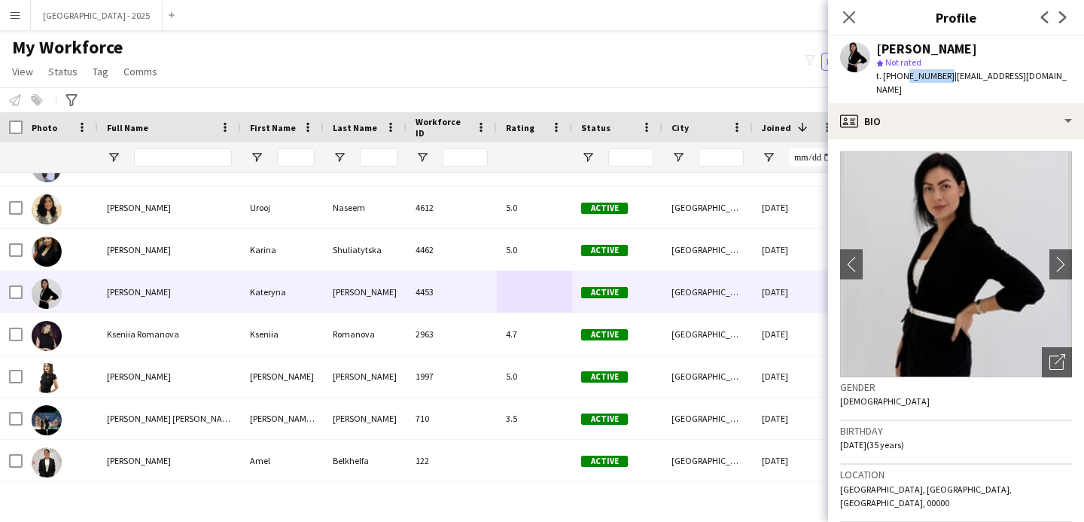
drag, startPoint x: 905, startPoint y: 79, endPoint x: 941, endPoint y: 81, distance: 35.4
click at [941, 79] on span "t. [PHONE_NUMBER]" at bounding box center [915, 75] width 78 height 11
copy span "562432744"
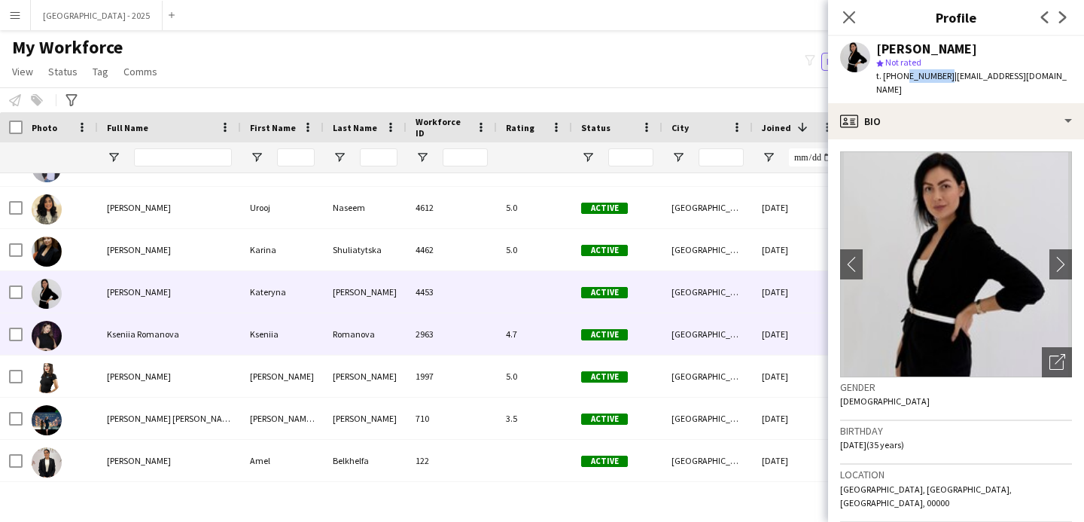
click at [644, 322] on div "Active" at bounding box center [617, 333] width 90 height 41
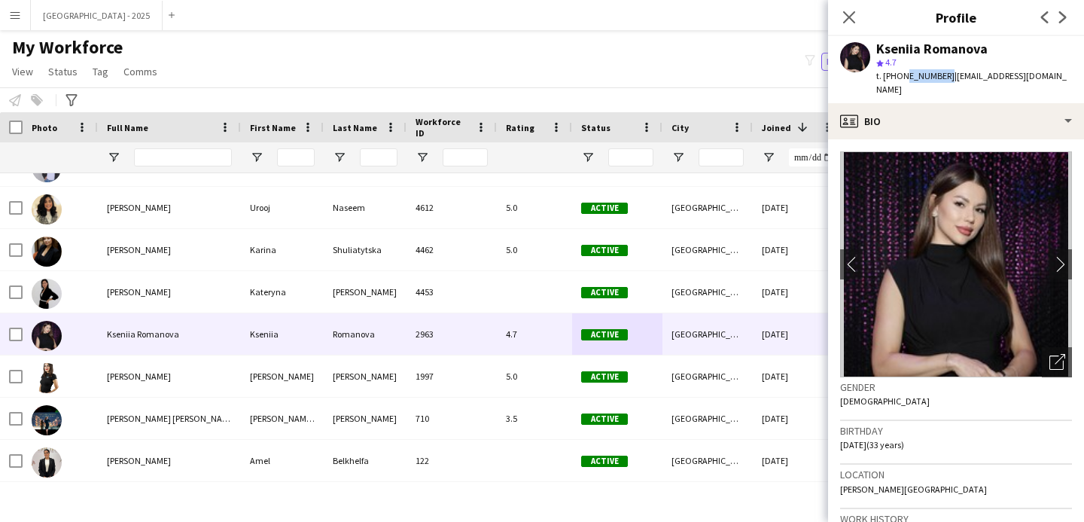
drag, startPoint x: 901, startPoint y: 77, endPoint x: 939, endPoint y: 82, distance: 38.7
click at [939, 82] on div "t. [PHONE_NUMBER] | [EMAIL_ADDRESS][DOMAIN_NAME]" at bounding box center [974, 82] width 196 height 27
copy span "522686235"
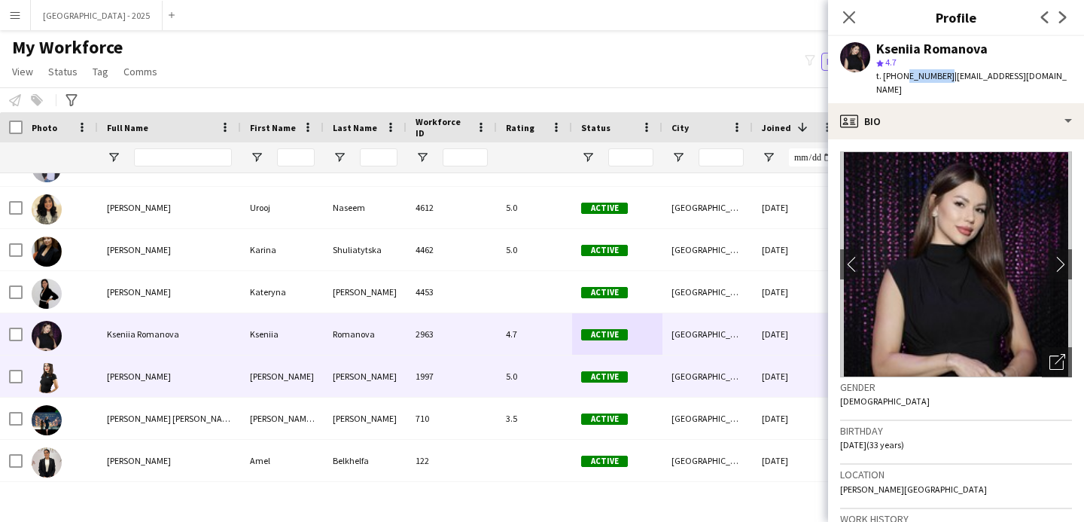
click at [598, 363] on div "Active" at bounding box center [617, 375] width 90 height 41
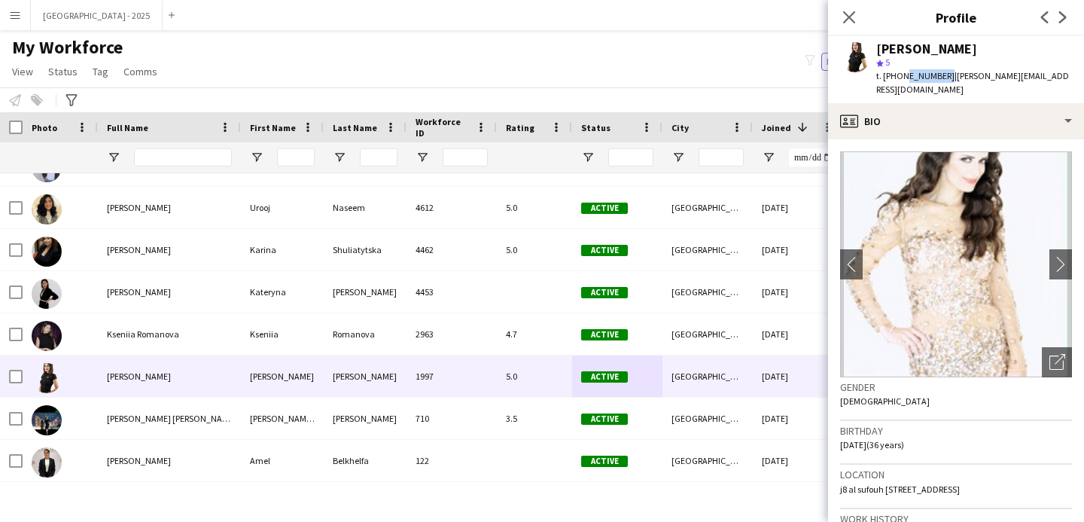
drag, startPoint x: 900, startPoint y: 78, endPoint x: 940, endPoint y: 82, distance: 40.1
click at [940, 82] on div "t. [PHONE_NUMBER] | [PERSON_NAME][EMAIL_ADDRESS][DOMAIN_NAME]" at bounding box center [974, 82] width 196 height 27
copy span "505098448"
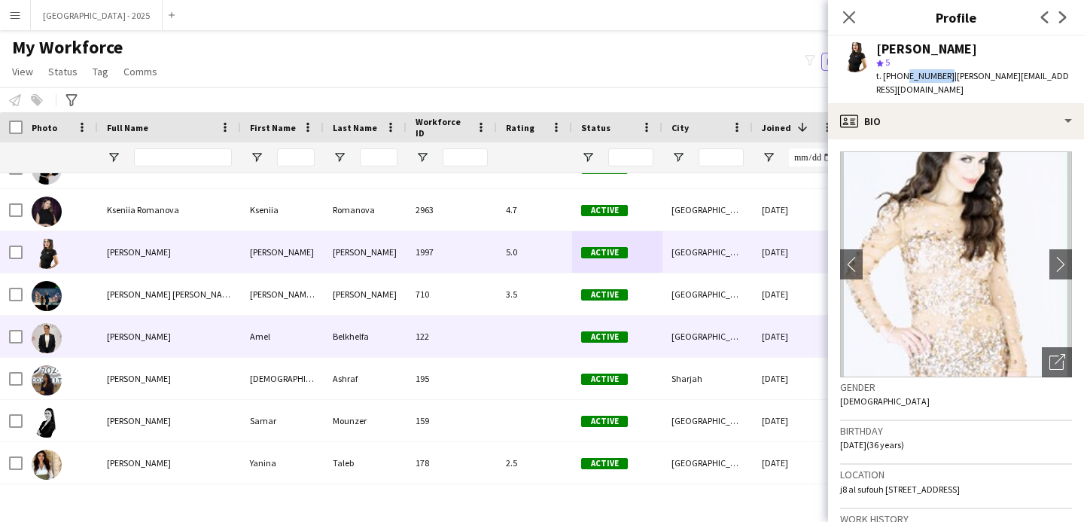
scroll to position [1080, 0]
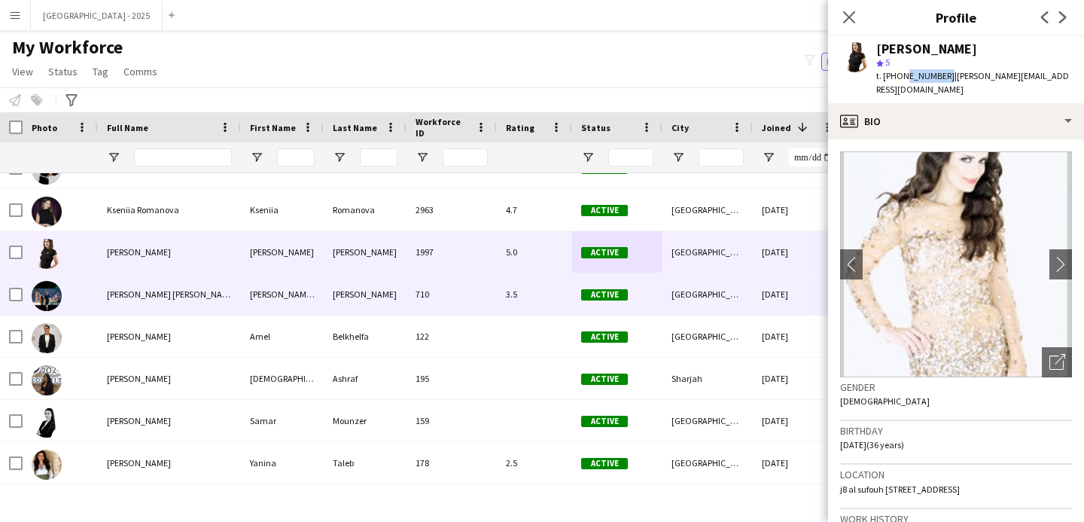
click at [479, 302] on div "710" at bounding box center [451, 293] width 90 height 41
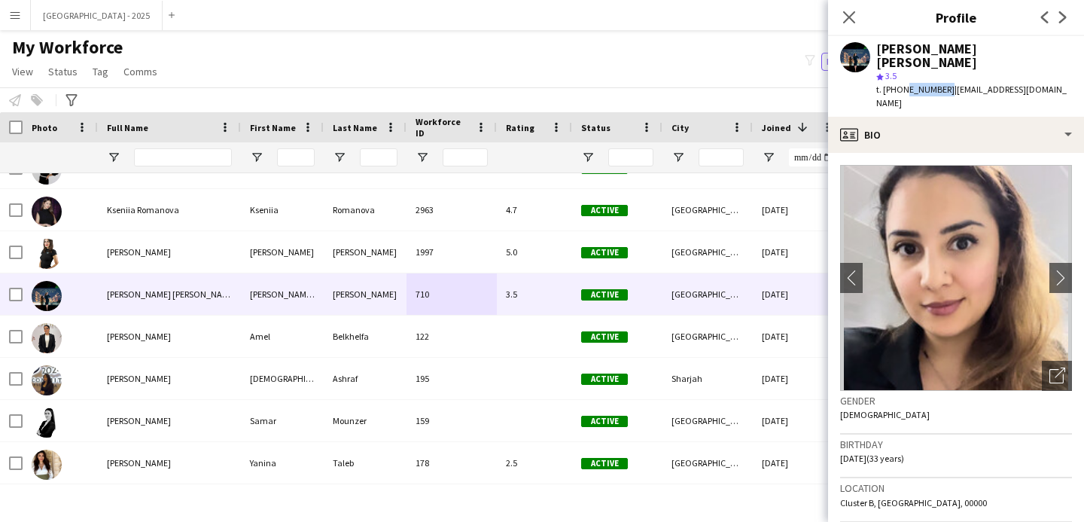
drag, startPoint x: 905, startPoint y: 77, endPoint x: 941, endPoint y: 78, distance: 35.4
click at [941, 84] on span "t. [PHONE_NUMBER]" at bounding box center [915, 89] width 78 height 11
copy span "585980548"
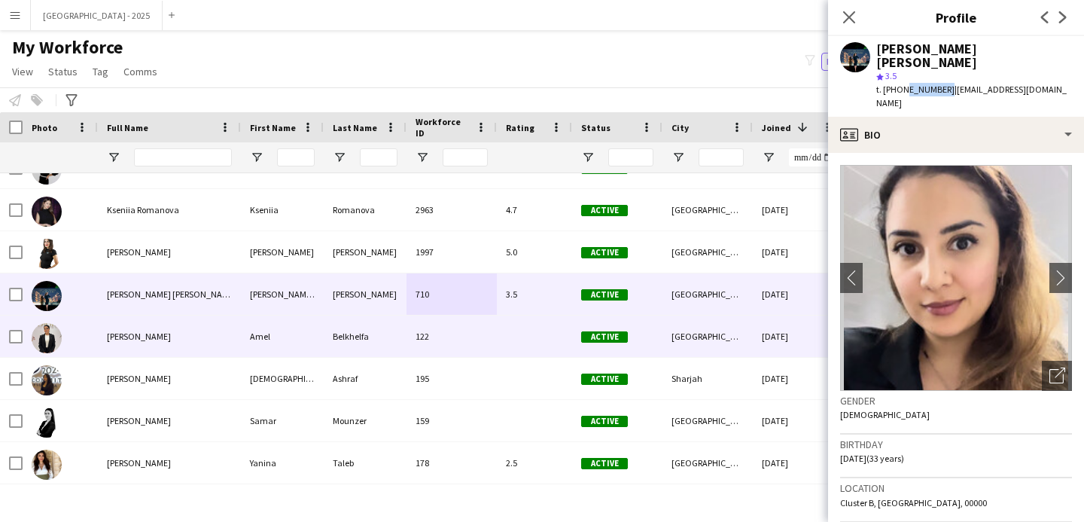
click at [301, 351] on div "Amel" at bounding box center [282, 335] width 83 height 41
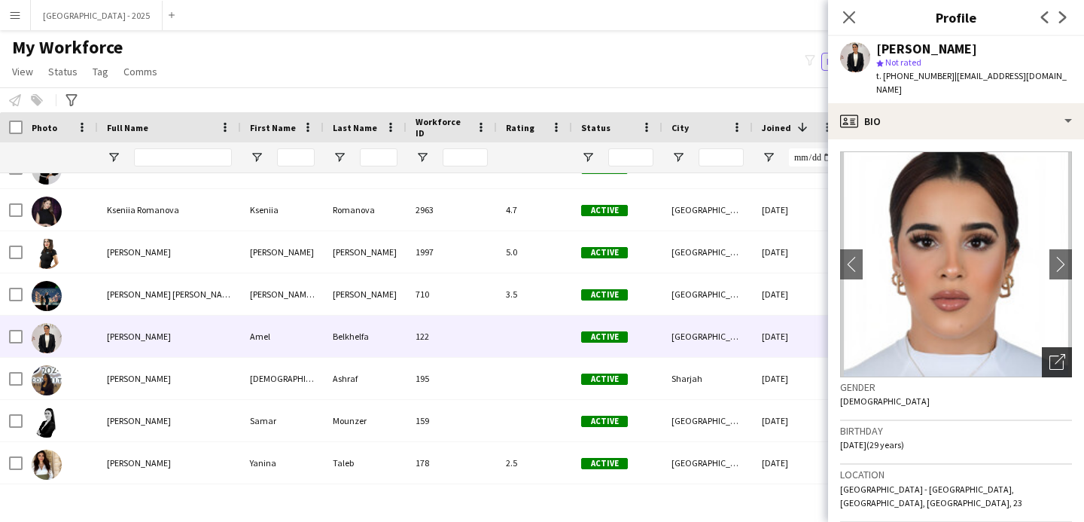
click at [1059, 347] on div "Open photos pop-in" at bounding box center [1057, 362] width 30 height 30
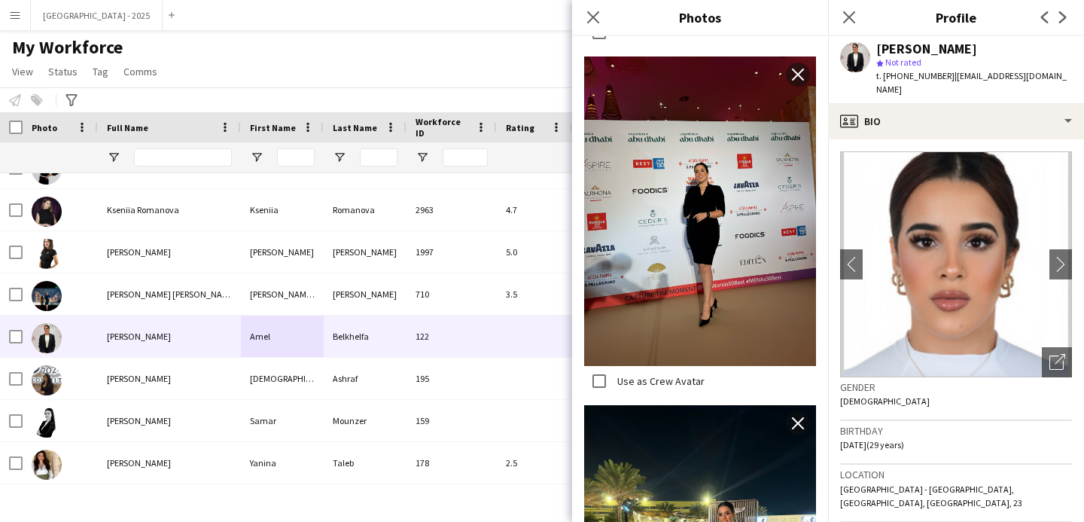
scroll to position [1323, 0]
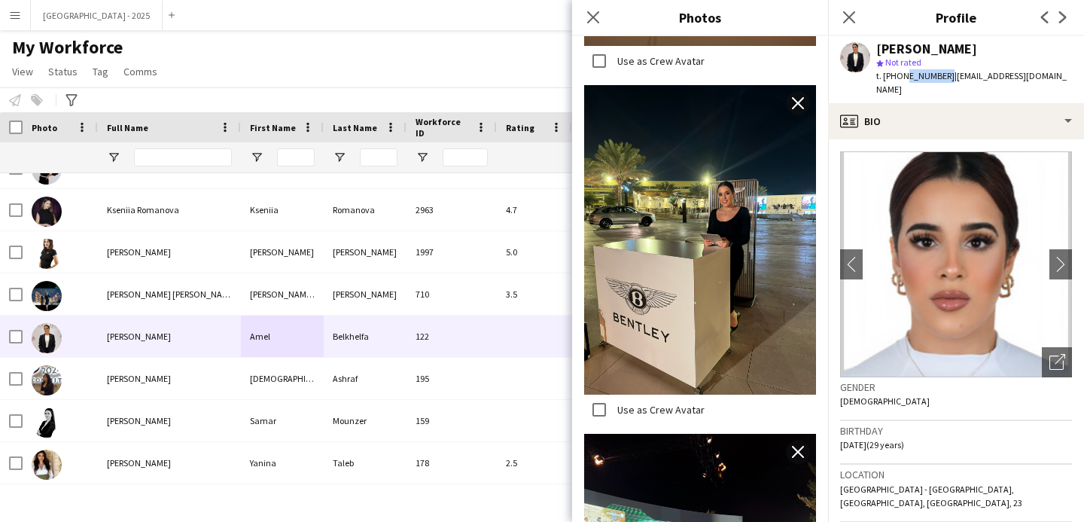
drag, startPoint x: 902, startPoint y: 77, endPoint x: 939, endPoint y: 80, distance: 37.0
click at [939, 80] on span "t. [PHONE_NUMBER]" at bounding box center [915, 75] width 78 height 11
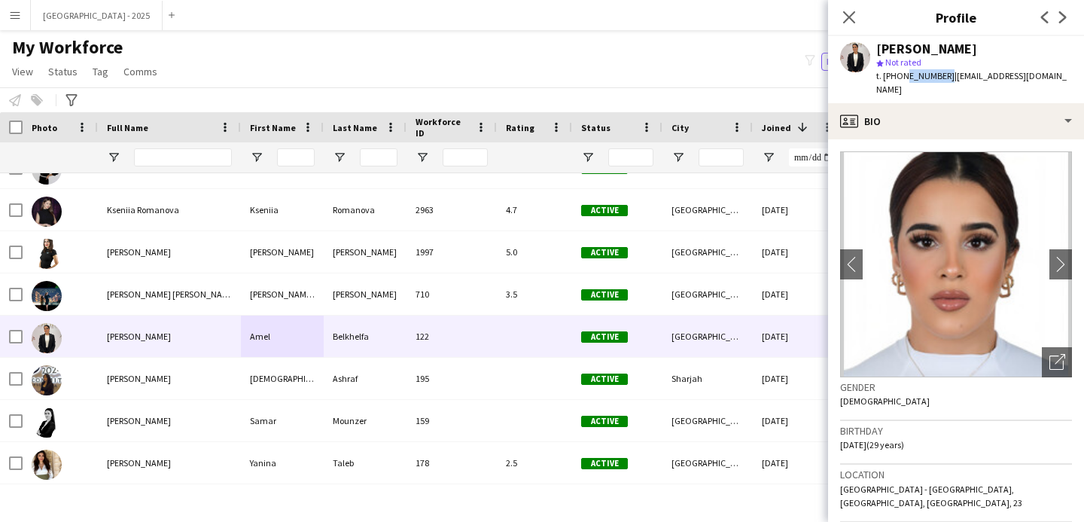
copy span "529418413"
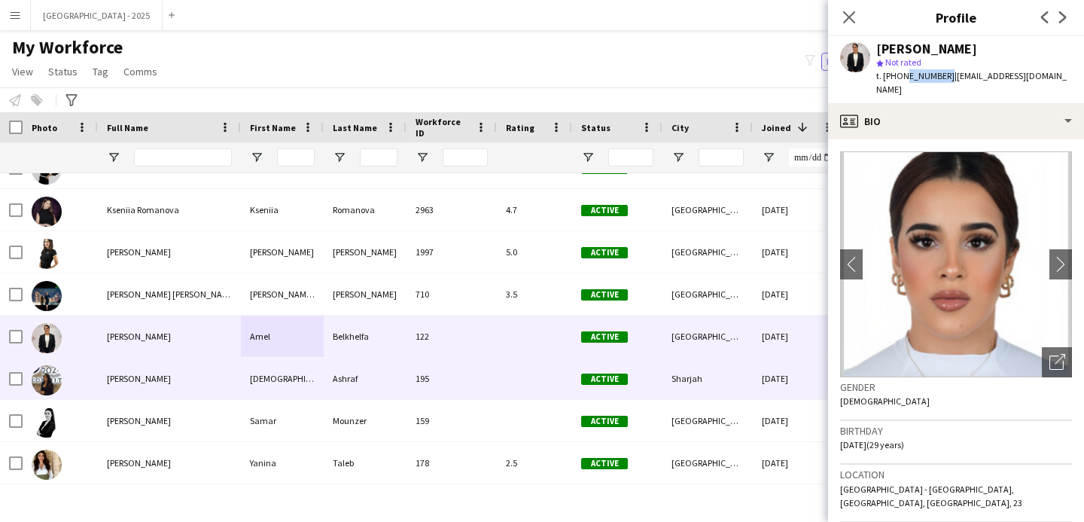
click at [204, 369] on div "[PERSON_NAME]" at bounding box center [169, 377] width 143 height 41
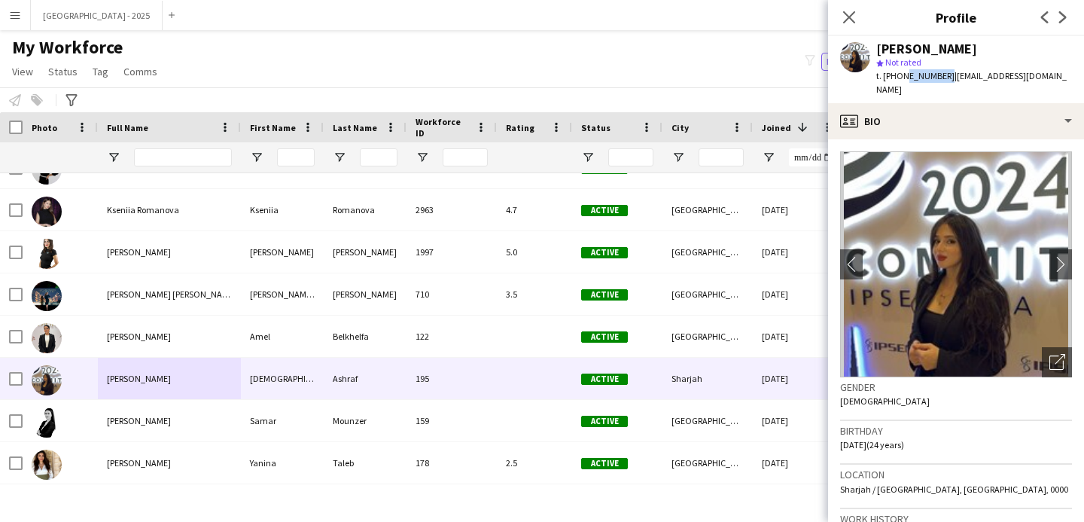
drag, startPoint x: 900, startPoint y: 77, endPoint x: 940, endPoint y: 81, distance: 40.1
click at [940, 81] on span "t. [PHONE_NUMBER]" at bounding box center [915, 75] width 78 height 11
copy span "545883669"
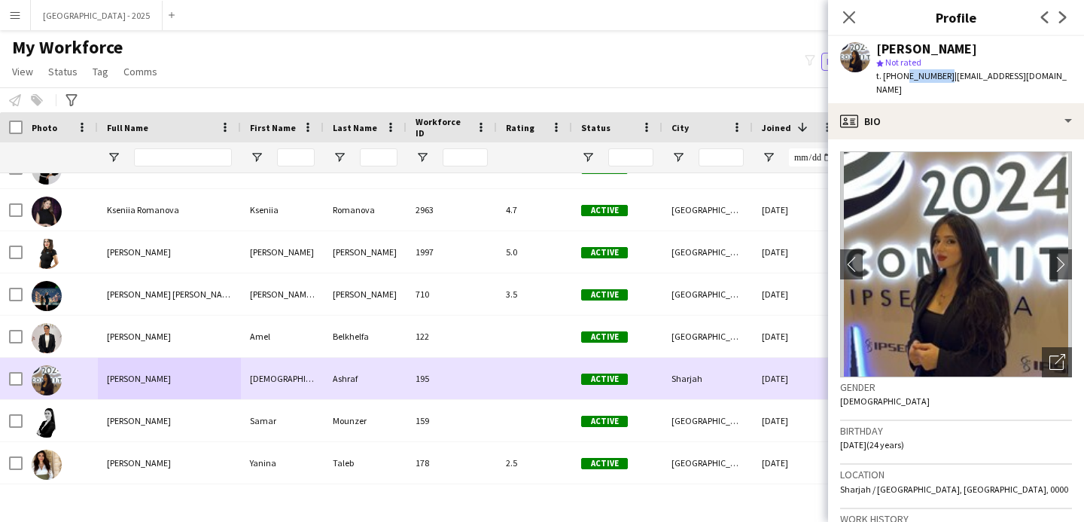
click at [397, 376] on div "Ashraf" at bounding box center [365, 377] width 83 height 41
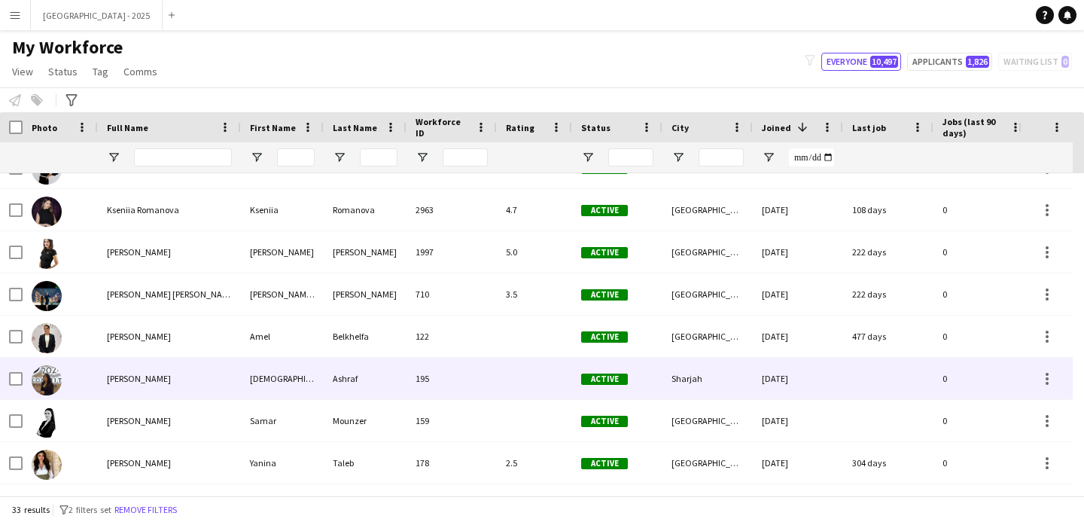
click at [397, 376] on div "Ashraf" at bounding box center [365, 377] width 83 height 41
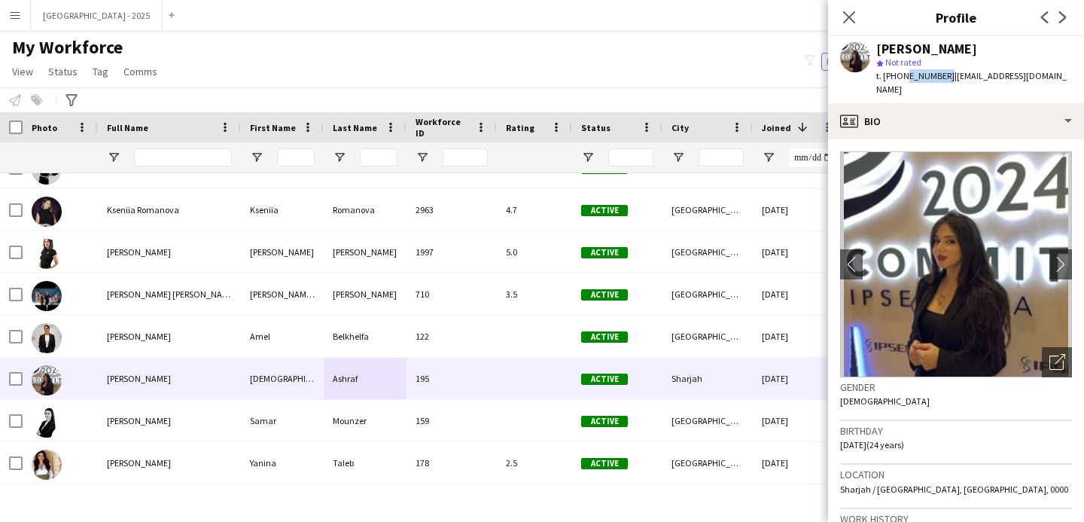
drag, startPoint x: 900, startPoint y: 76, endPoint x: 941, endPoint y: 80, distance: 40.8
click at [941, 80] on span "t. [PHONE_NUMBER]" at bounding box center [915, 75] width 78 height 11
copy span "545883669"
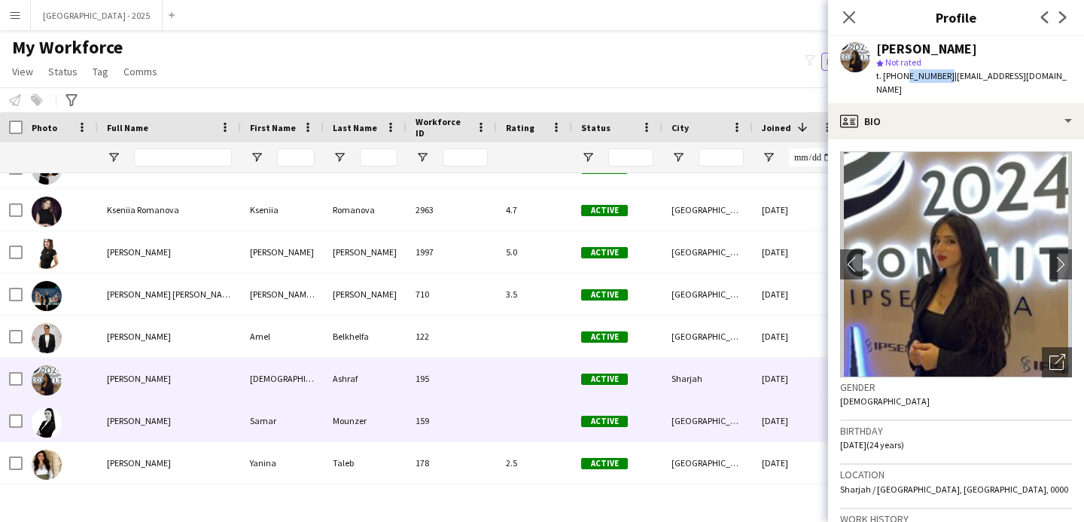
click at [415, 412] on div "159" at bounding box center [451, 420] width 90 height 41
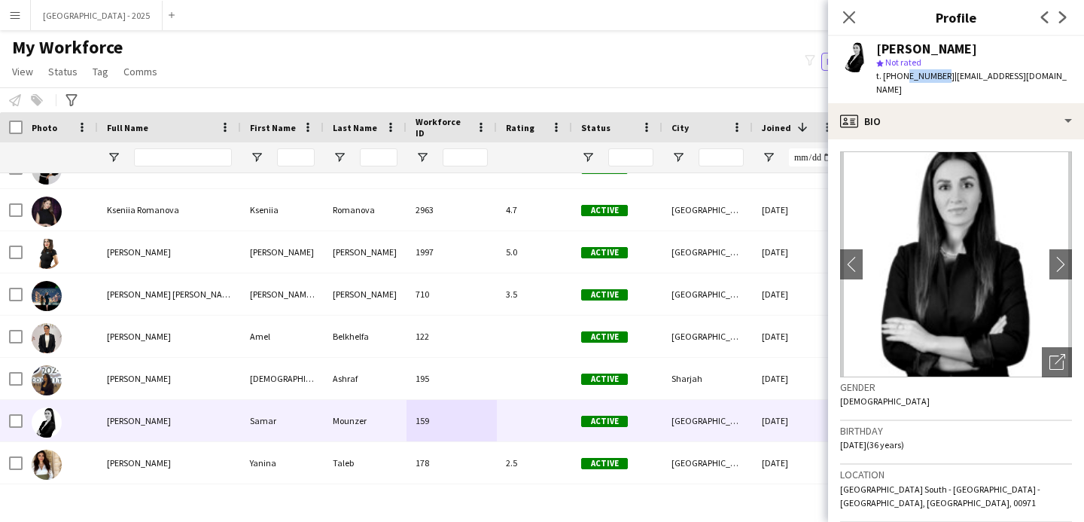
drag, startPoint x: 900, startPoint y: 74, endPoint x: 938, endPoint y: 77, distance: 38.5
click at [938, 77] on span "t. [PHONE_NUMBER]" at bounding box center [915, 75] width 78 height 11
drag, startPoint x: 942, startPoint y: 78, endPoint x: 900, endPoint y: 81, distance: 42.2
click at [900, 81] on span "t. [PHONE_NUMBER]" at bounding box center [915, 75] width 78 height 11
copy span "585997117"
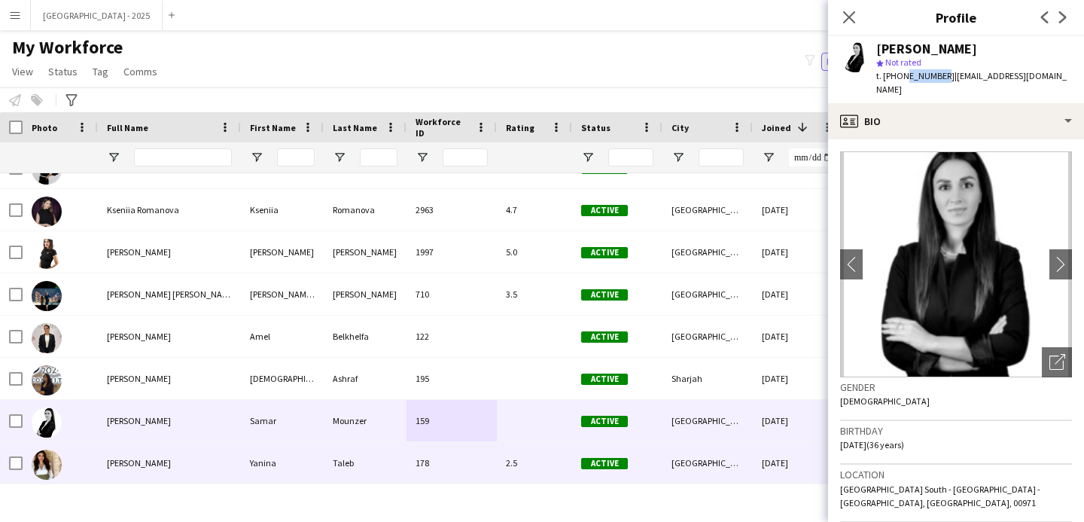
click at [460, 461] on div "178" at bounding box center [451, 462] width 90 height 41
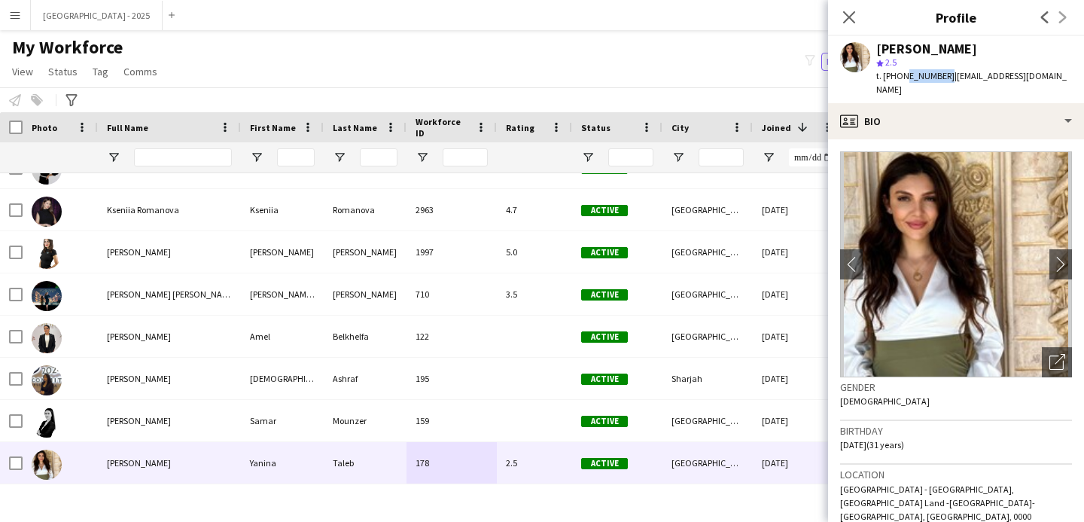
drag, startPoint x: 902, startPoint y: 77, endPoint x: 939, endPoint y: 79, distance: 36.9
click at [939, 79] on span "t. [PHONE_NUMBER]" at bounding box center [915, 75] width 78 height 11
